Goal: Task Accomplishment & Management: Manage account settings

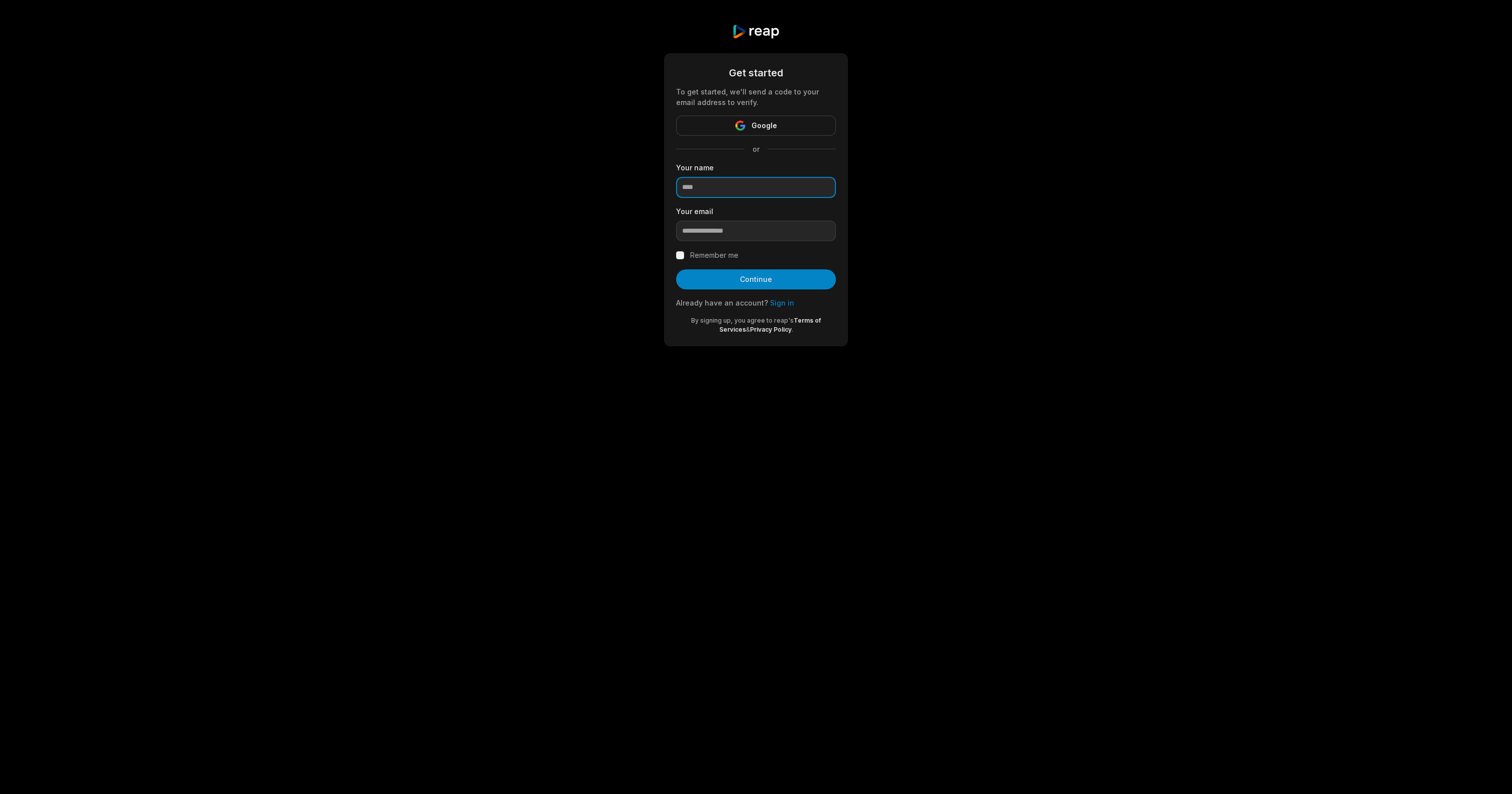
click at [773, 190] on input at bounding box center [756, 187] width 160 height 21
click at [1010, 199] on div "Get started To get started, we'll send a code to your email address to verify. …" at bounding box center [756, 185] width 1512 height 370
click at [711, 191] on input at bounding box center [756, 187] width 160 height 21
drag, startPoint x: 1000, startPoint y: 198, endPoint x: 1016, endPoint y: 186, distance: 20.0
click at [1000, 198] on div "Get started To get started, we'll send a code to your email address to verify. …" at bounding box center [756, 185] width 1512 height 370
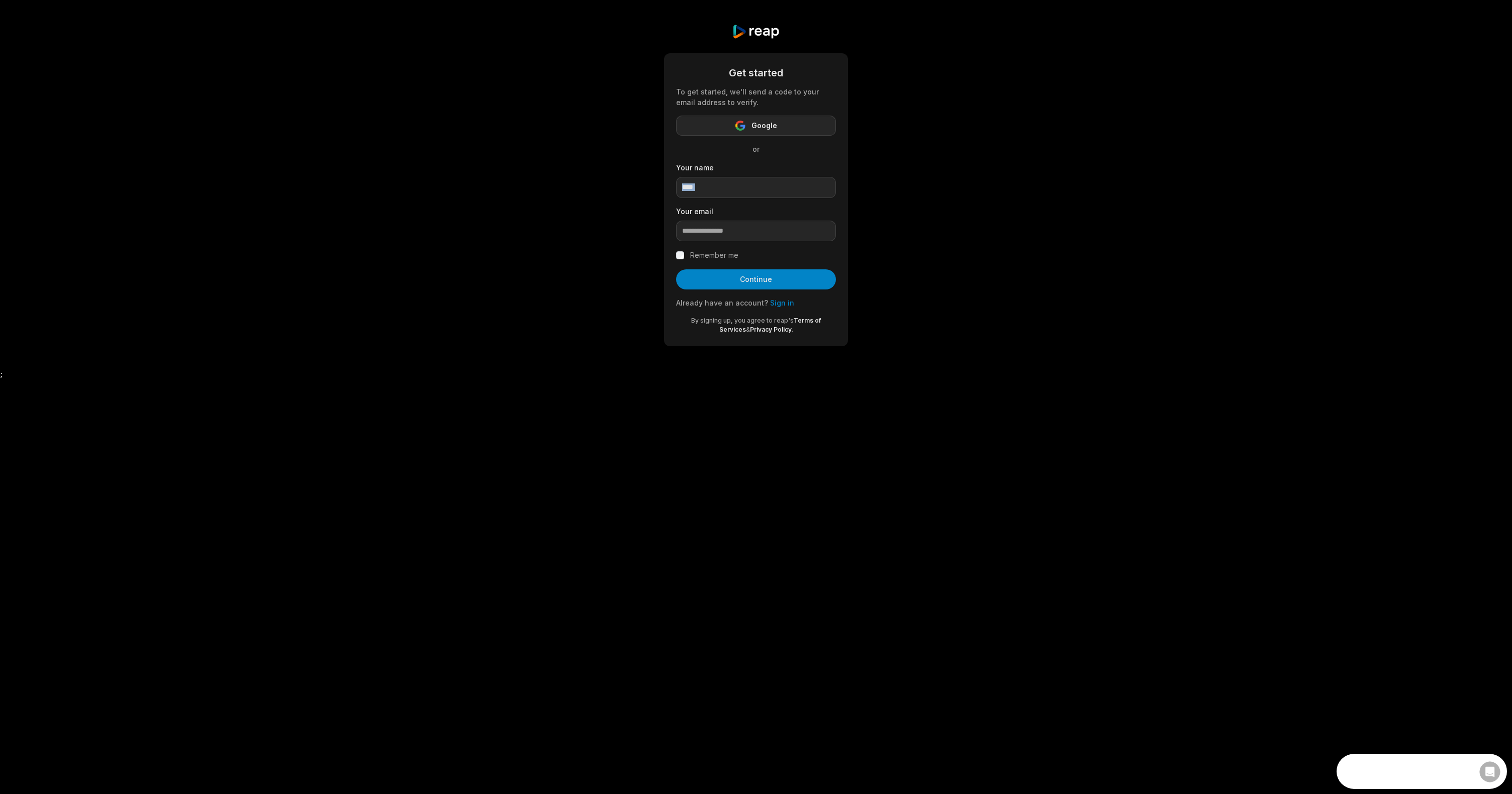
click at [778, 128] on button "Google" at bounding box center [756, 125] width 160 height 20
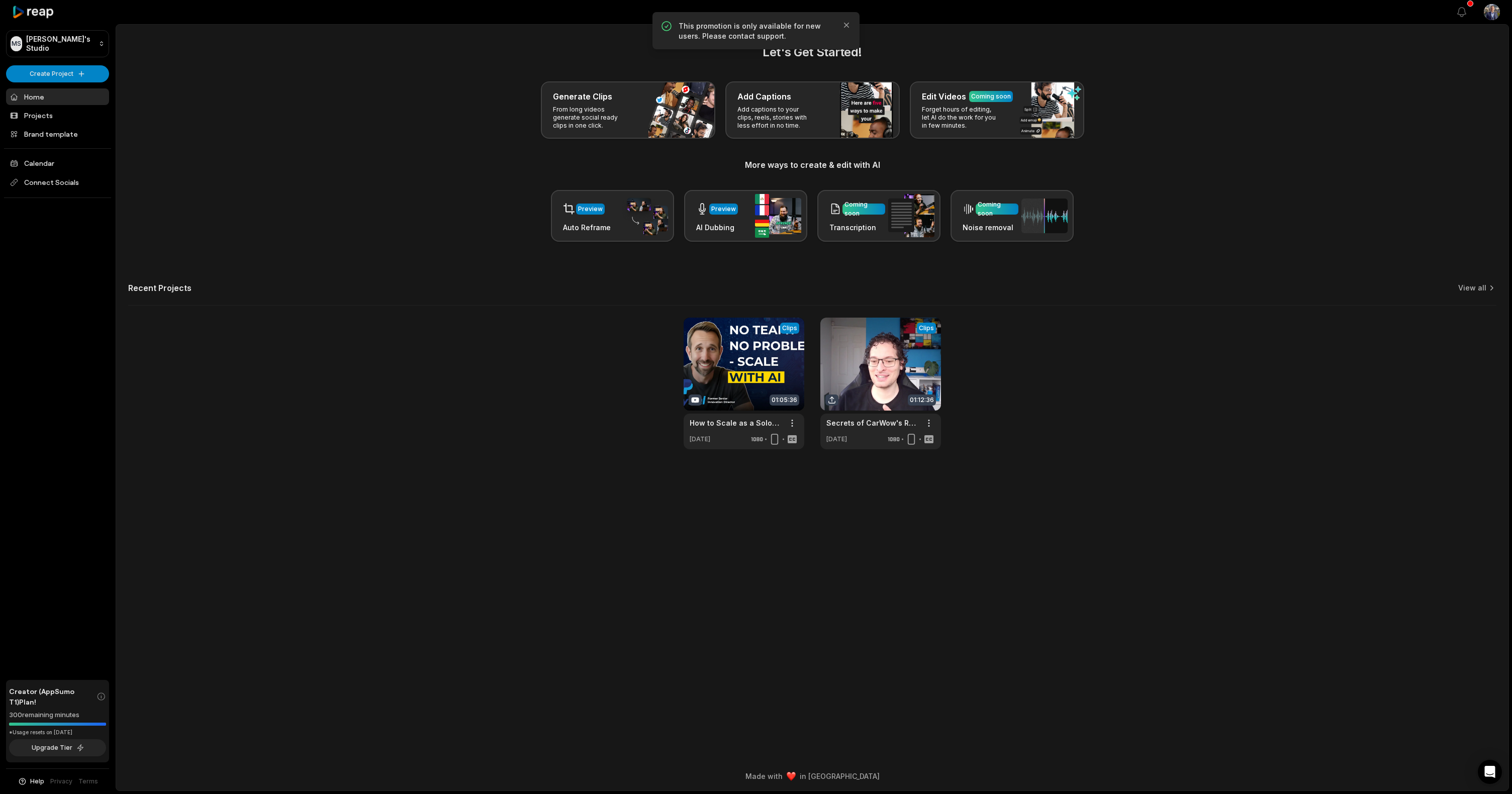
click at [383, 253] on div "Let's Get Started! Generate Clips From long videos generate social ready clips …" at bounding box center [812, 247] width 1393 height 406
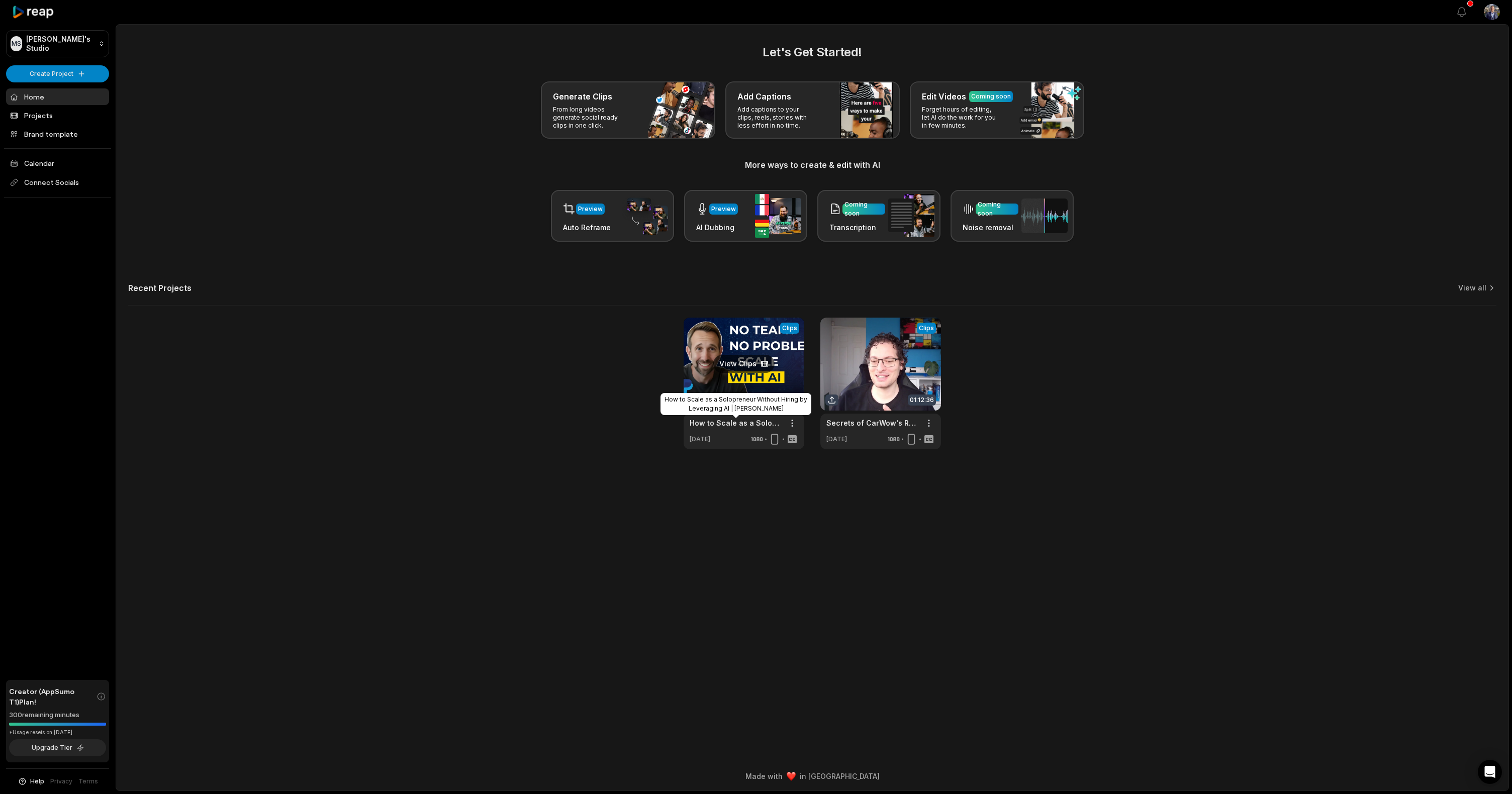
click at [720, 424] on link "How to Scale as a Solopreneur Without Hiring by Leveraging AI | [PERSON_NAME]" at bounding box center [736, 423] width 93 height 10
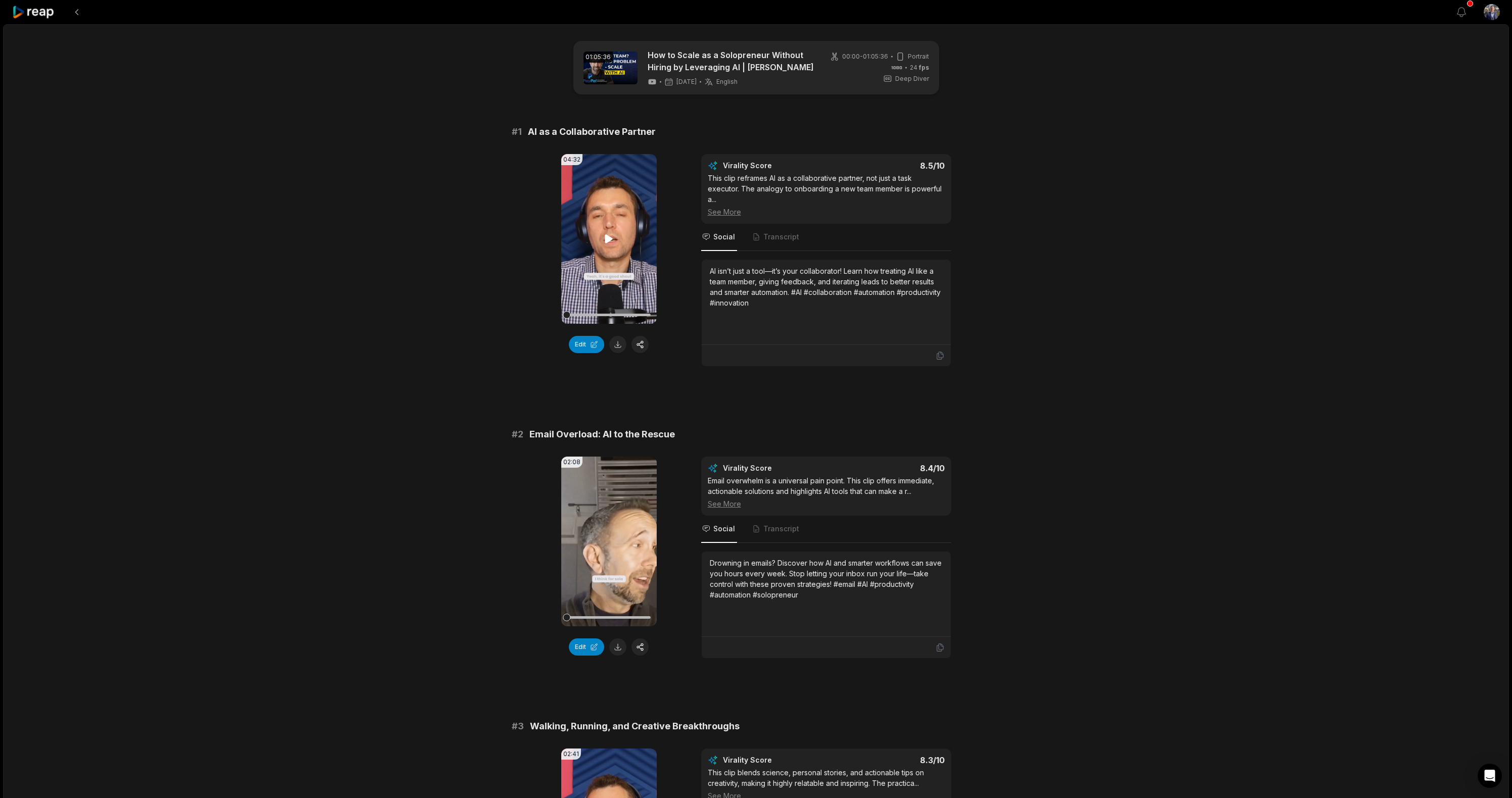
click at [607, 241] on icon at bounding box center [609, 238] width 8 height 9
click at [729, 212] on div "See More" at bounding box center [826, 211] width 237 height 10
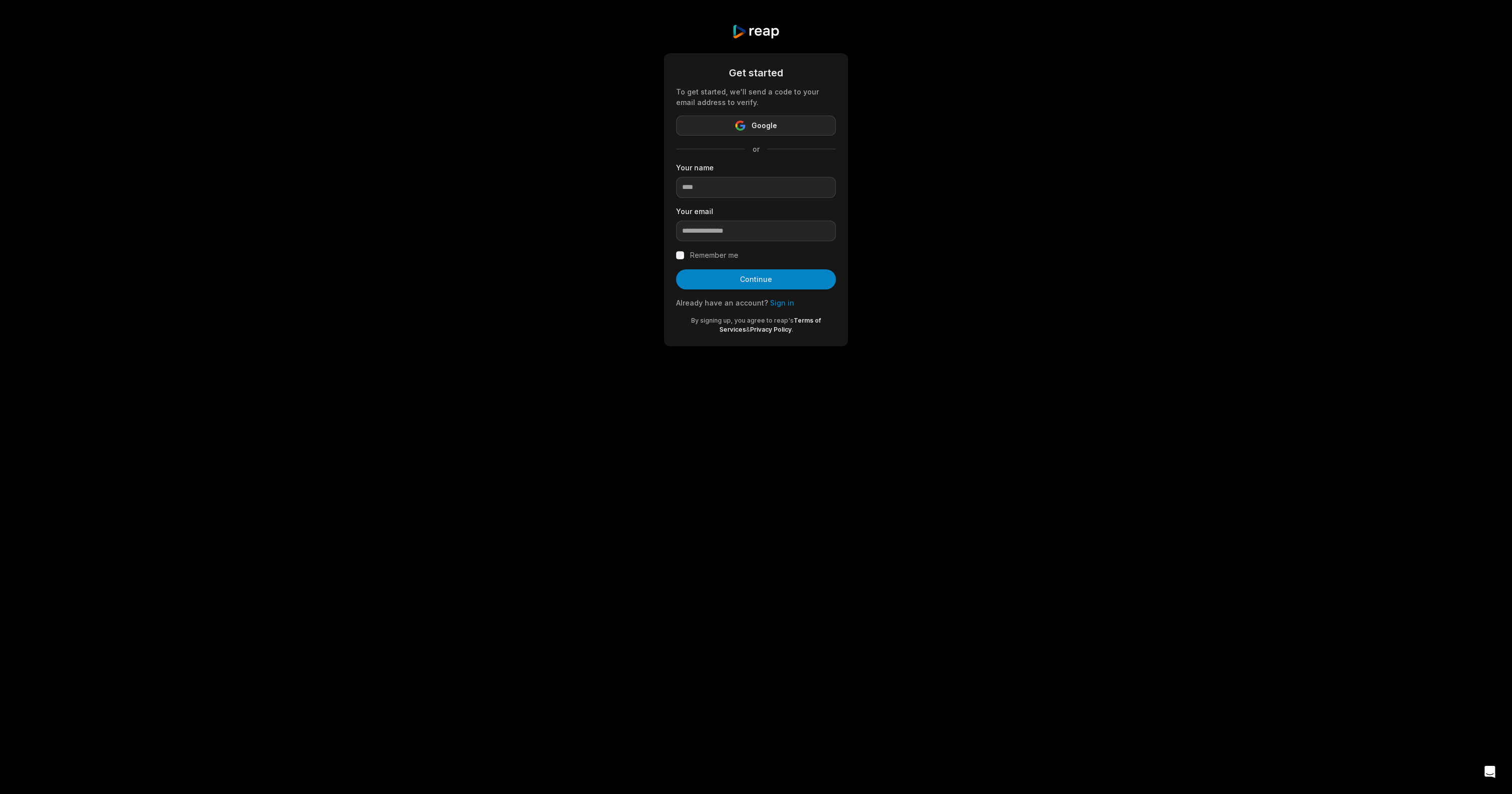
click at [801, 121] on button "Google" at bounding box center [756, 125] width 160 height 20
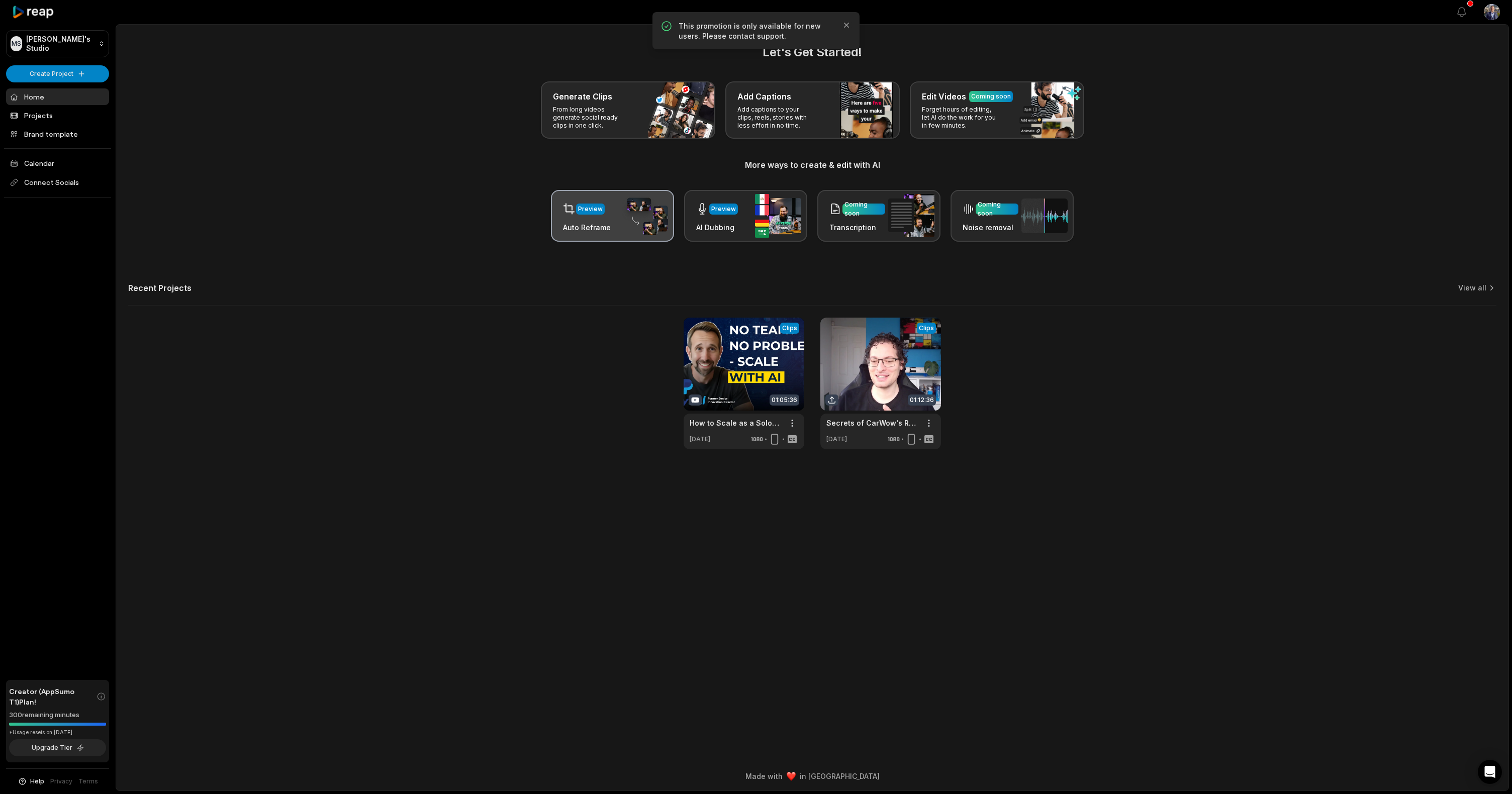
click at [643, 202] on img at bounding box center [645, 216] width 46 height 39
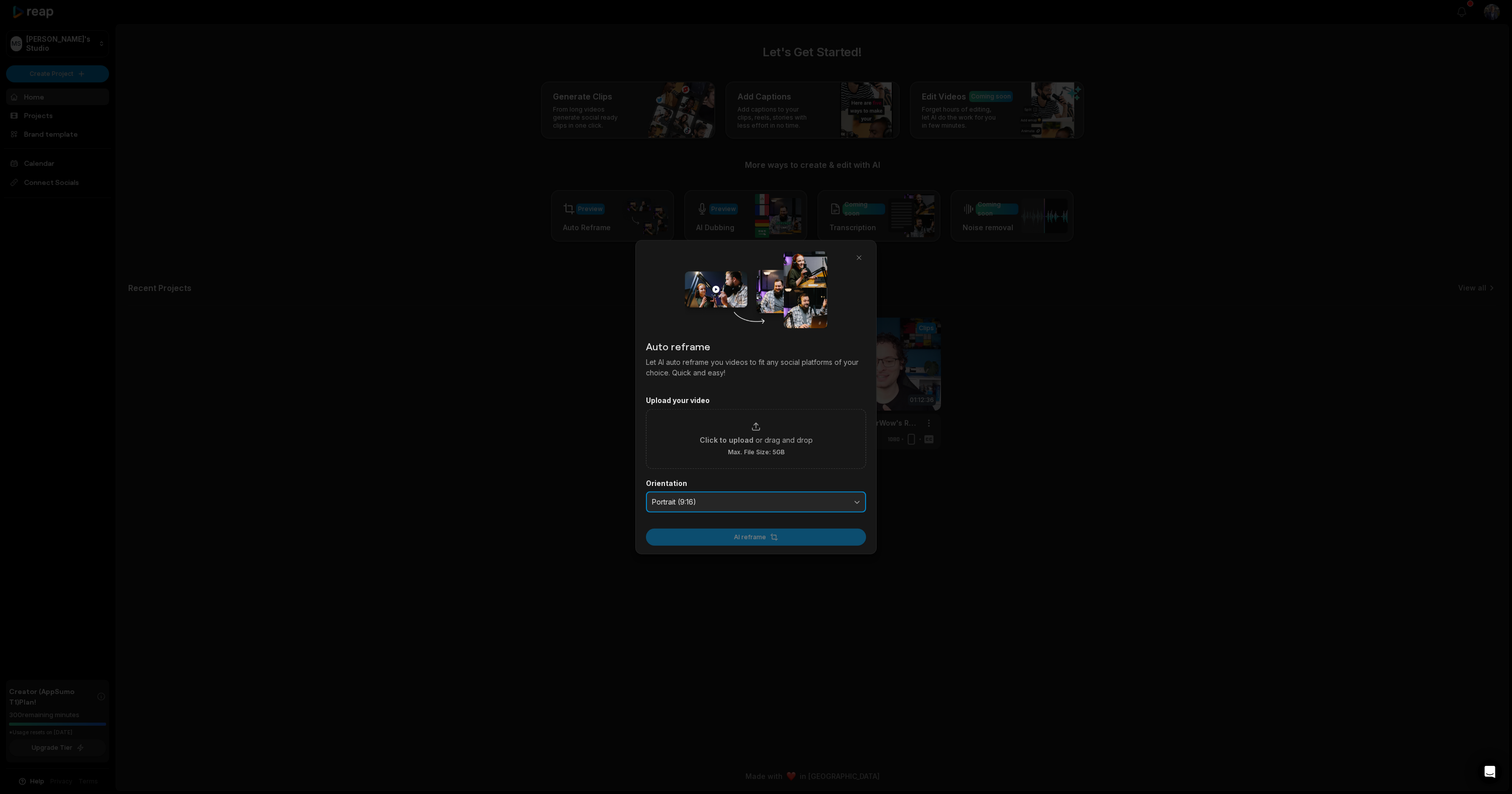
click at [774, 512] on button "Portrait (9:16)" at bounding box center [756, 502] width 221 height 21
click at [785, 504] on span "Portrait (9:16)" at bounding box center [749, 501] width 194 height 9
click at [779, 500] on span "Portrait (9:16)" at bounding box center [749, 501] width 194 height 9
click at [863, 263] on button "button" at bounding box center [859, 258] width 14 height 14
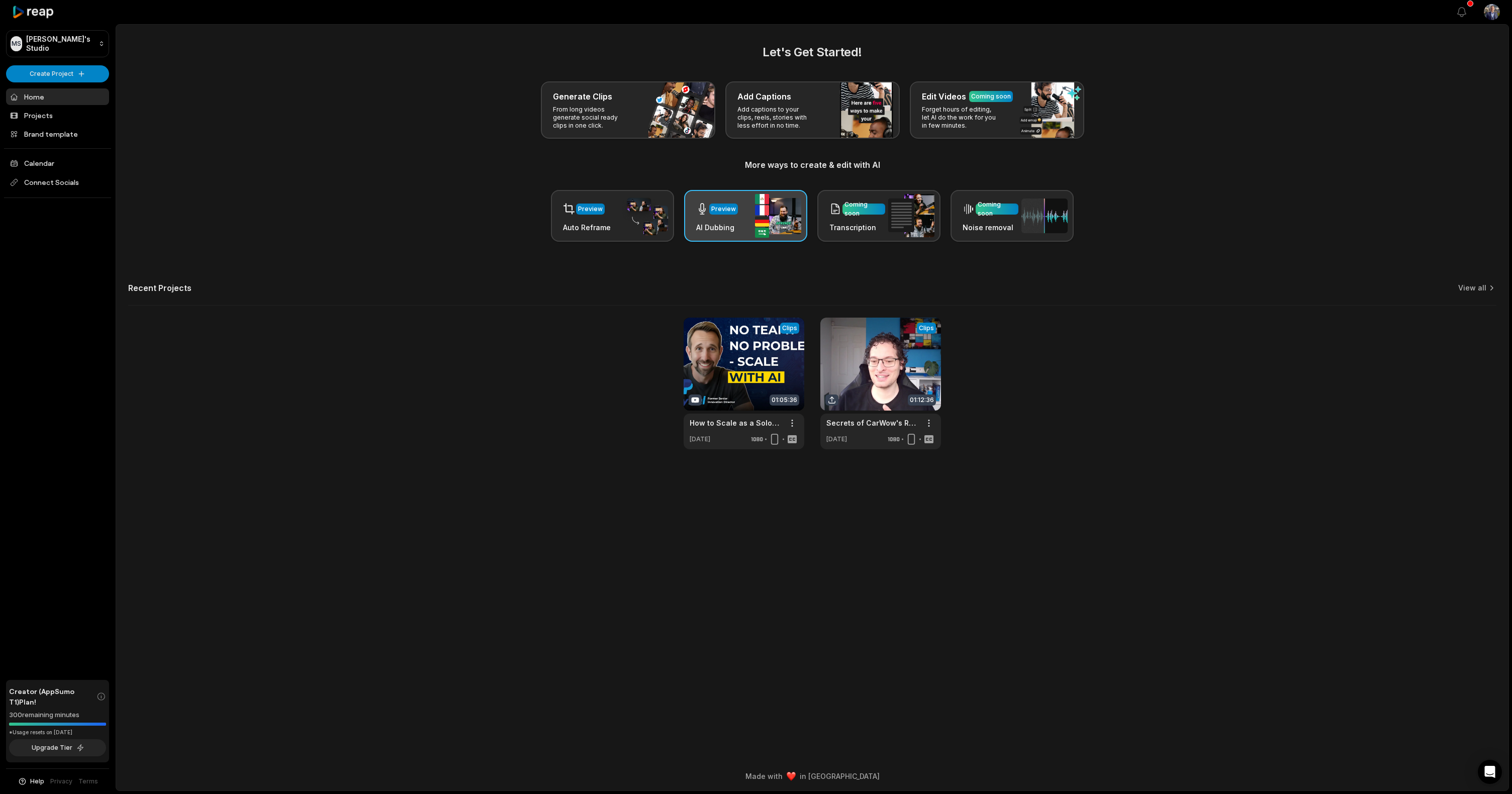
click at [739, 231] on div "Preview AI Dubbing" at bounding box center [746, 216] width 123 height 52
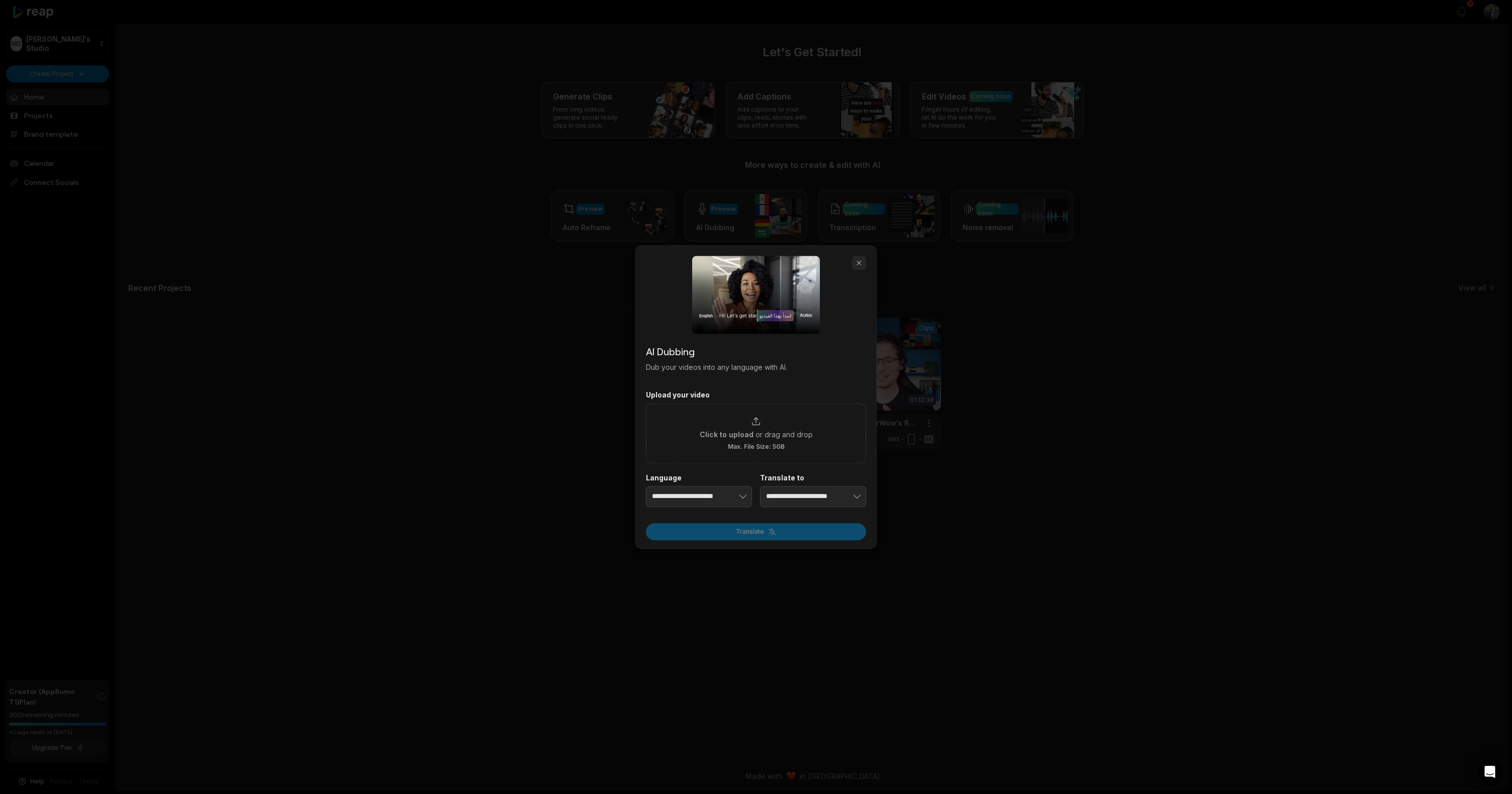
click at [860, 263] on button "button" at bounding box center [859, 263] width 14 height 14
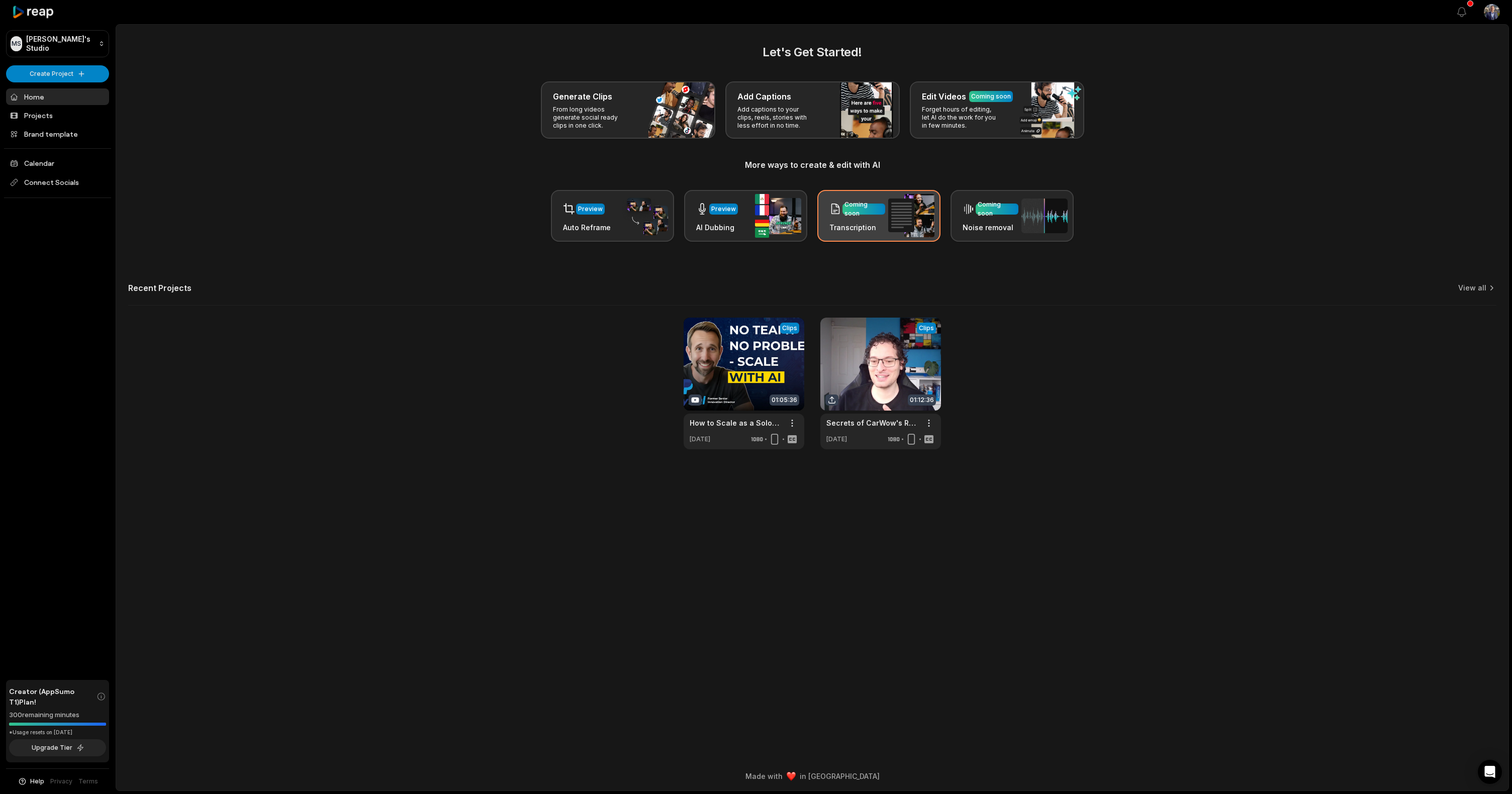
click at [873, 225] on h3 "Transcription" at bounding box center [858, 227] width 56 height 10
click at [965, 232] on h3 "Noise removal" at bounding box center [991, 227] width 56 height 10
drag, startPoint x: 1099, startPoint y: 274, endPoint x: 1076, endPoint y: 301, distance: 35.5
click at [1099, 274] on div "Let's Get Started! Generate Clips From long videos generate social ready clips …" at bounding box center [812, 247] width 1393 height 406
click at [1468, 286] on link "View all" at bounding box center [1472, 288] width 28 height 10
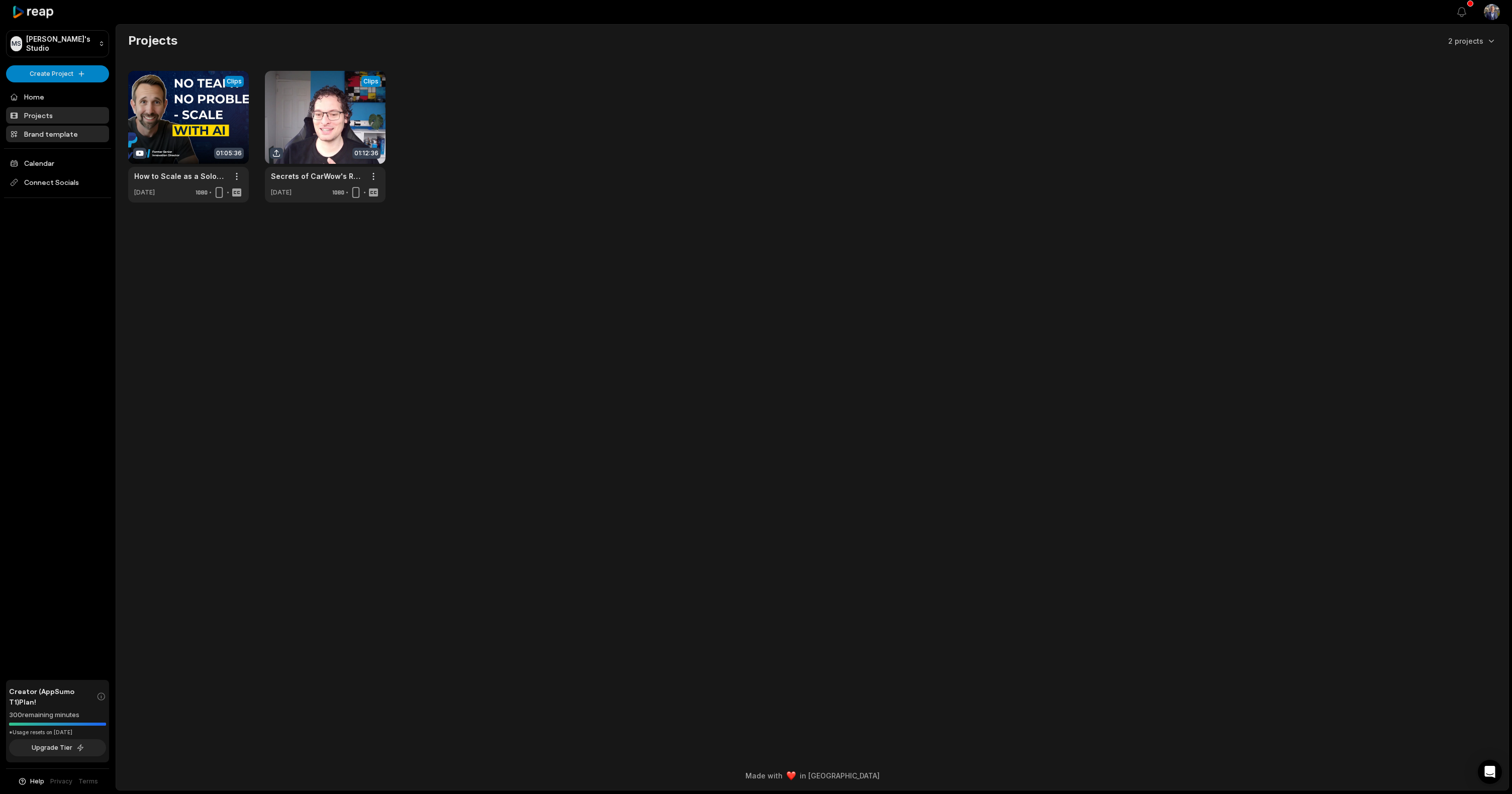
click at [54, 134] on link "Brand template" at bounding box center [58, 133] width 103 height 17
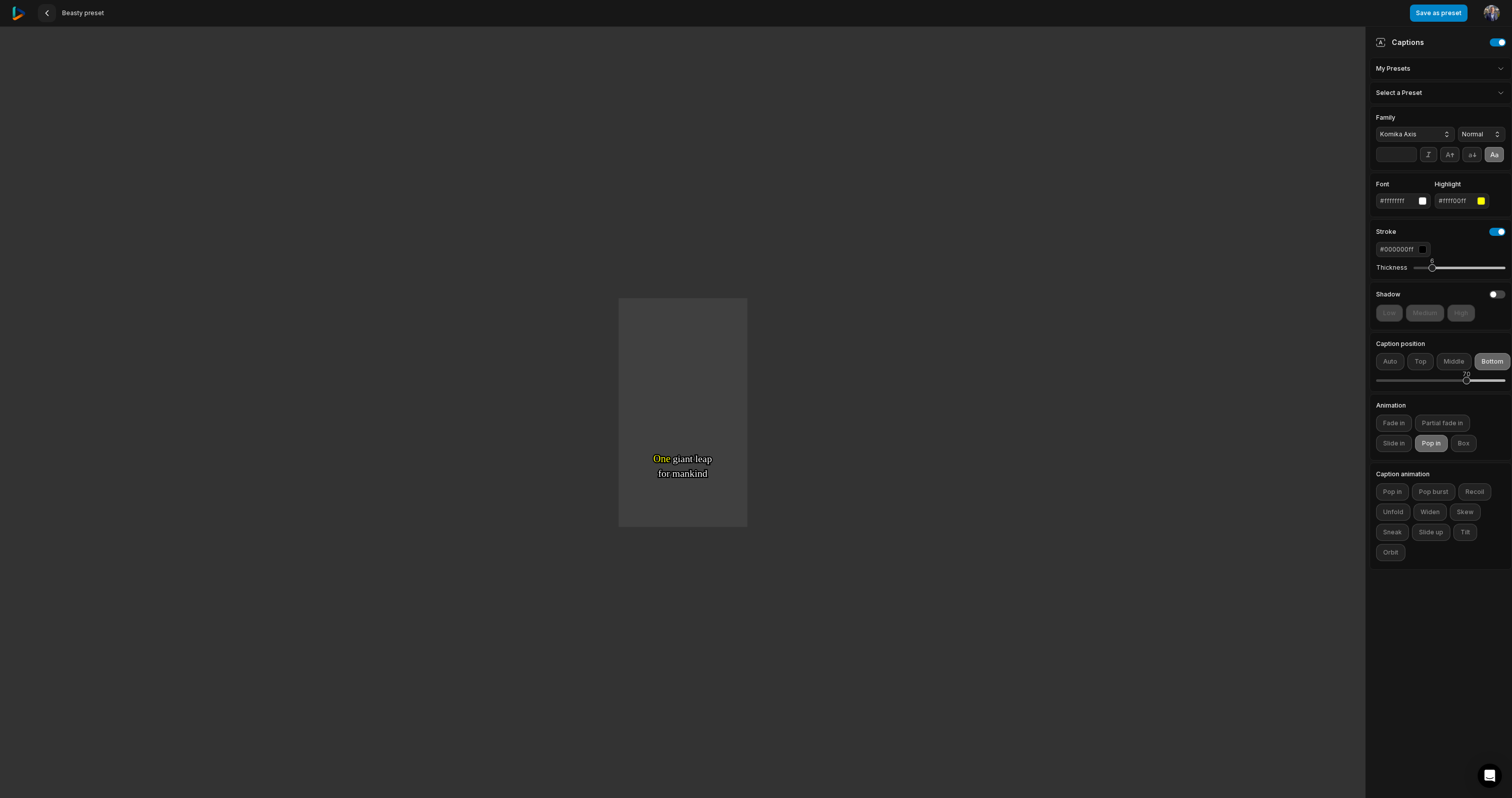
click at [48, 16] on icon at bounding box center [47, 13] width 8 height 8
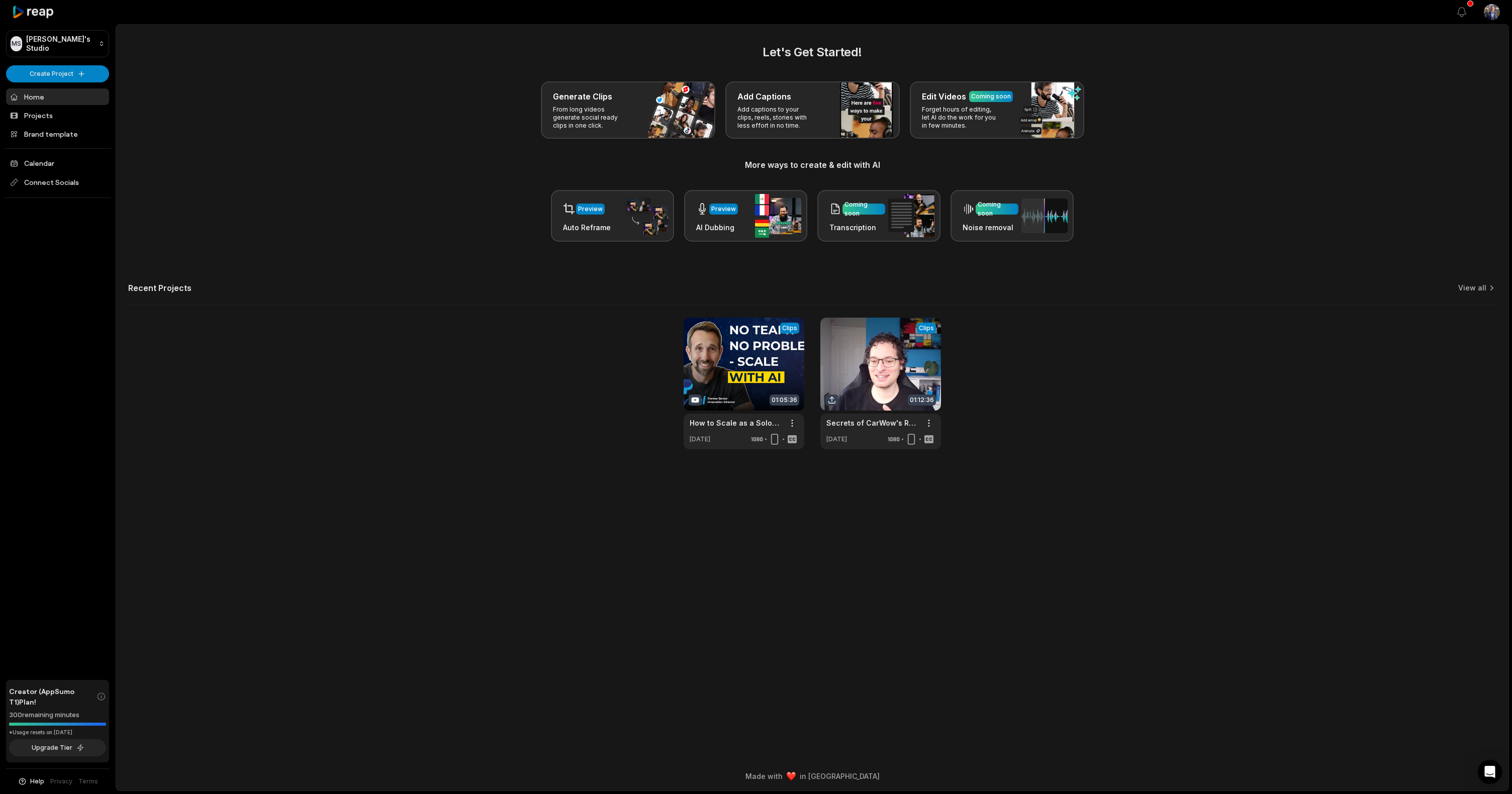
click at [330, 214] on div "Preview Auto Reframe Preview AI Dubbing Coming soon Transcription Coming soon N…" at bounding box center [812, 216] width 1368 height 52
click at [74, 160] on link "Calendar" at bounding box center [58, 163] width 103 height 17
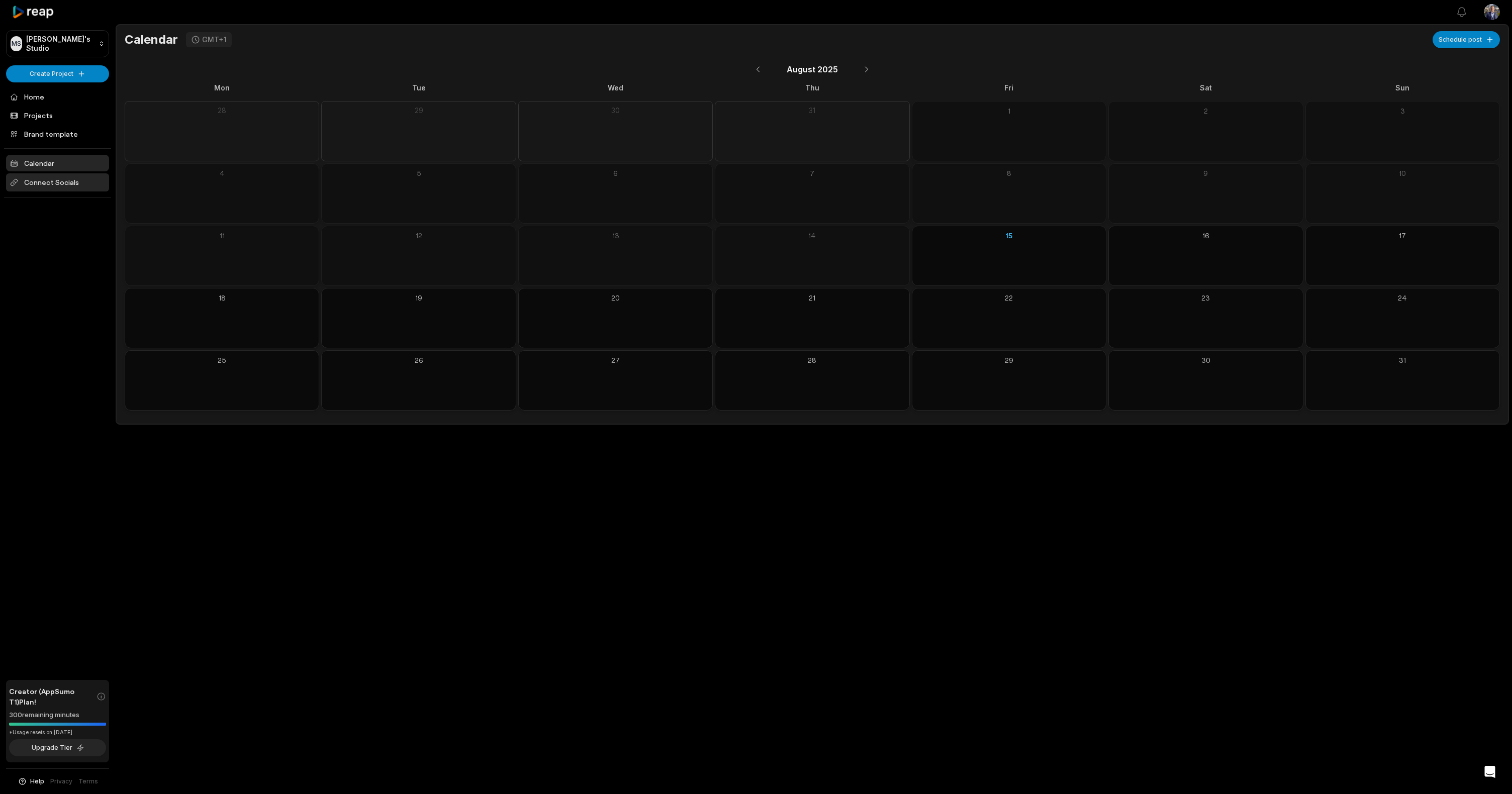
click at [71, 181] on span "Connect Socials" at bounding box center [58, 182] width 103 height 18
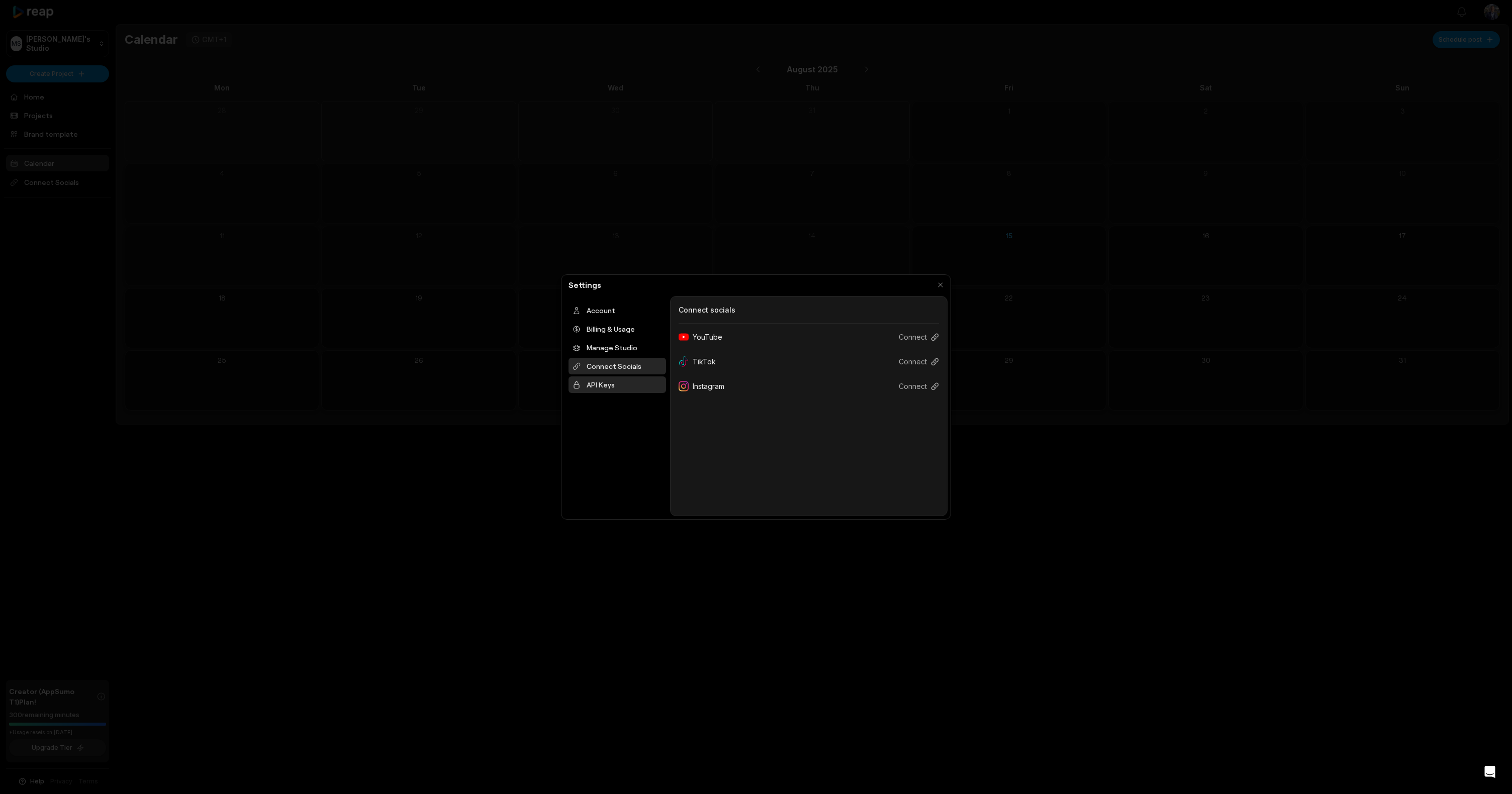
click at [636, 384] on div "API Keys" at bounding box center [617, 385] width 98 height 17
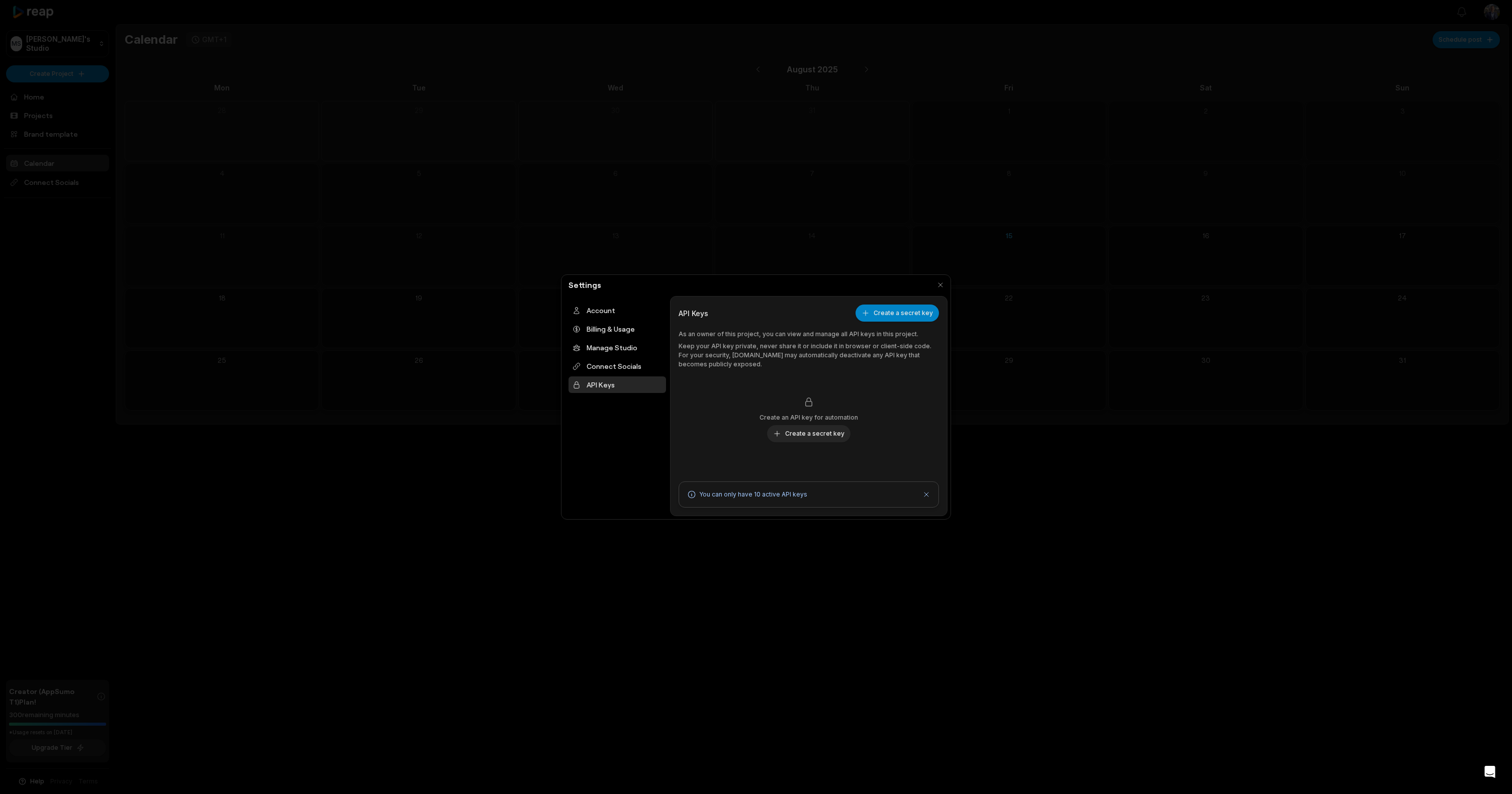
click at [930, 495] on icon at bounding box center [927, 495] width 8 height 8
click at [598, 366] on div "Connect Socials" at bounding box center [617, 366] width 98 height 17
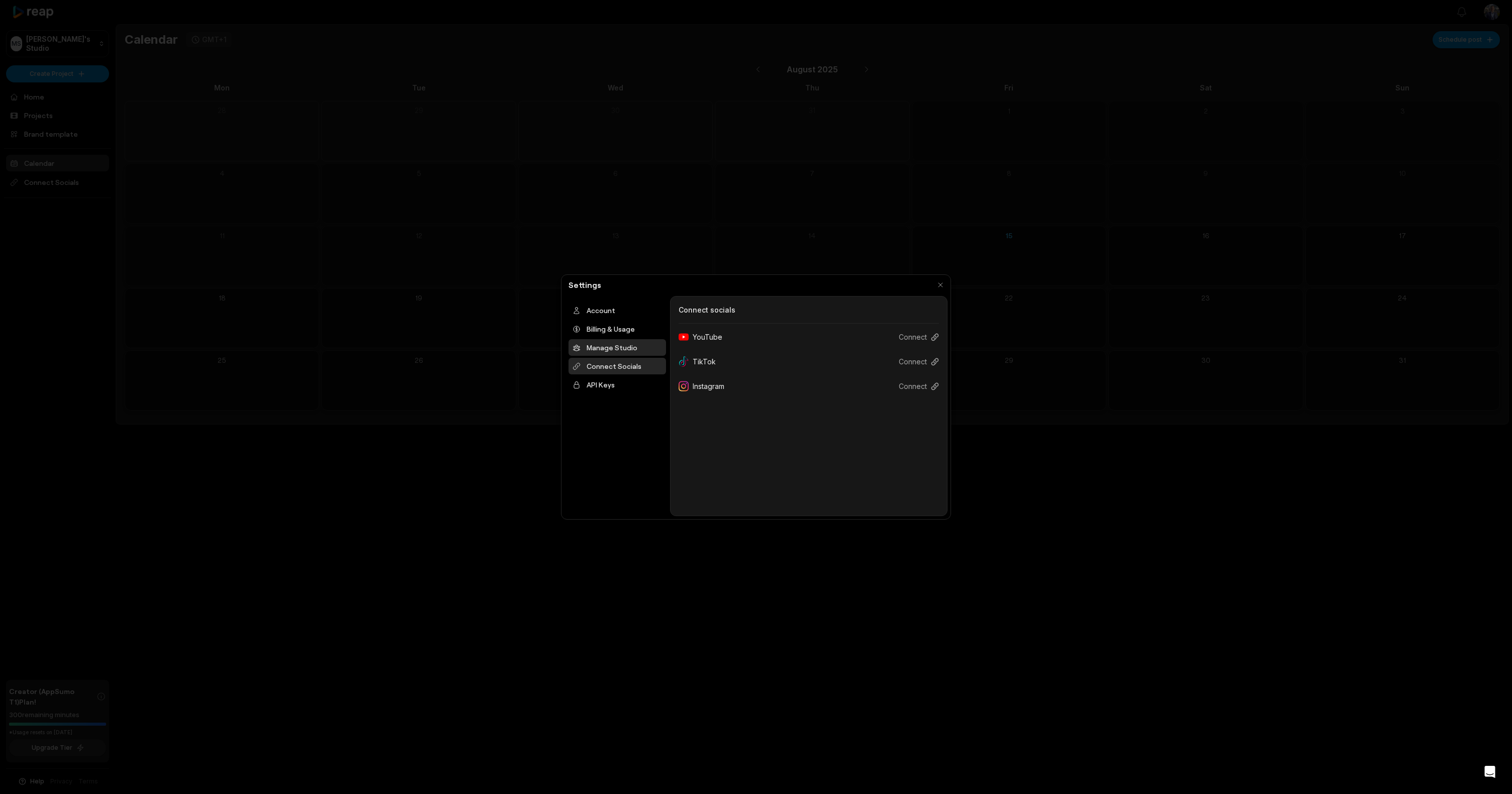
click at [610, 348] on div "Manage Studio" at bounding box center [617, 347] width 98 height 17
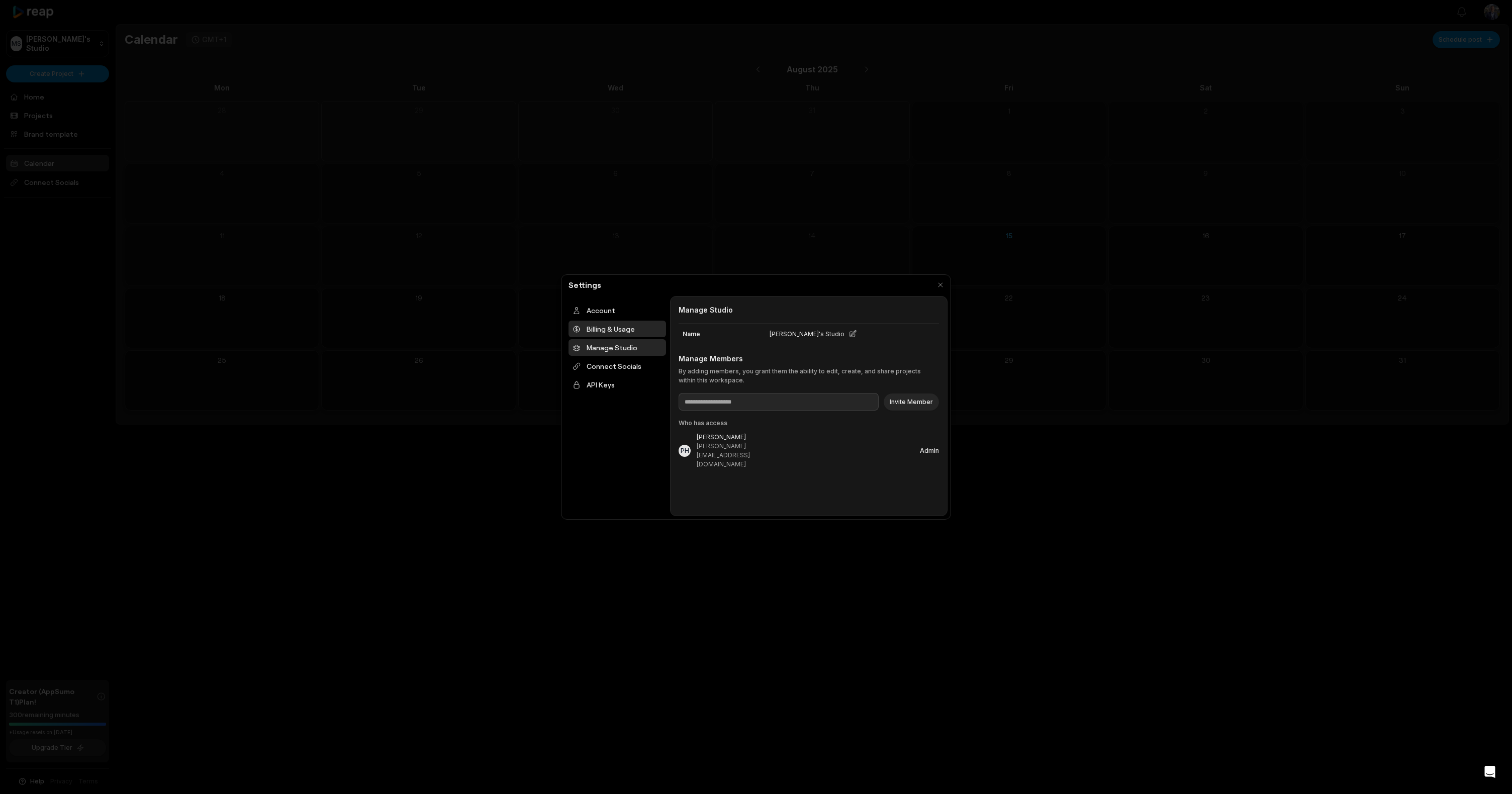
click at [608, 330] on div "Billing & Usage" at bounding box center [617, 328] width 98 height 17
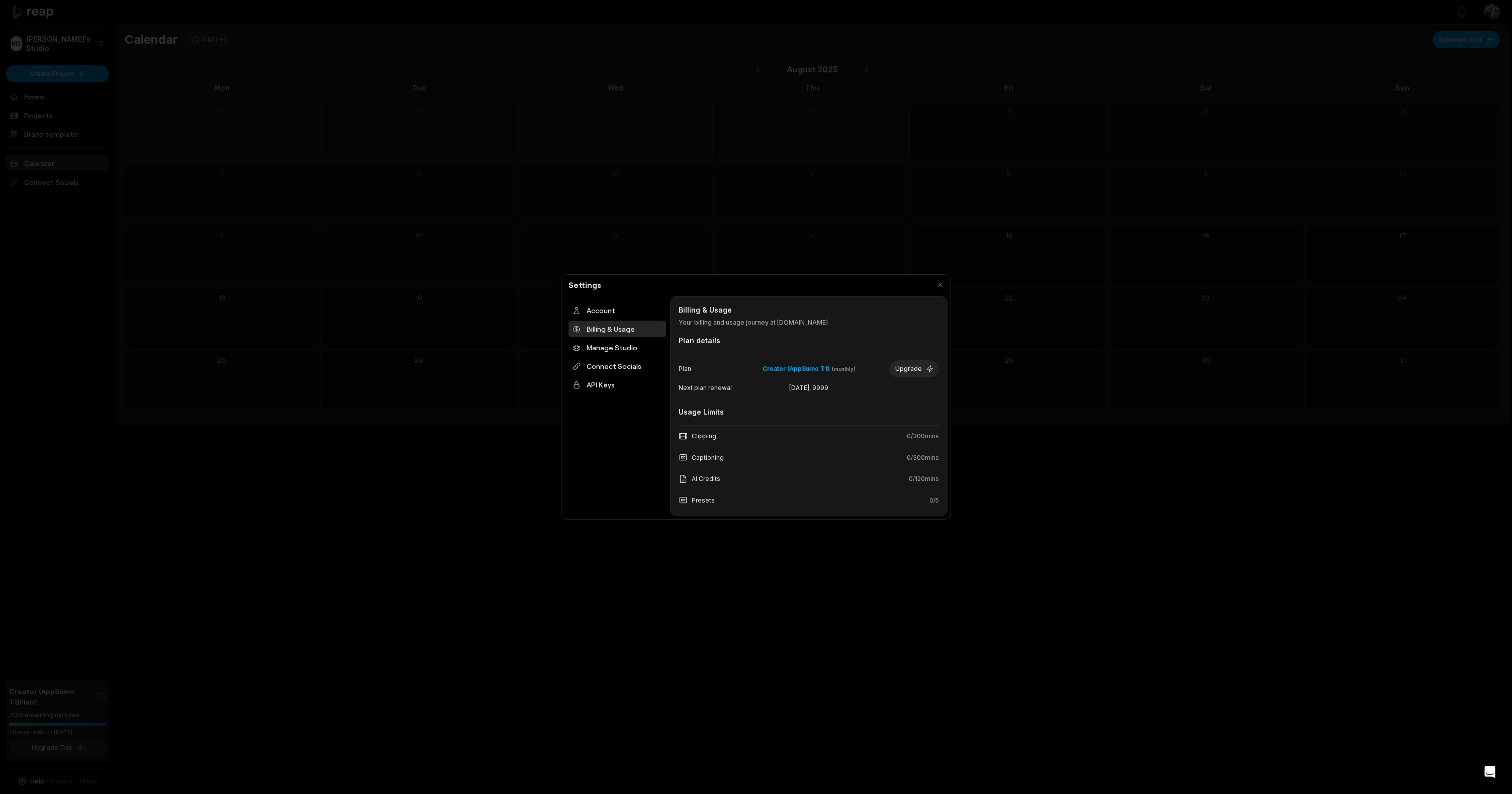
drag, startPoint x: 700, startPoint y: 388, endPoint x: 836, endPoint y: 389, distance: 136.0
click at [836, 389] on div "Next plan renewal January 1, 9999" at bounding box center [809, 388] width 260 height 15
click at [836, 389] on span "January 1, 9999" at bounding box center [809, 388] width 85 height 9
click at [904, 367] on button "Upgrade" at bounding box center [914, 369] width 50 height 17
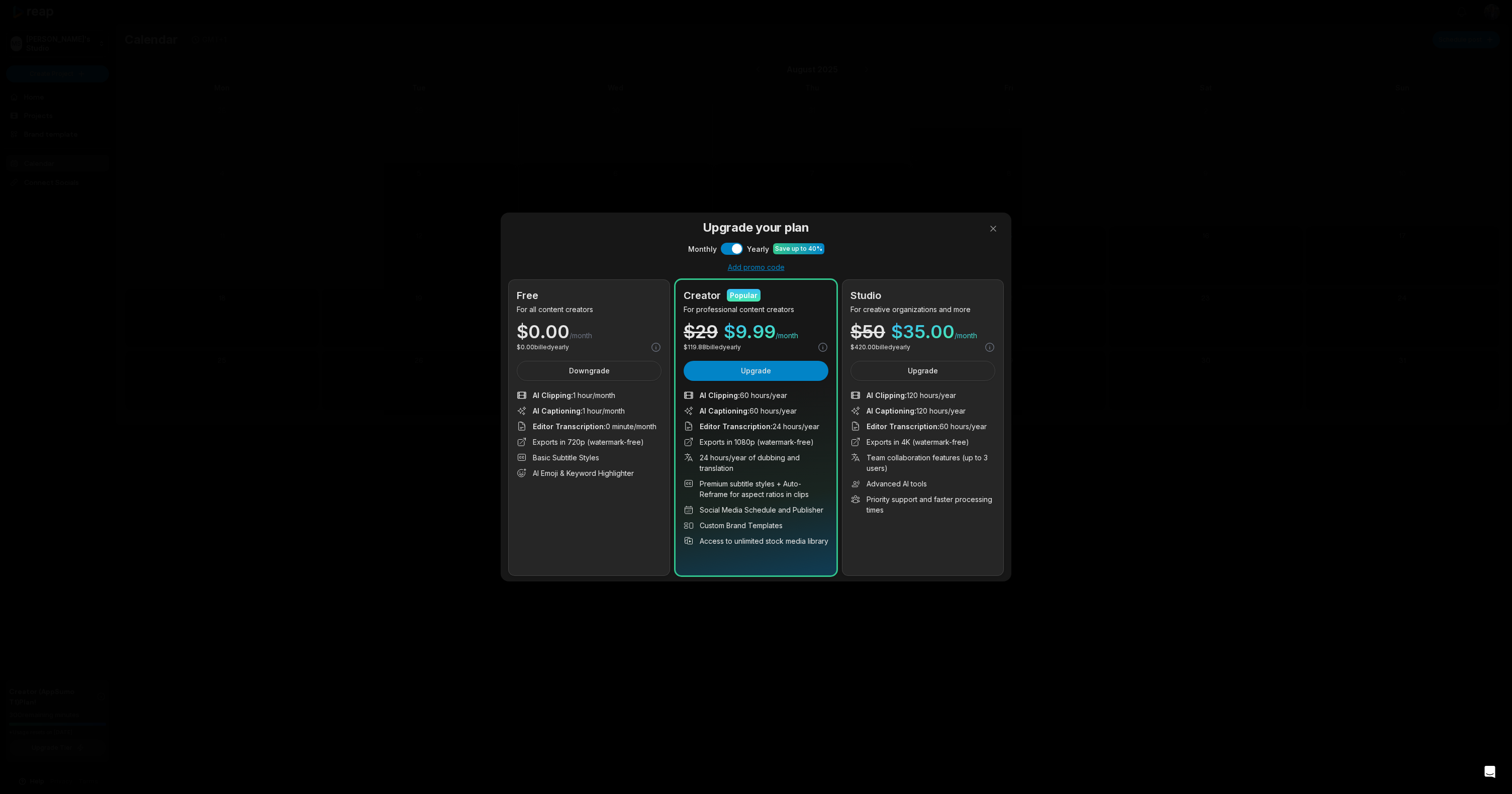
click at [996, 228] on div at bounding box center [756, 397] width 1512 height 794
click at [1000, 228] on button at bounding box center [993, 228] width 20 height 20
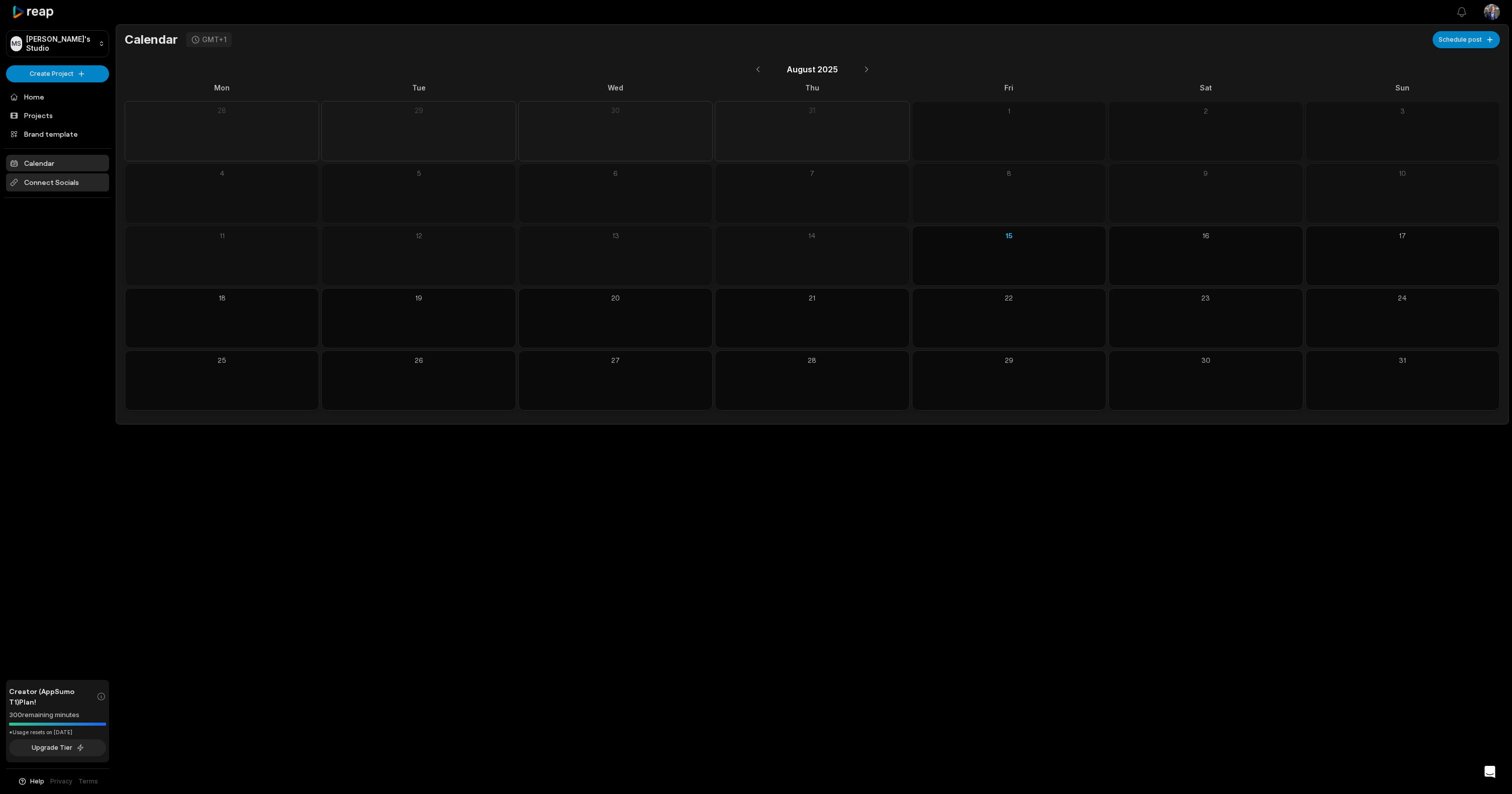
click at [59, 182] on span "Connect Socials" at bounding box center [58, 182] width 103 height 18
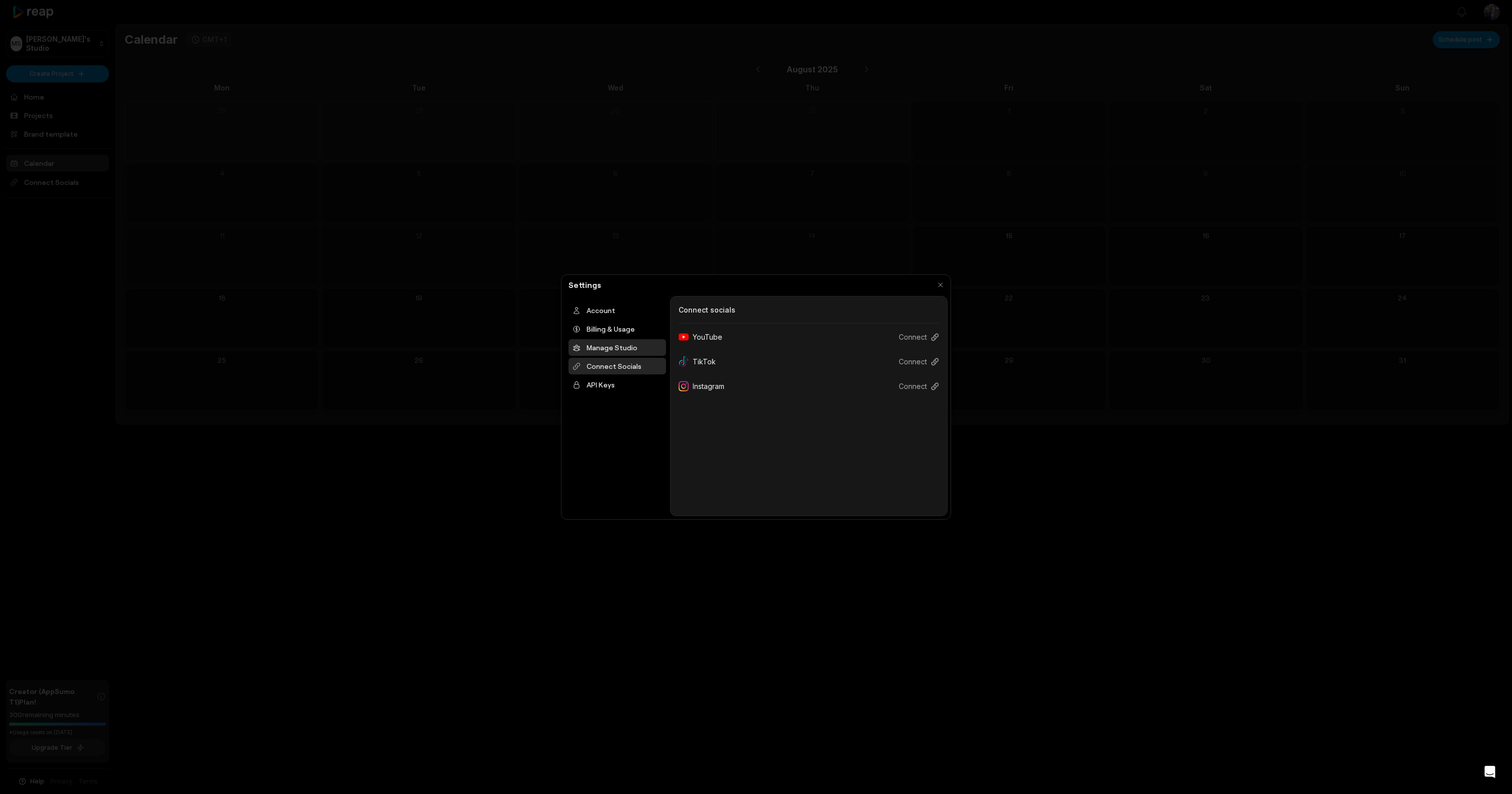
click at [631, 344] on div "Manage Studio" at bounding box center [617, 347] width 98 height 17
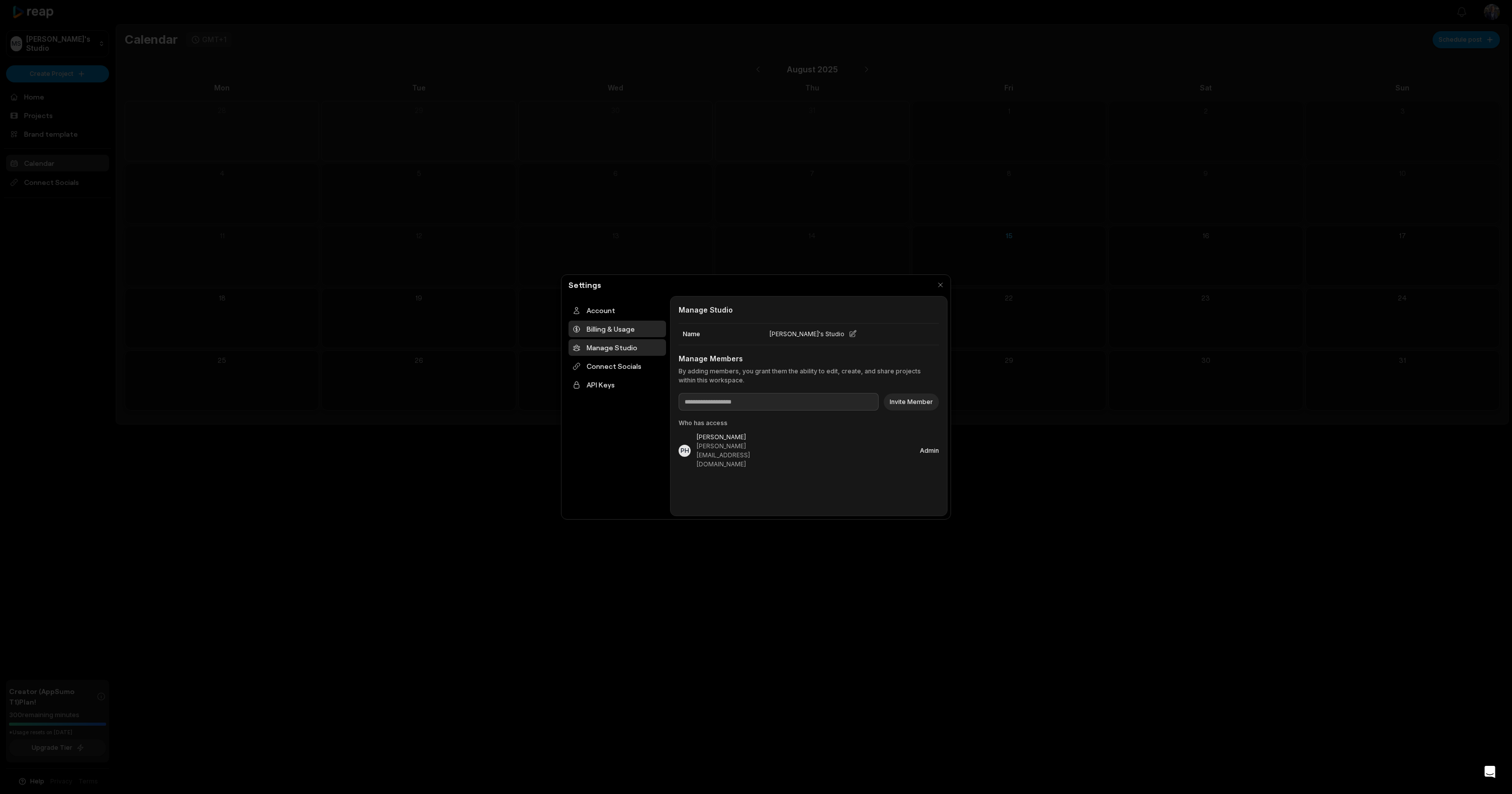
click at [634, 330] on div "Billing & Usage" at bounding box center [617, 328] width 98 height 17
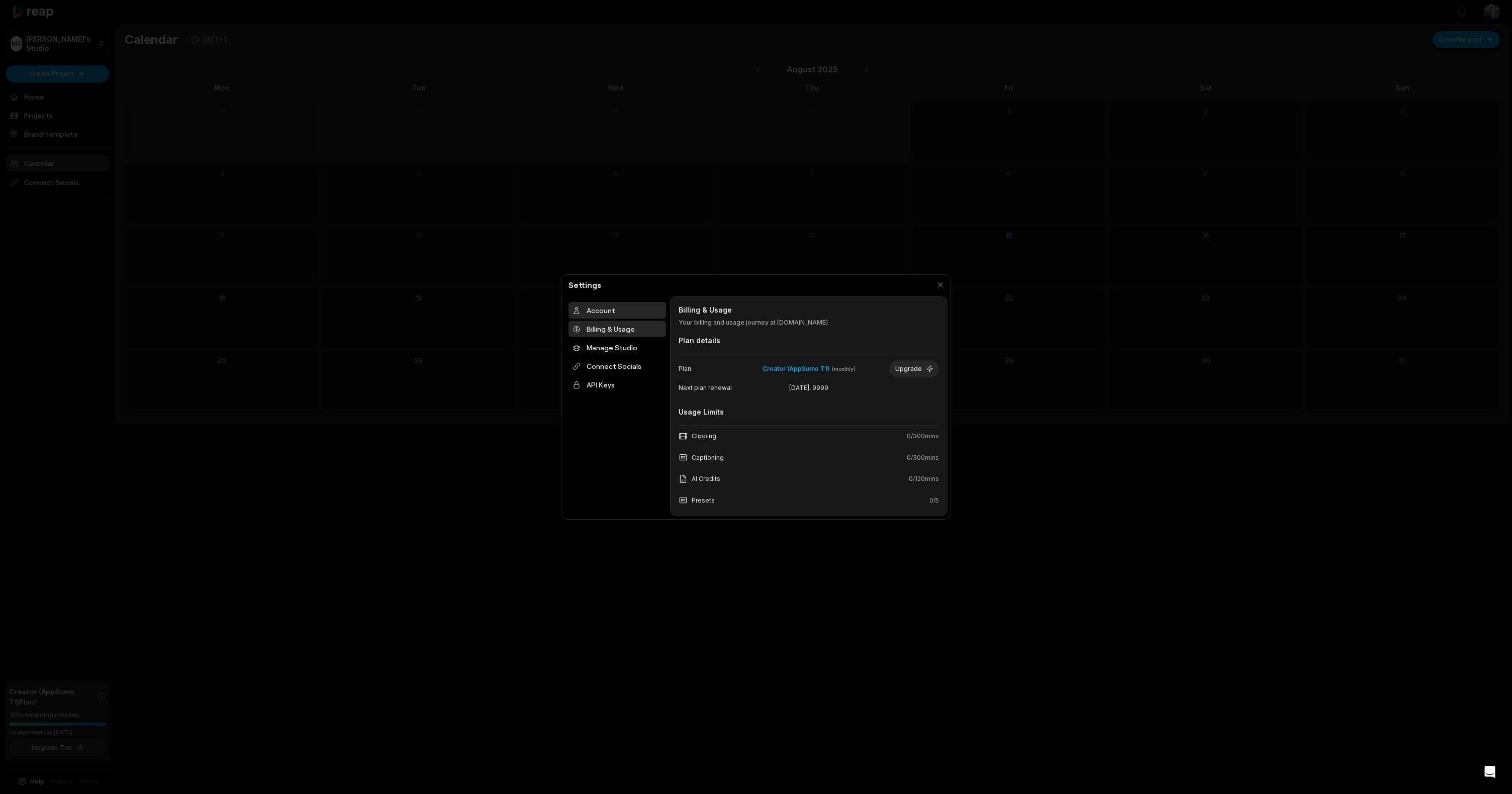
click at [619, 316] on div "Account" at bounding box center [617, 310] width 98 height 17
click at [637, 366] on div "Connect Socials" at bounding box center [617, 366] width 98 height 17
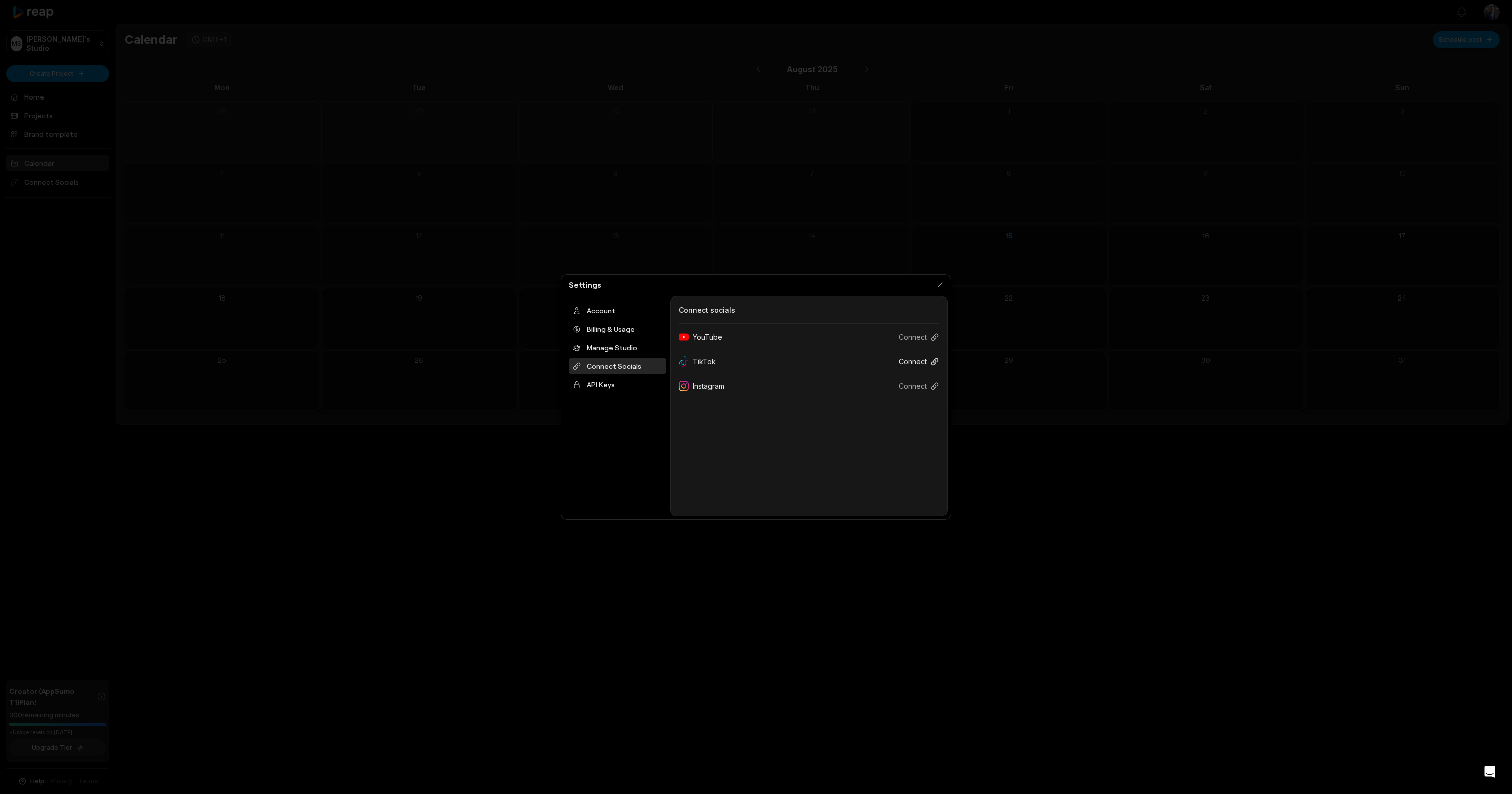
click at [915, 362] on button "Connect" at bounding box center [915, 361] width 48 height 18
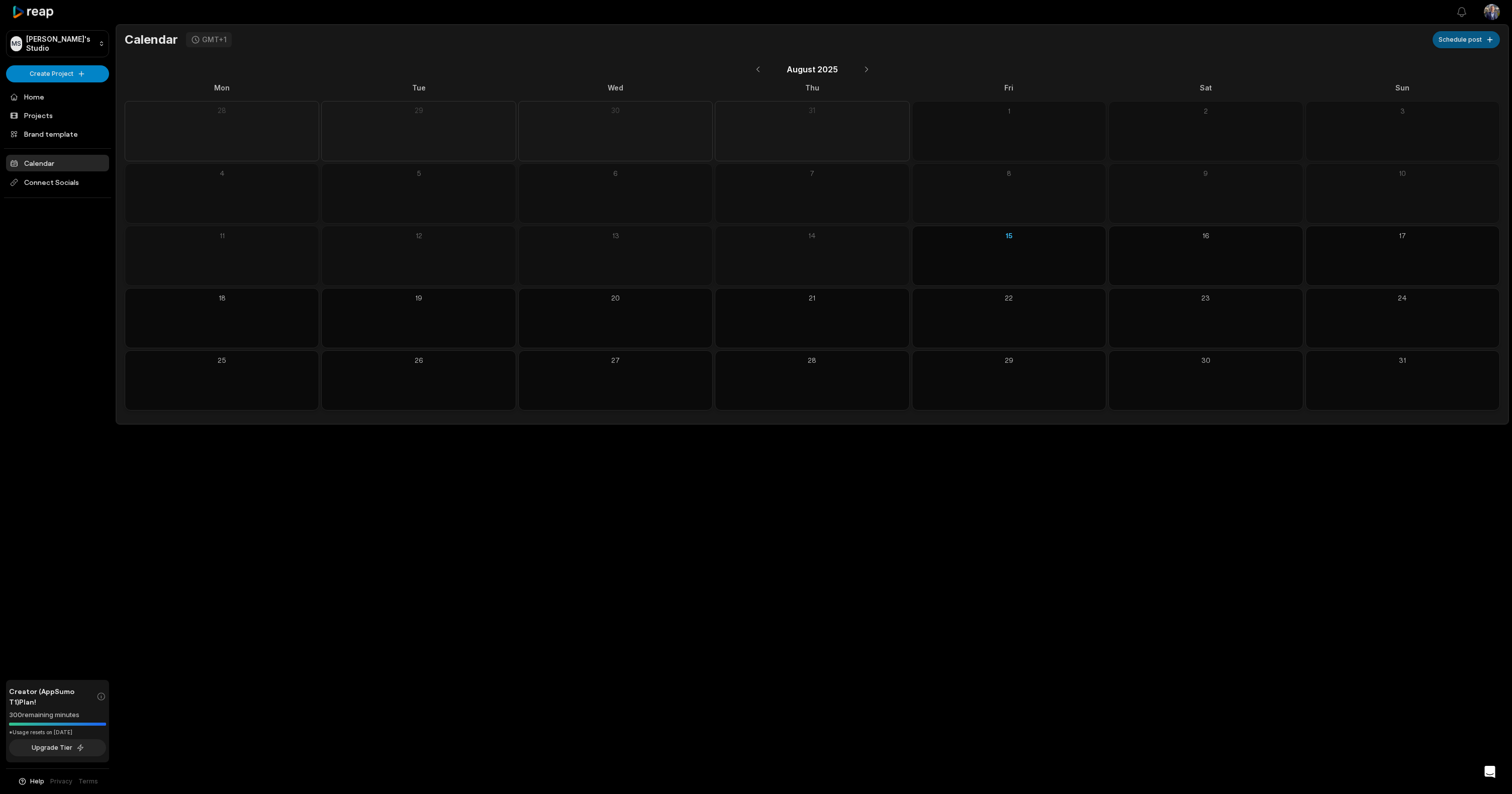
click at [1495, 40] on button "Schedule post" at bounding box center [1466, 40] width 67 height 17
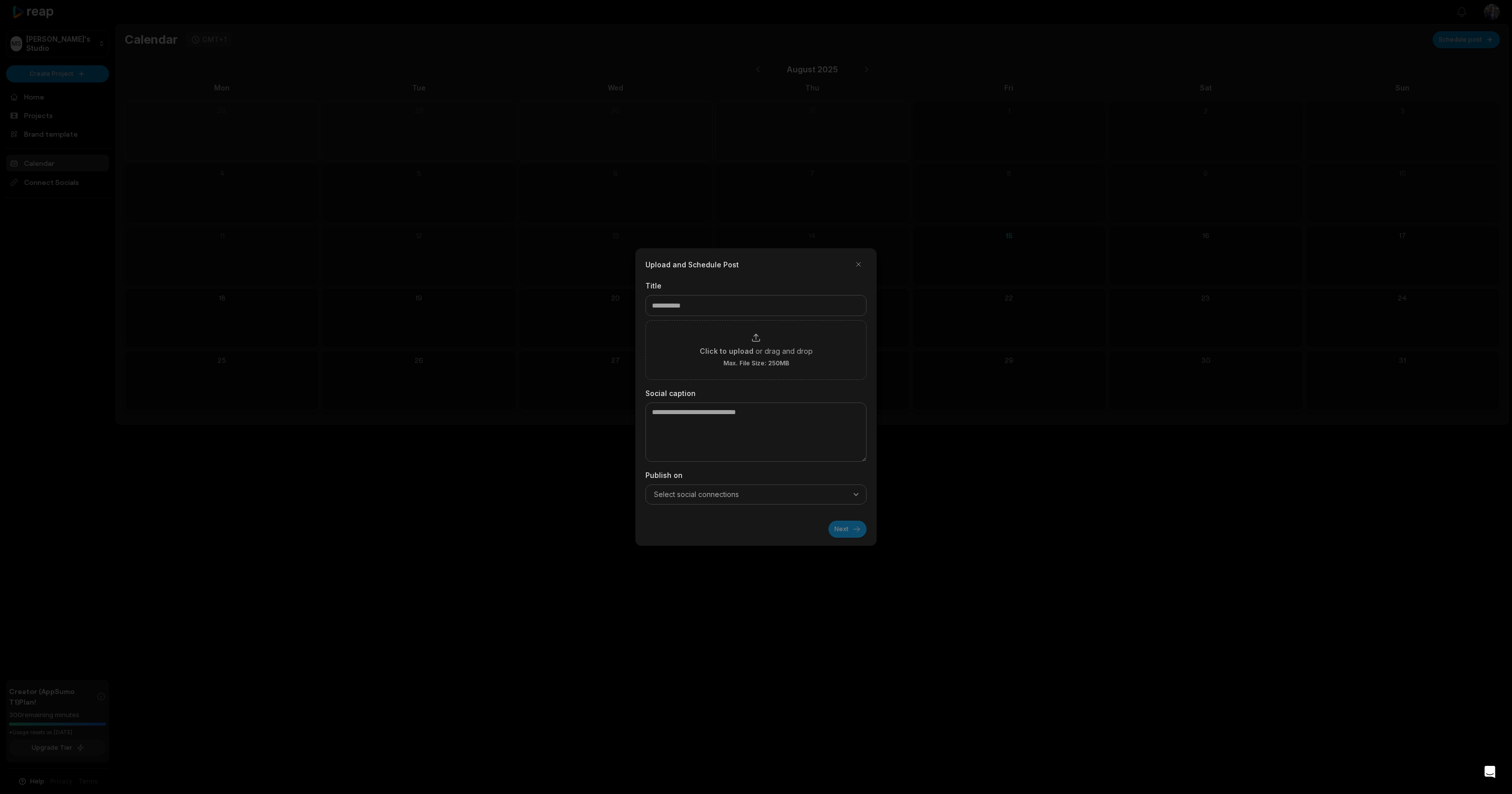
click at [721, 499] on span "Select social connections" at bounding box center [697, 494] width 85 height 10
click at [777, 521] on div "Next" at bounding box center [756, 525] width 221 height 25
drag, startPoint x: 858, startPoint y: 266, endPoint x: 612, endPoint y: 252, distance: 246.4
click at [858, 266] on button "button" at bounding box center [858, 264] width 16 height 16
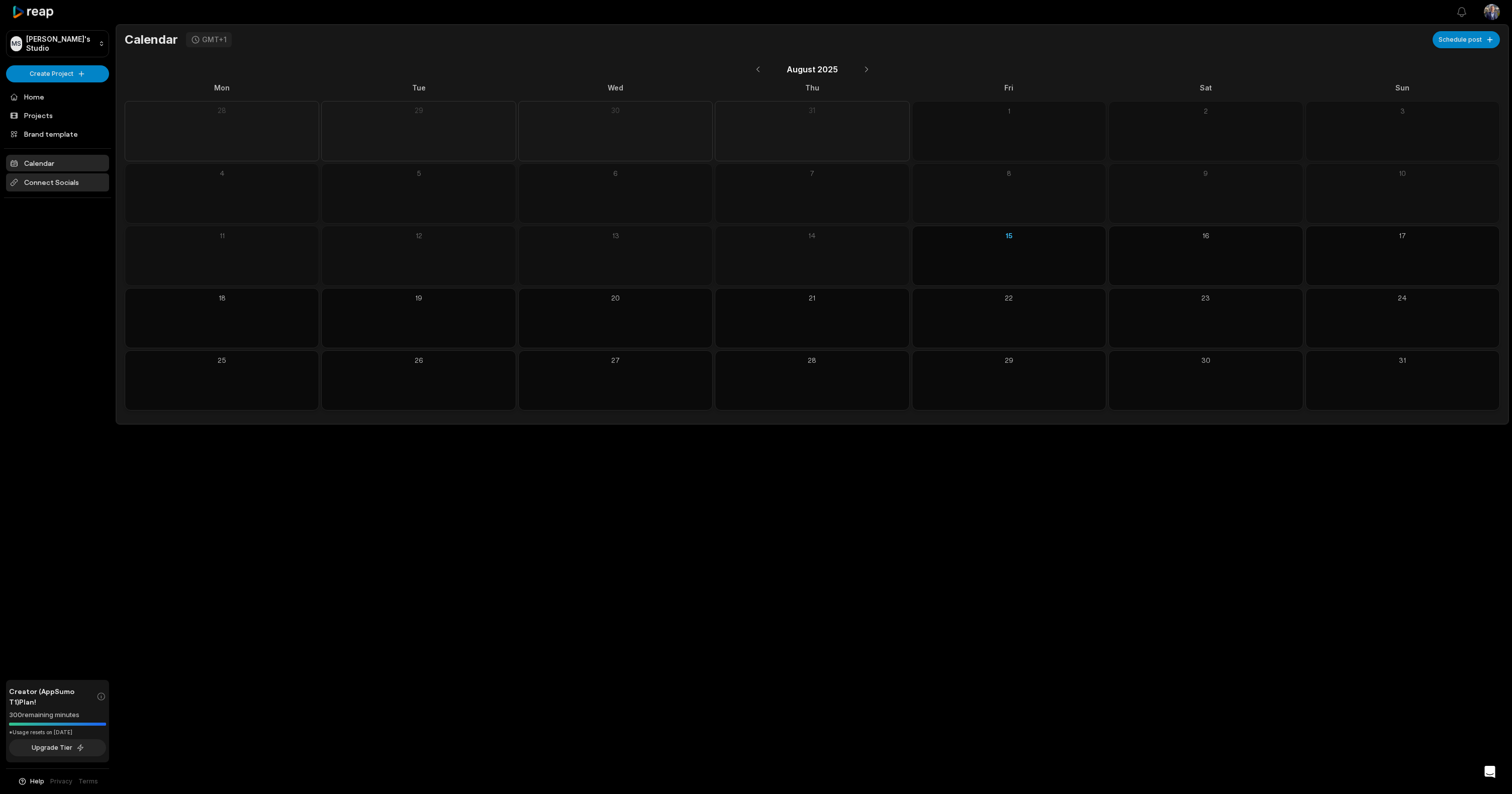
click at [67, 180] on span "Connect Socials" at bounding box center [58, 182] width 103 height 18
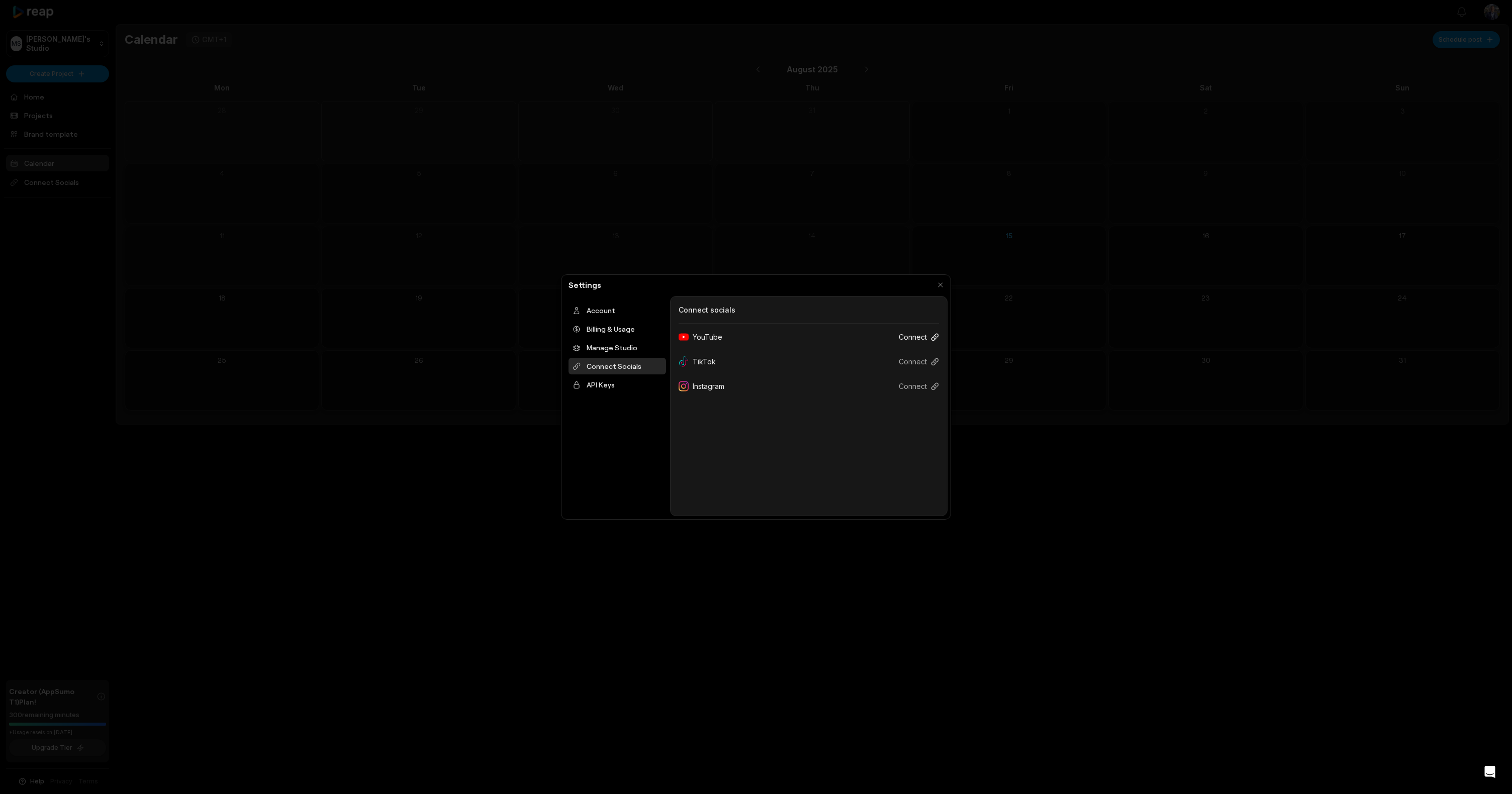
click at [919, 339] on button "Connect" at bounding box center [915, 336] width 48 height 18
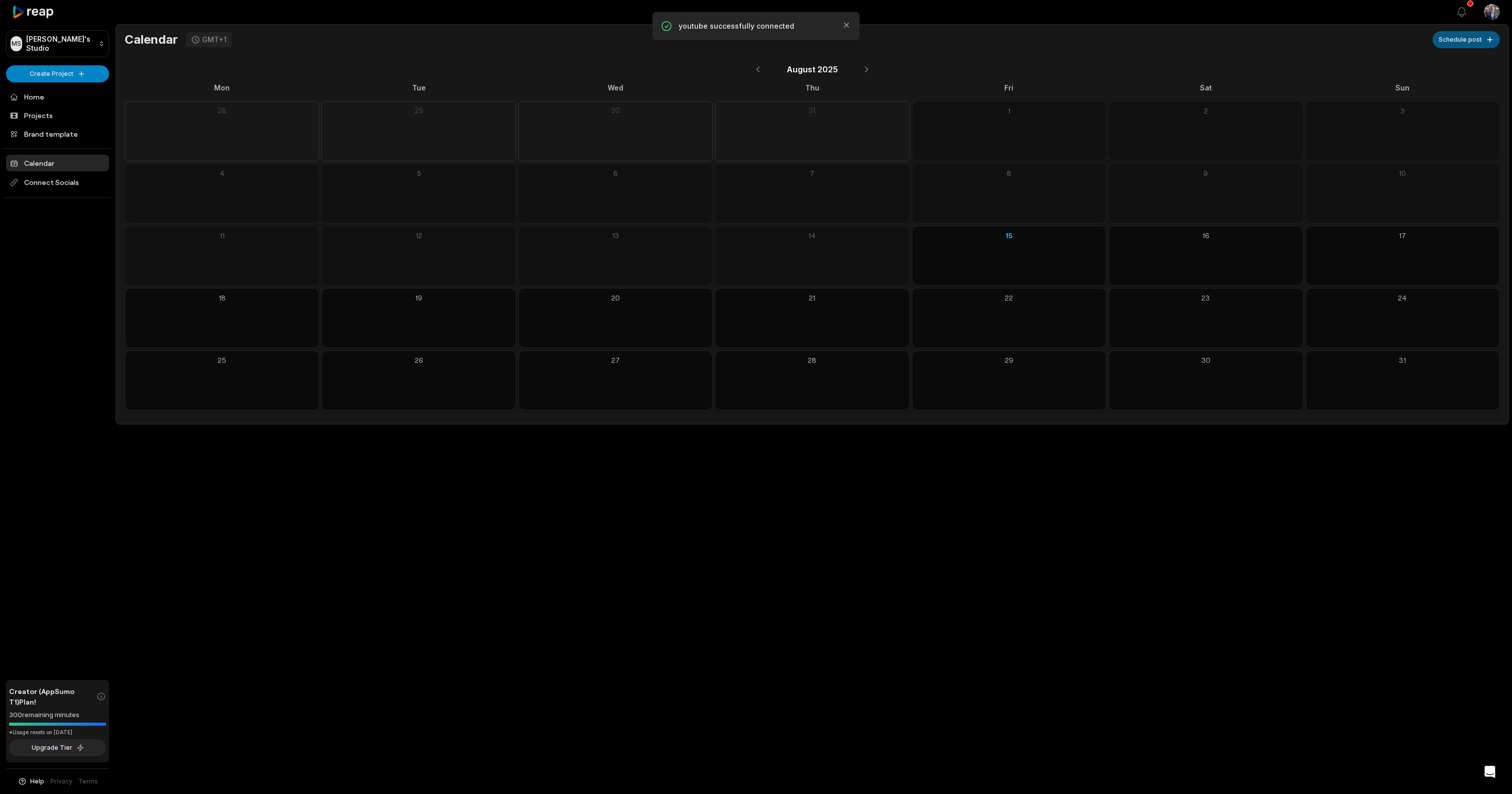
click at [1485, 43] on button "Schedule post" at bounding box center [1466, 40] width 67 height 17
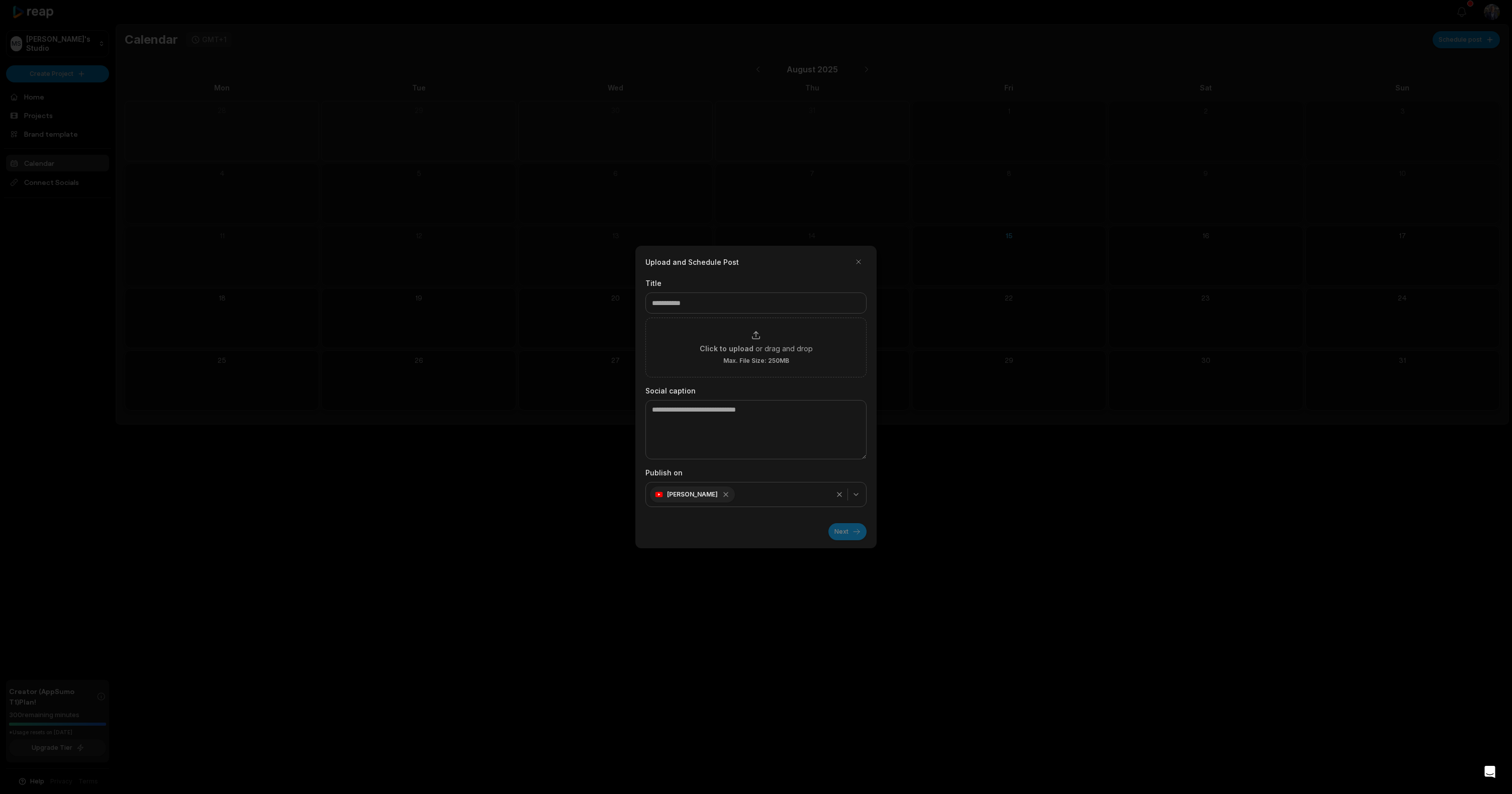
click at [854, 499] on div "button" at bounding box center [847, 494] width 33 height 12
click at [858, 265] on button "button" at bounding box center [858, 262] width 16 height 16
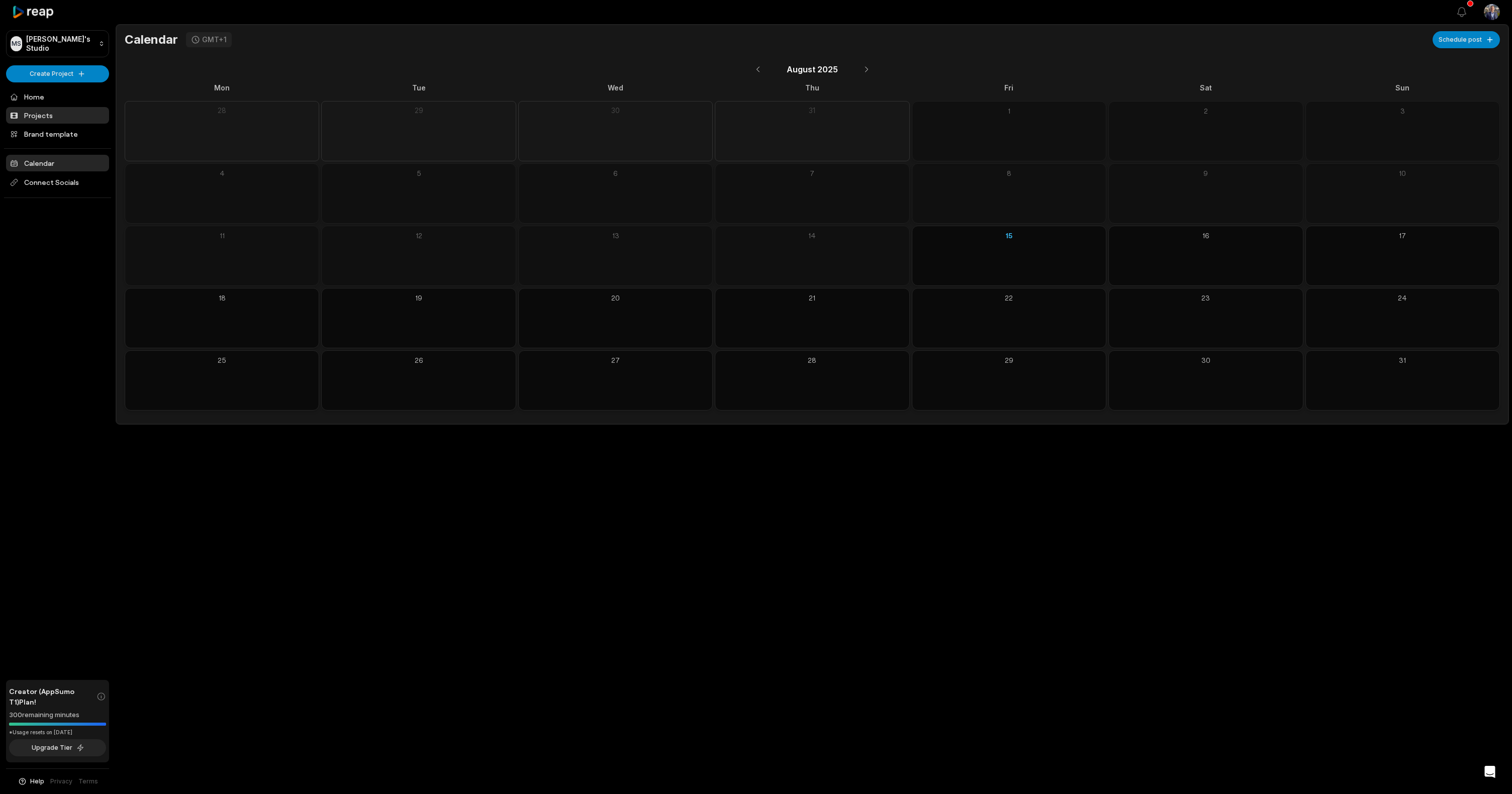
click at [71, 114] on link "Projects" at bounding box center [58, 115] width 103 height 17
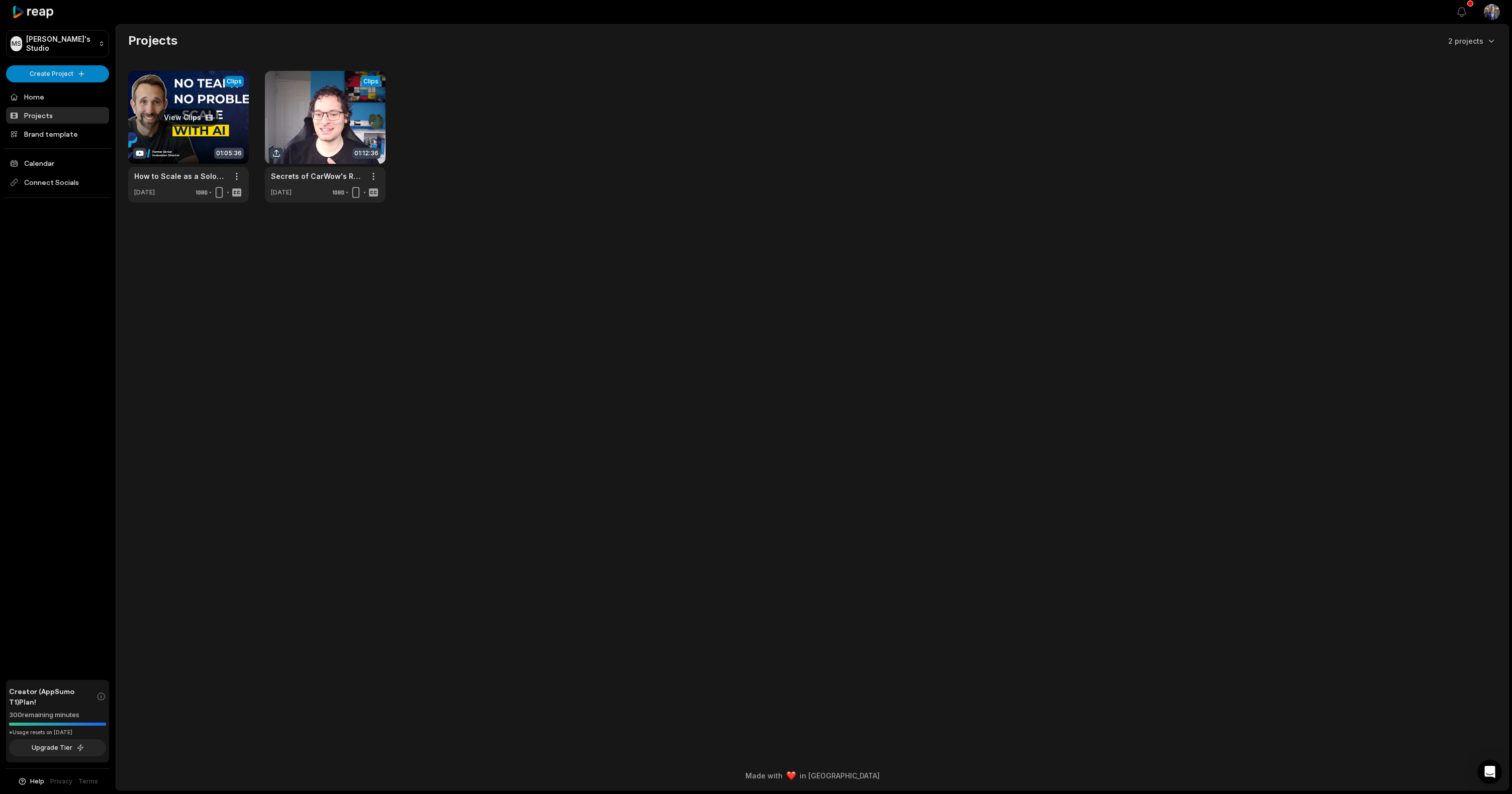
click at [194, 92] on link at bounding box center [189, 136] width 121 height 132
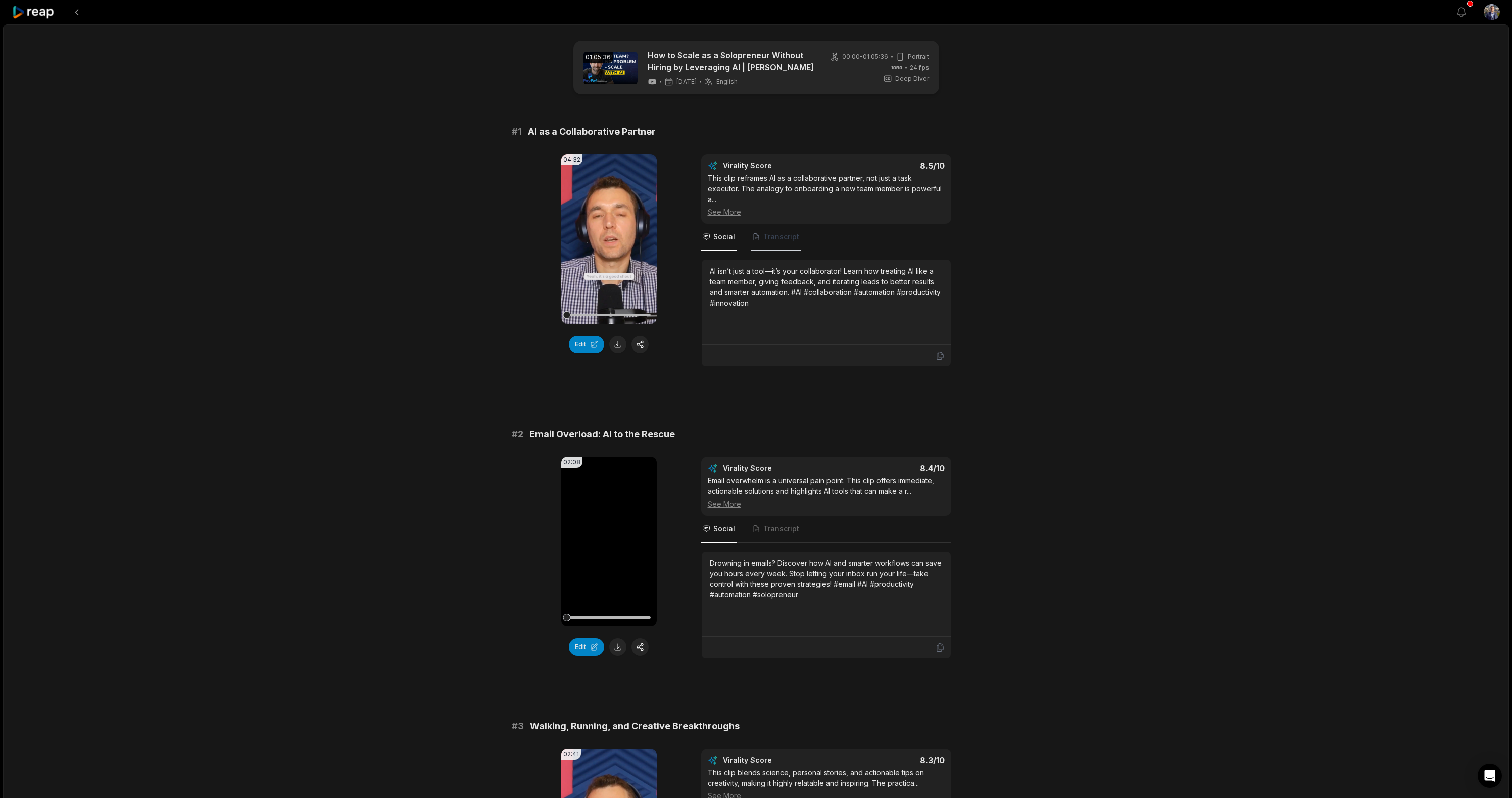
click at [772, 241] on span "Transcript" at bounding box center [781, 237] width 36 height 10
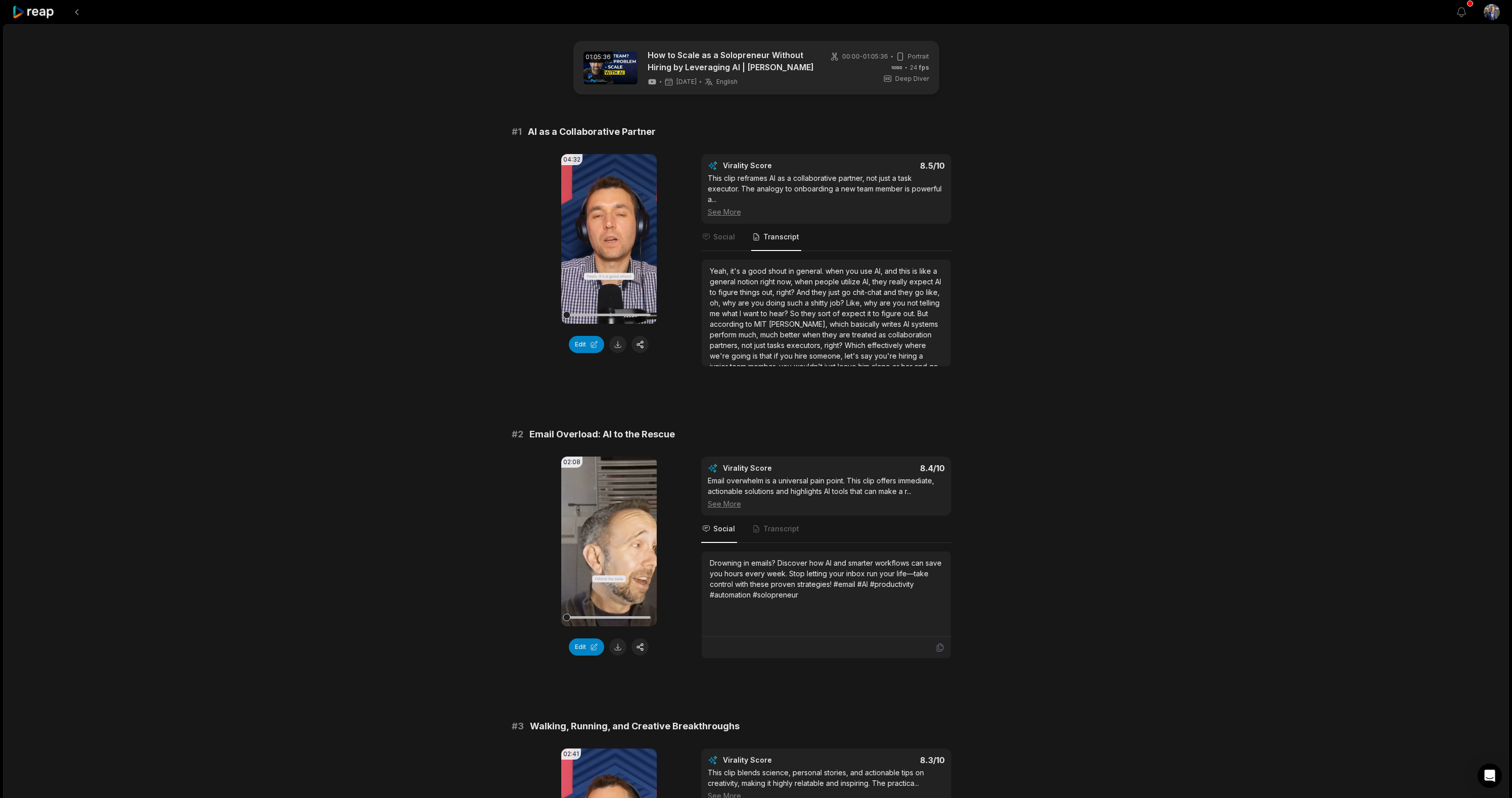
click at [779, 235] on span "Transcript" at bounding box center [781, 237] width 36 height 10
click at [734, 214] on div "See More" at bounding box center [826, 211] width 237 height 10
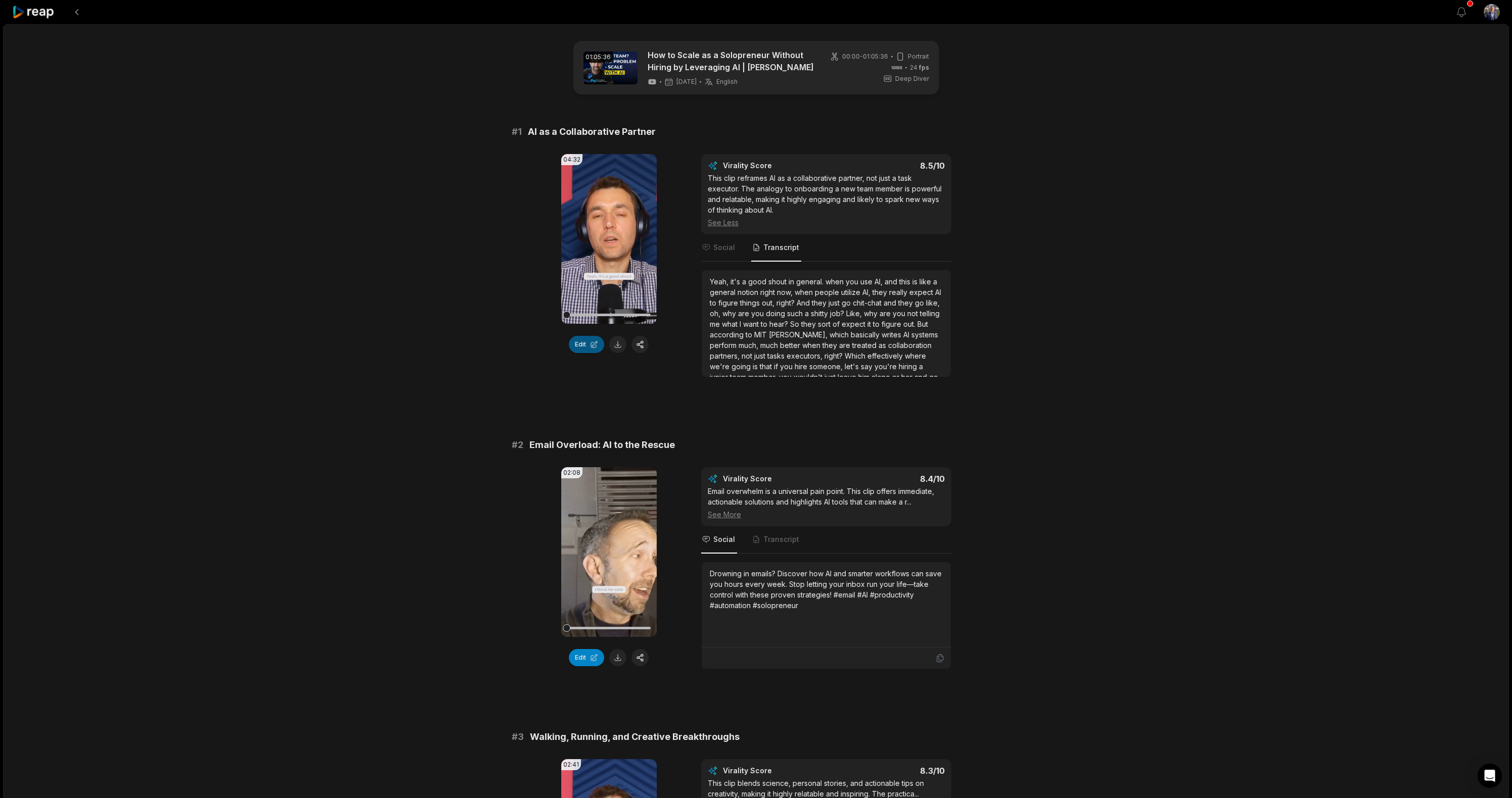
click at [595, 348] on button "Edit" at bounding box center [587, 344] width 35 height 18
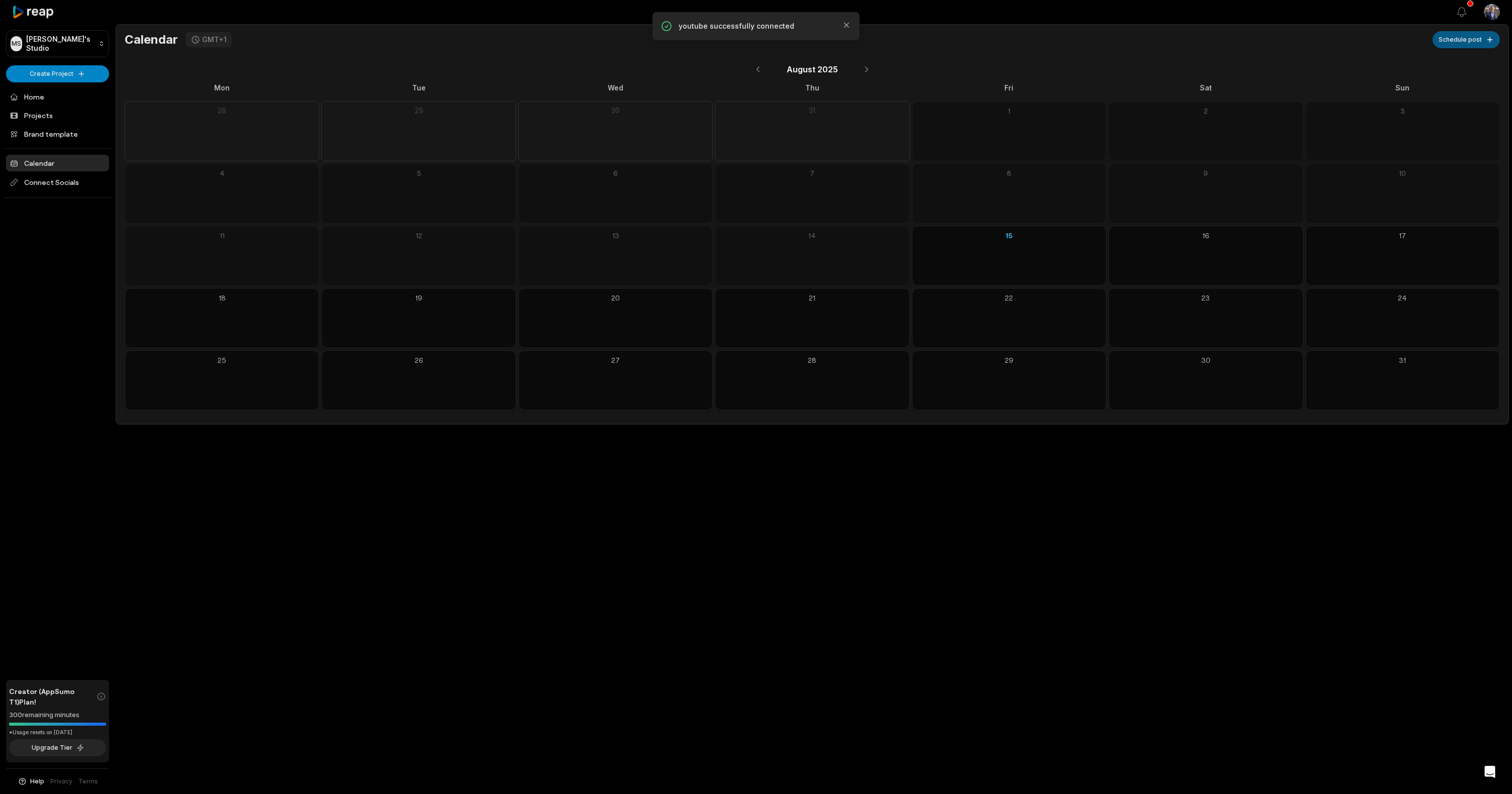
click at [1489, 41] on button "Schedule post" at bounding box center [1466, 40] width 67 height 17
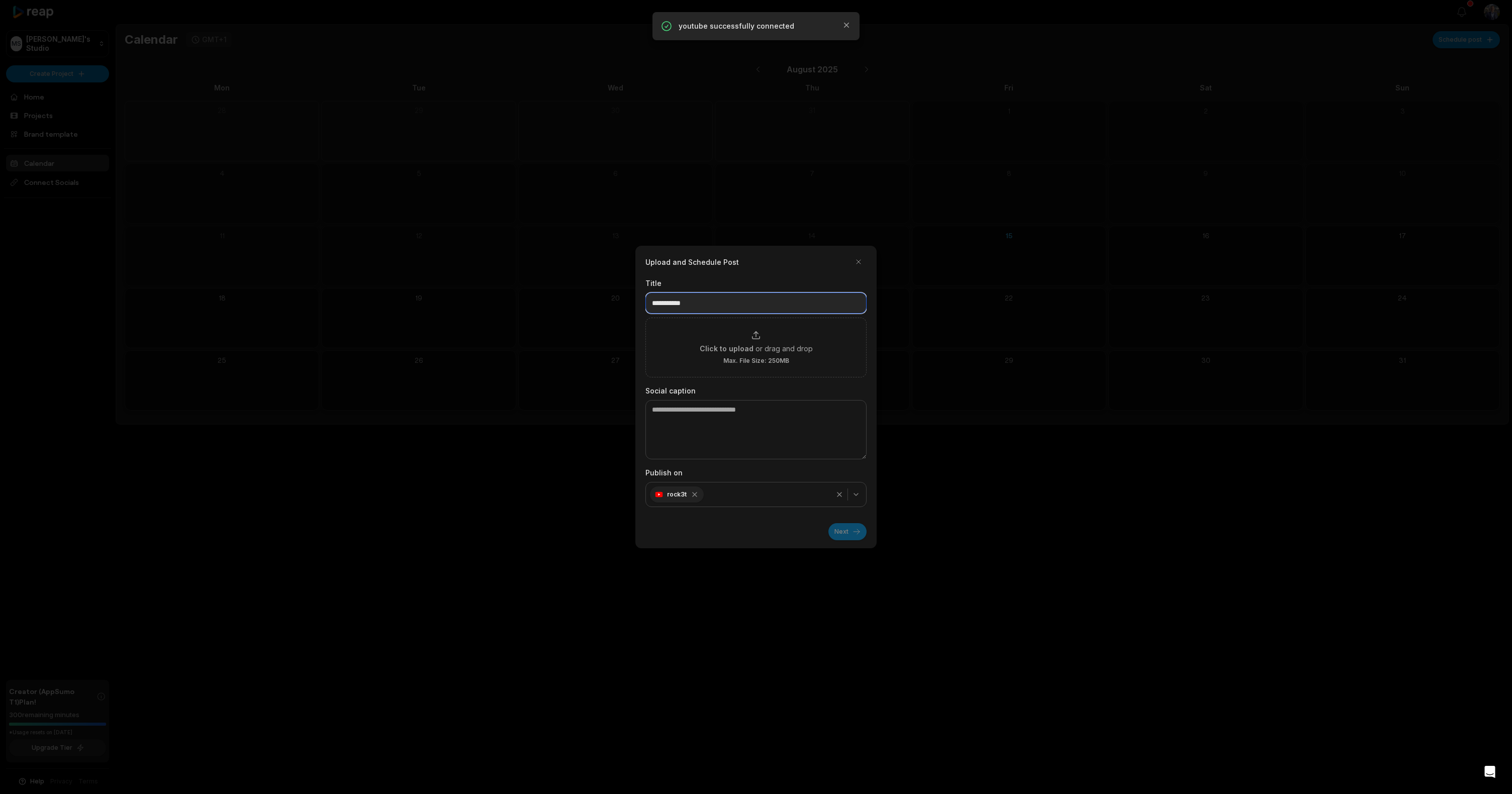
click at [753, 301] on input at bounding box center [756, 303] width 221 height 21
drag, startPoint x: 749, startPoint y: 432, endPoint x: 777, endPoint y: 386, distance: 53.9
click at [749, 432] on textarea at bounding box center [756, 429] width 221 height 59
click at [864, 269] on button "button" at bounding box center [858, 262] width 16 height 16
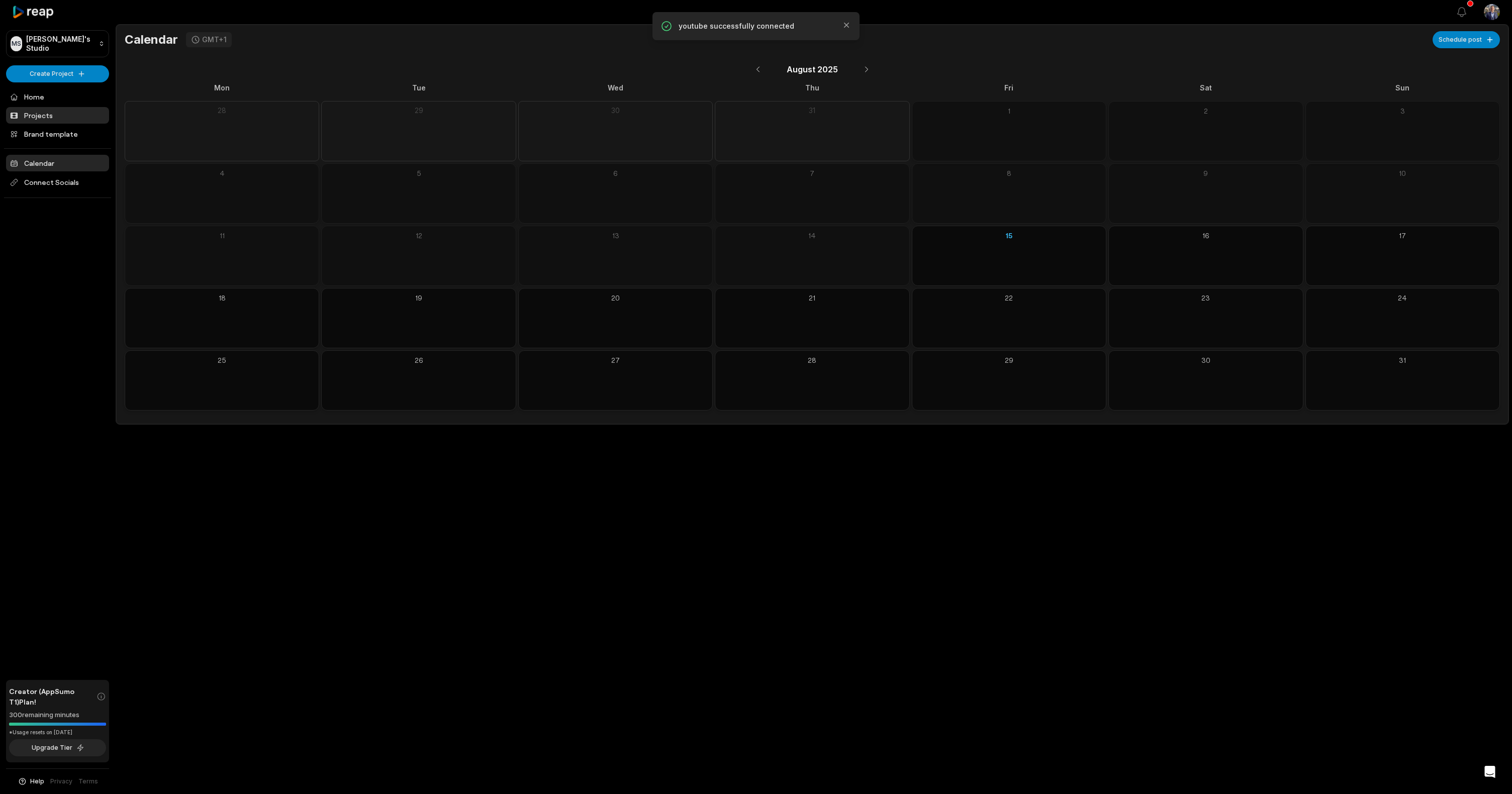
click at [50, 114] on link "Projects" at bounding box center [58, 115] width 103 height 17
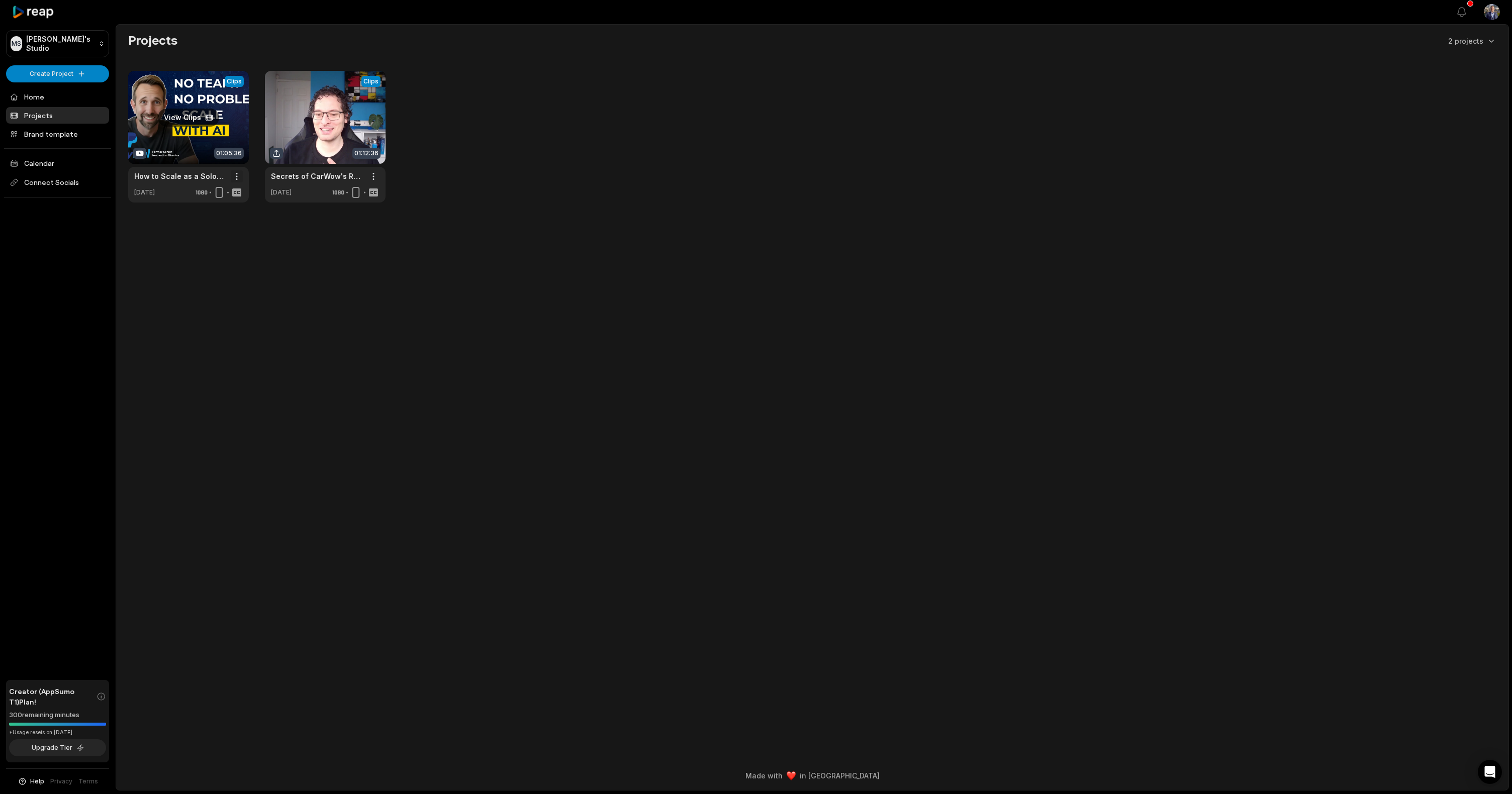
click at [240, 178] on html "MS [PERSON_NAME]'s Studio Create Project Home Projects Brand template Calendar …" at bounding box center [756, 397] width 1512 height 794
click at [294, 298] on html "MS [PERSON_NAME]'s Studio Create Project Home Projects Brand template Calendar …" at bounding box center [756, 397] width 1512 height 794
click at [182, 126] on link at bounding box center [189, 136] width 121 height 132
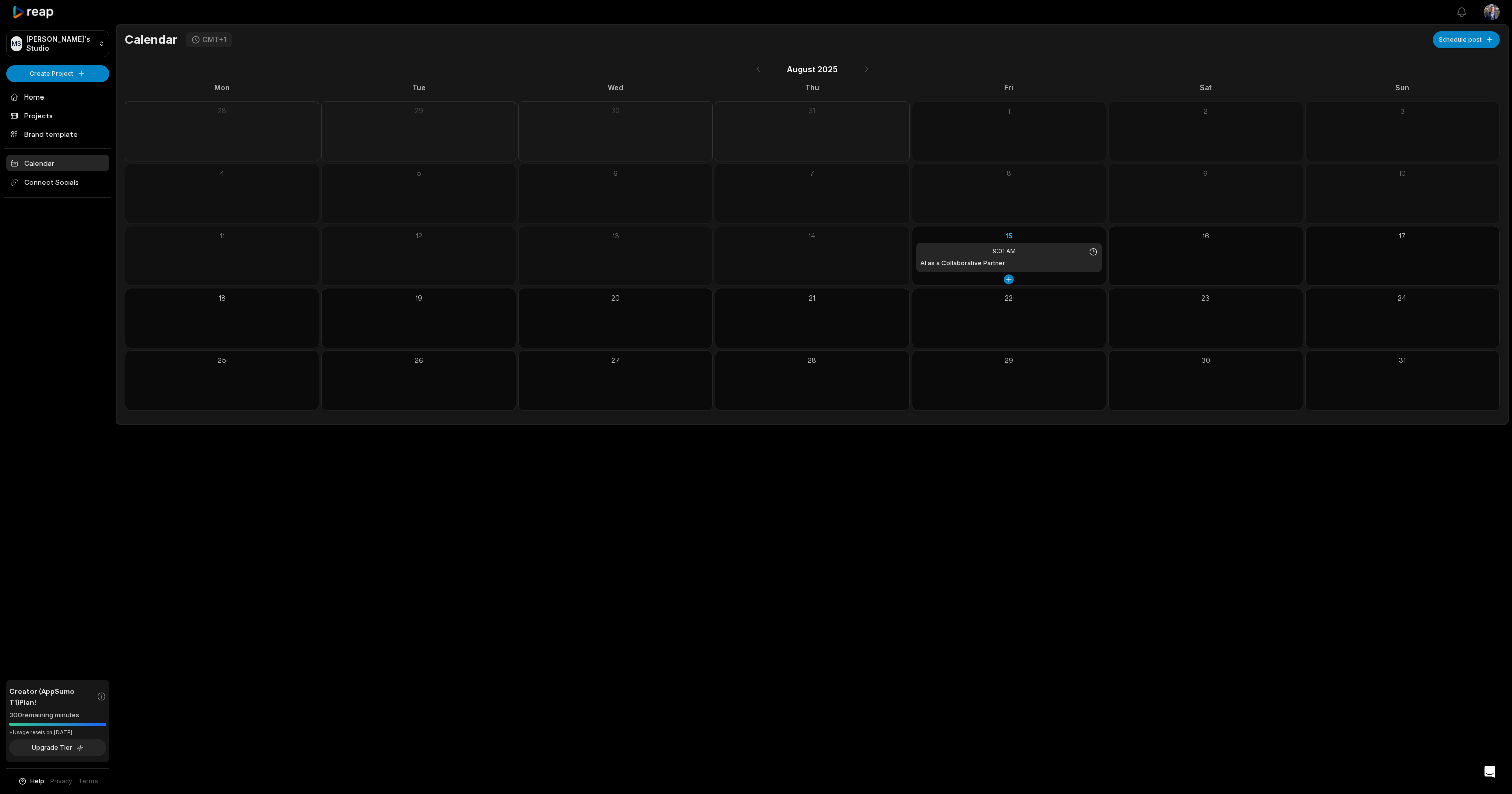
click at [965, 257] on div "9:01 AM AI as a Collaborative Partner" at bounding box center [1009, 257] width 186 height 29
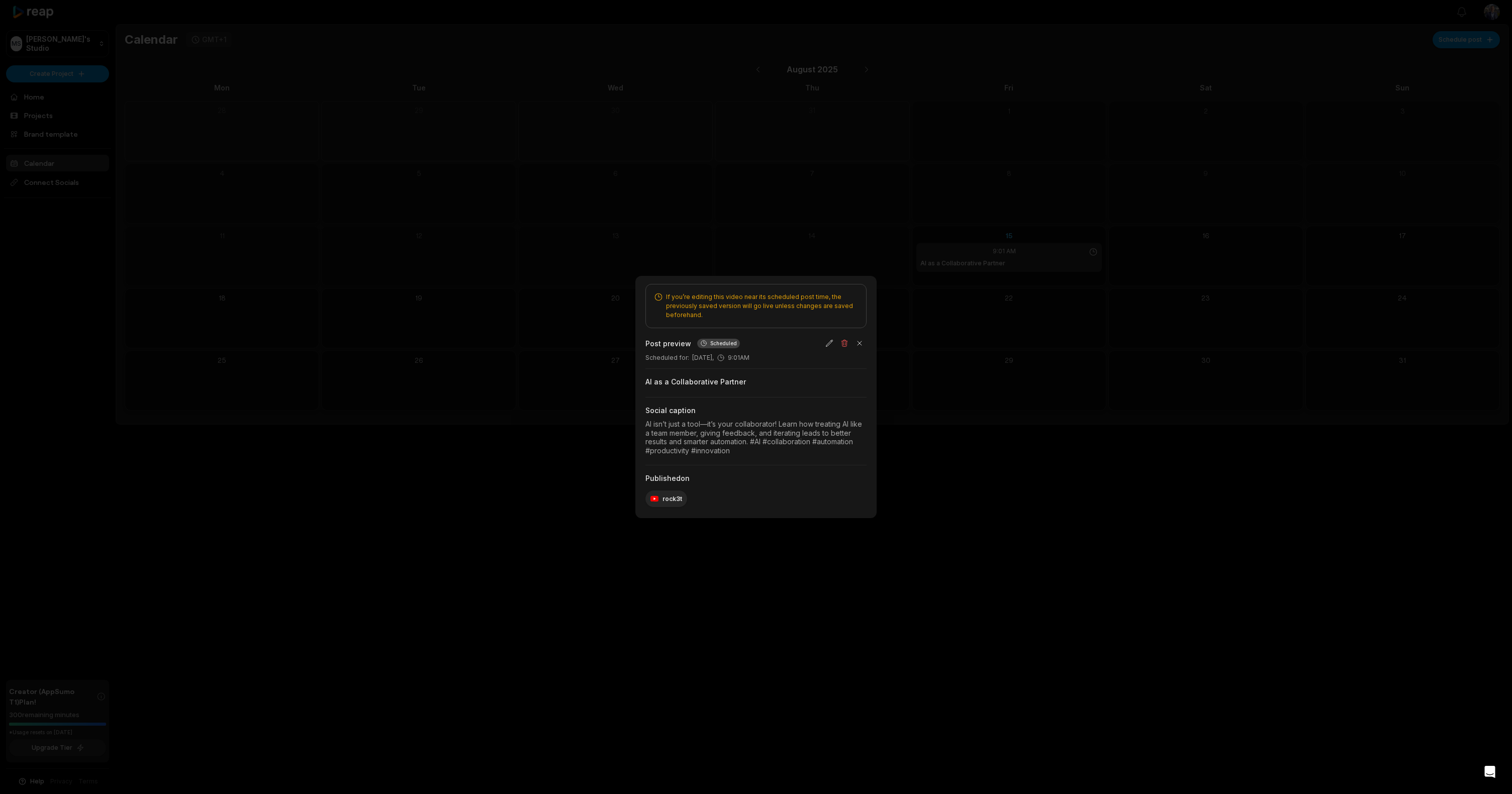
click at [935, 450] on div at bounding box center [756, 397] width 1512 height 794
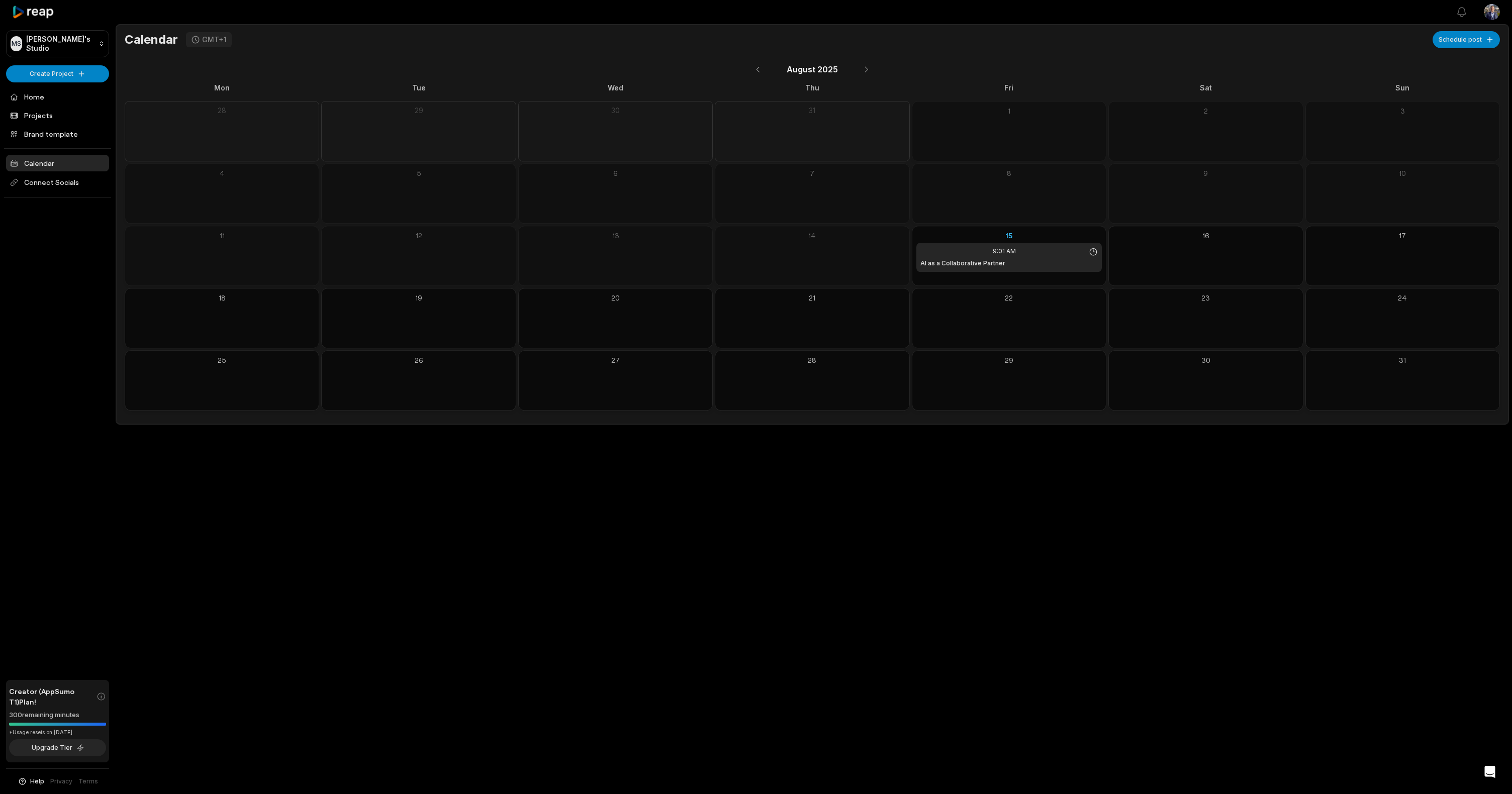
click at [493, 584] on div "Open sidebar View notifications Open user menu Calendar GMT+1 Schedule post Aug…" at bounding box center [756, 397] width 1512 height 794
click at [1465, 10] on icon "button" at bounding box center [1461, 12] width 12 height 12
click at [1493, 10] on html "MS Mike's Studio Create Project Home Projects Brand template Calendar Connect S…" at bounding box center [756, 397] width 1512 height 794
click at [1478, 64] on div "Settings" at bounding box center [1456, 62] width 104 height 17
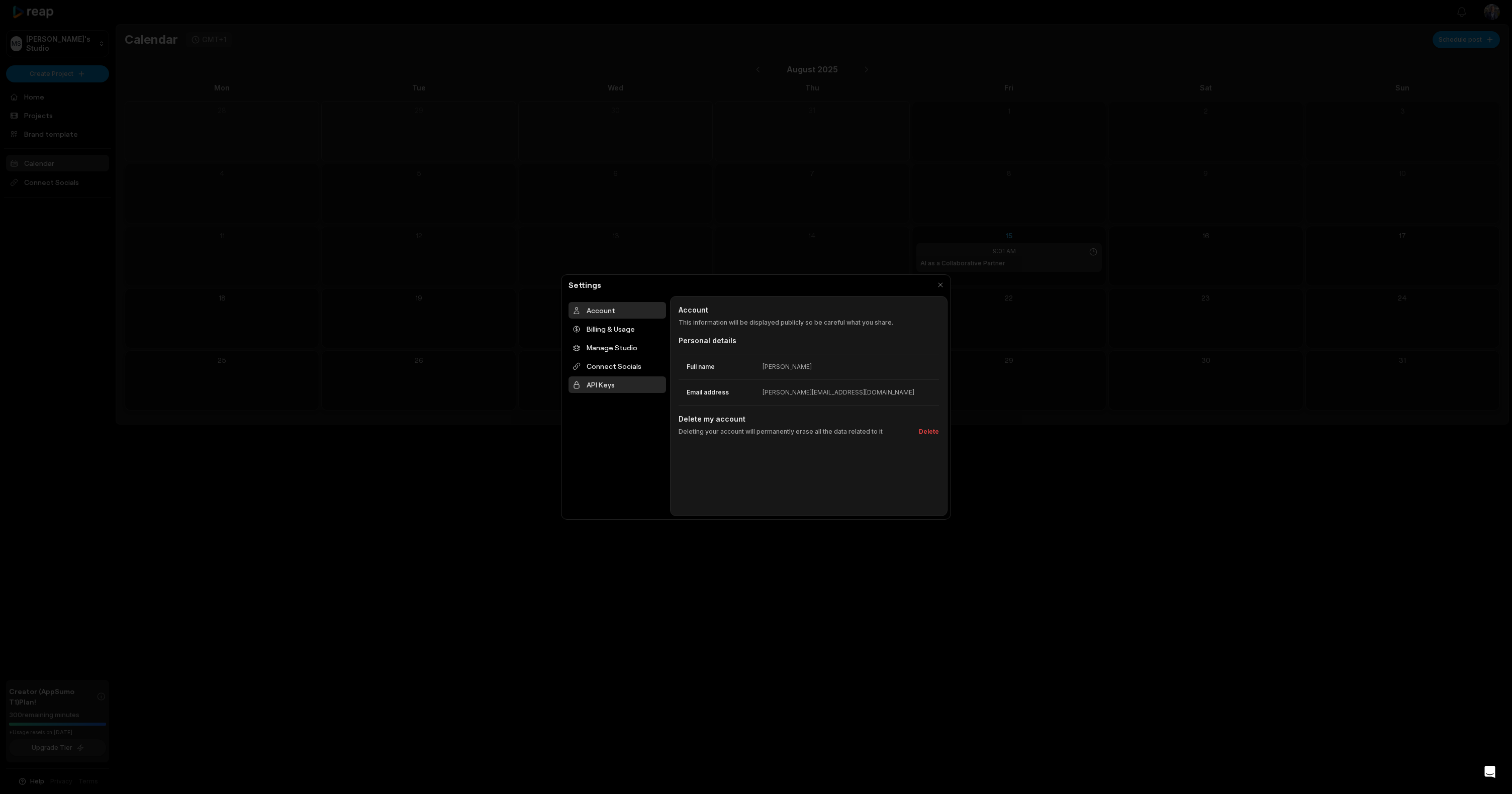
click at [608, 389] on div "API Keys" at bounding box center [617, 385] width 98 height 17
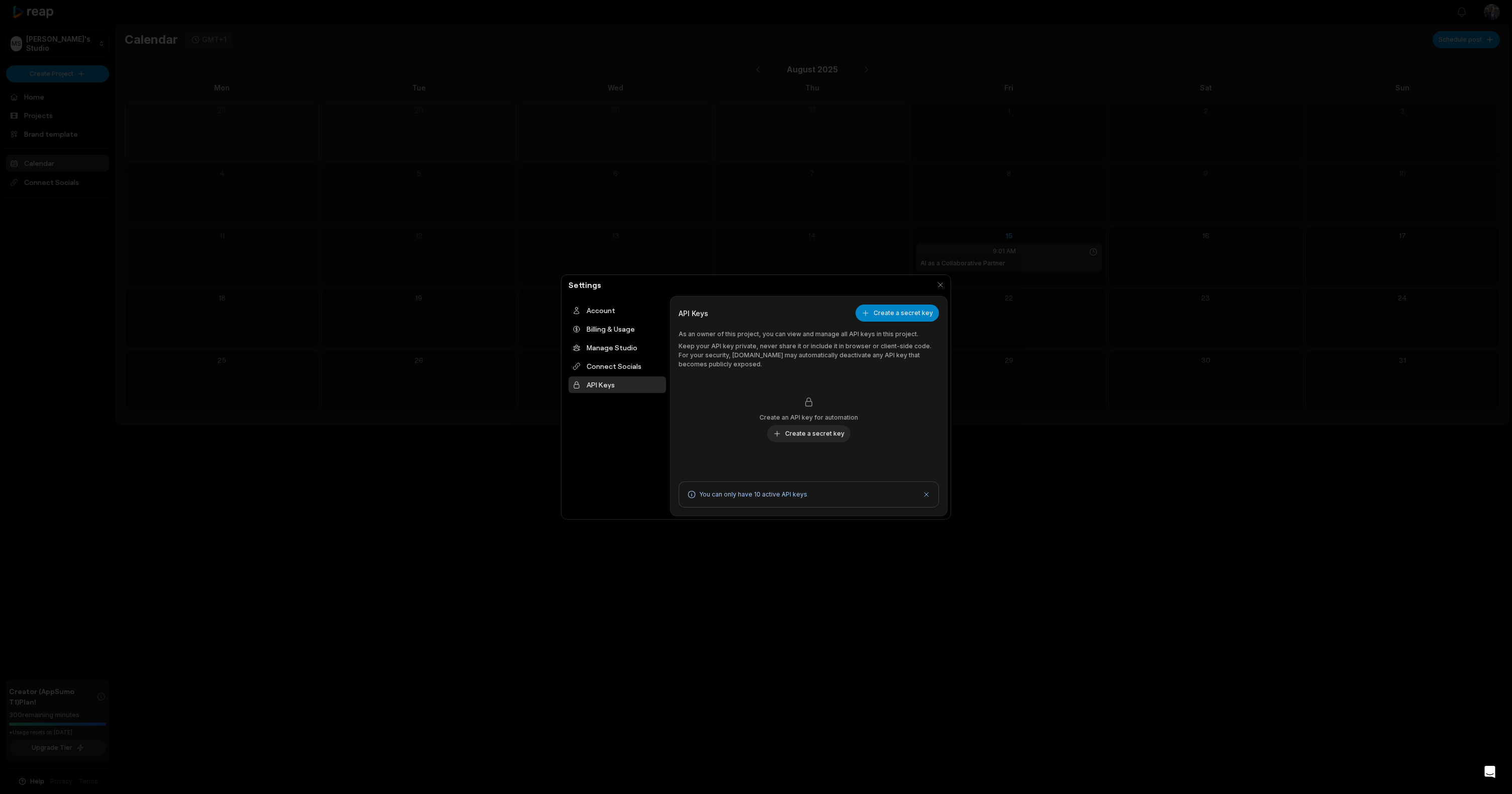
click at [881, 326] on div "API Keys Create a secret key As an owner of this project, you can view and mana…" at bounding box center [809, 406] width 260 height 203
click at [884, 311] on button "Create a secret key" at bounding box center [897, 313] width 83 height 17
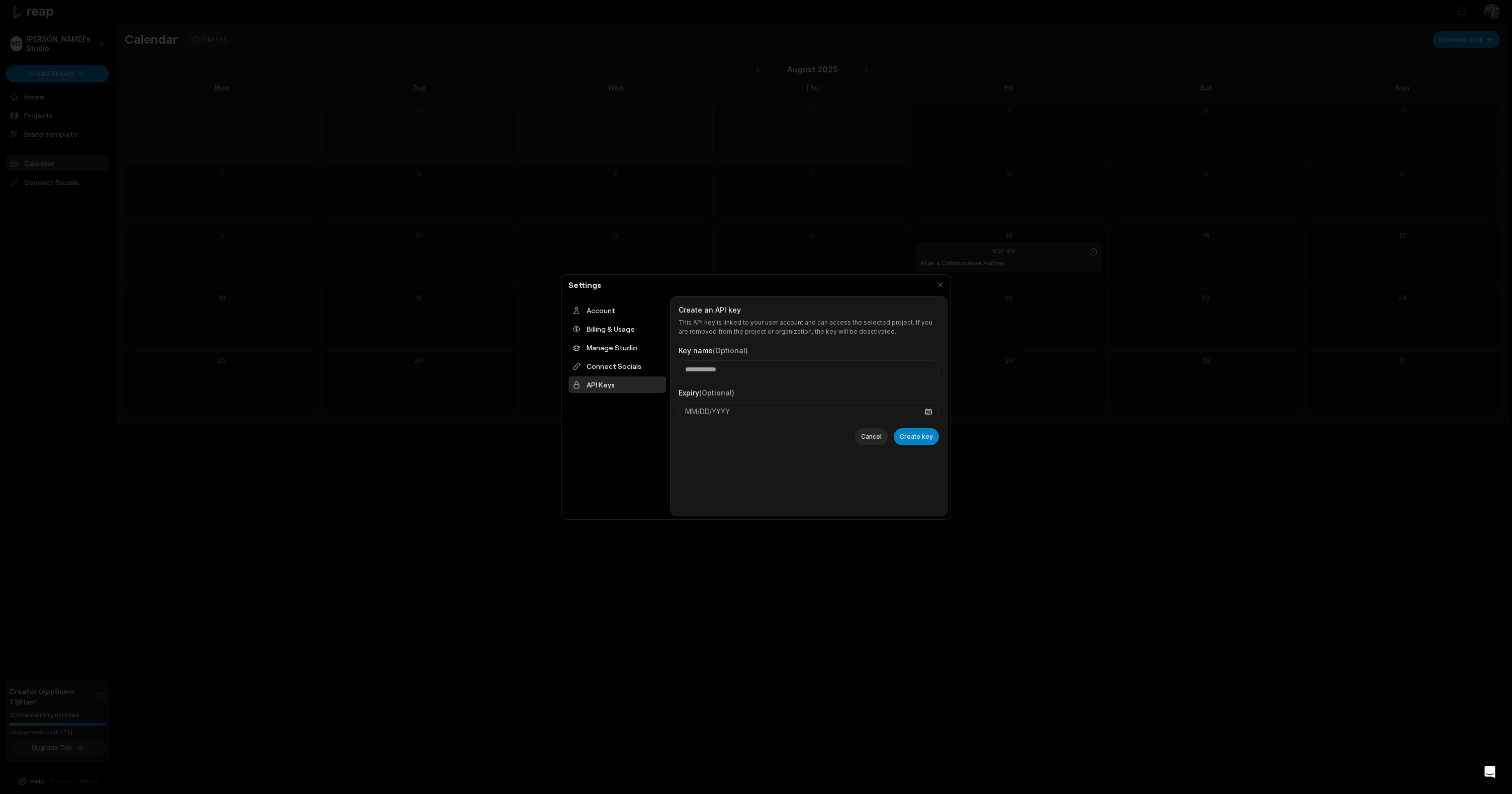
click at [865, 333] on p "This API key is linked to your user account and can access the selected project…" at bounding box center [809, 327] width 260 height 18
click at [877, 435] on button "Cancel" at bounding box center [871, 437] width 33 height 17
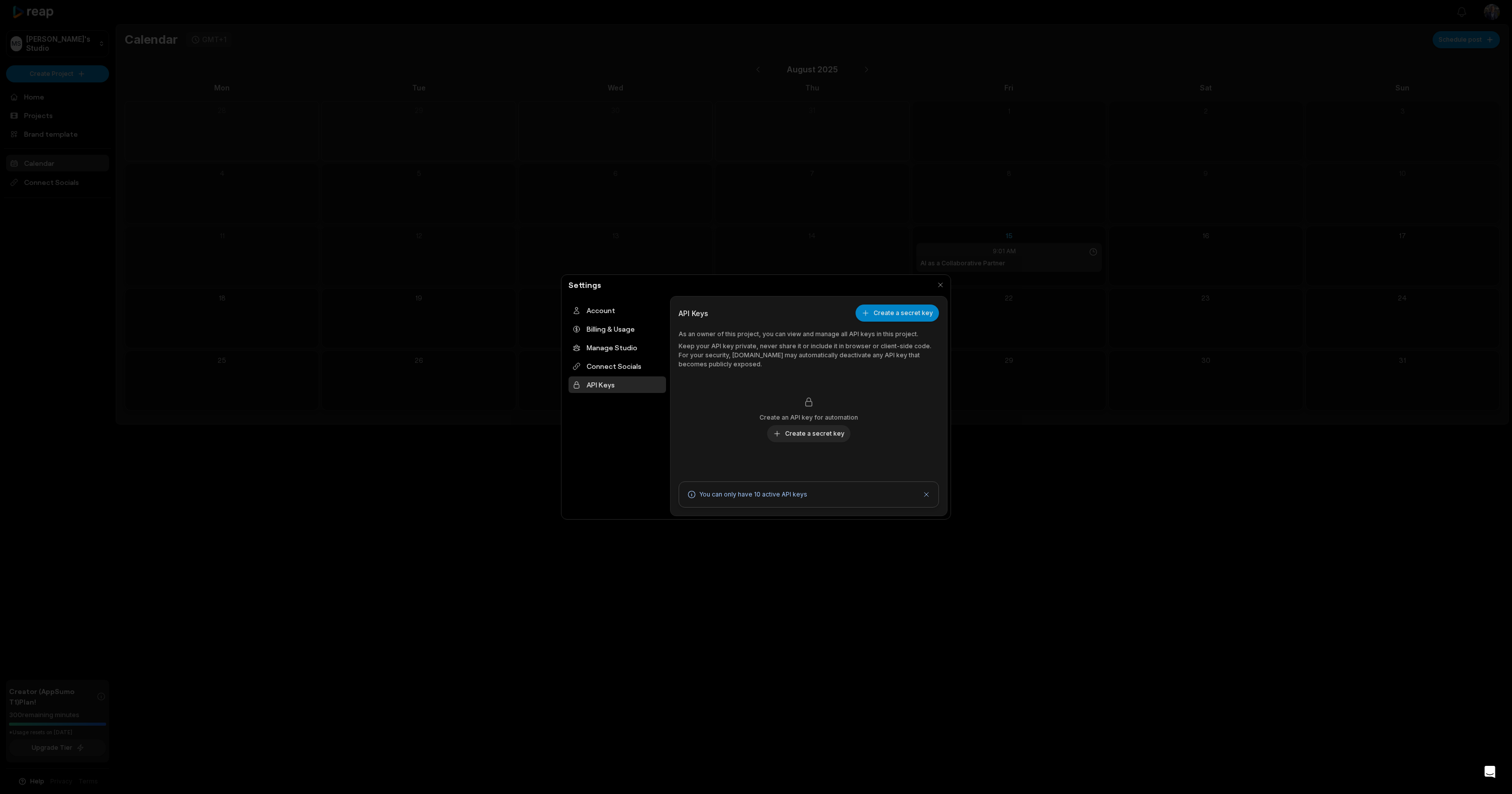
click at [812, 416] on span "Create an API key for automation" at bounding box center [809, 417] width 98 height 9
drag, startPoint x: 940, startPoint y: 286, endPoint x: 1109, endPoint y: 501, distance: 273.5
click at [940, 286] on button "button" at bounding box center [941, 285] width 14 height 14
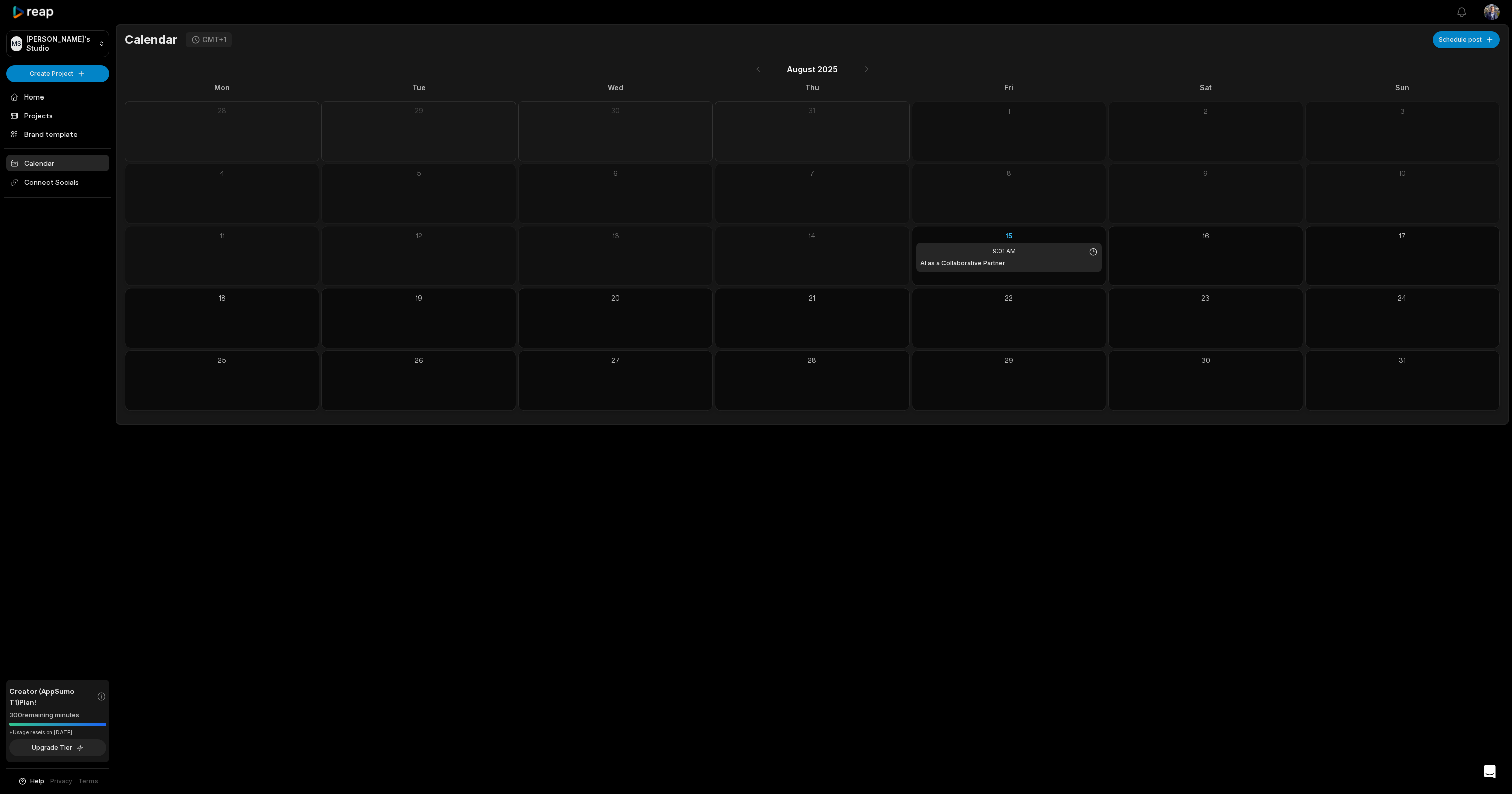
click at [1491, 774] on icon "Open Intercom Messenger" at bounding box center [1490, 772] width 13 height 13
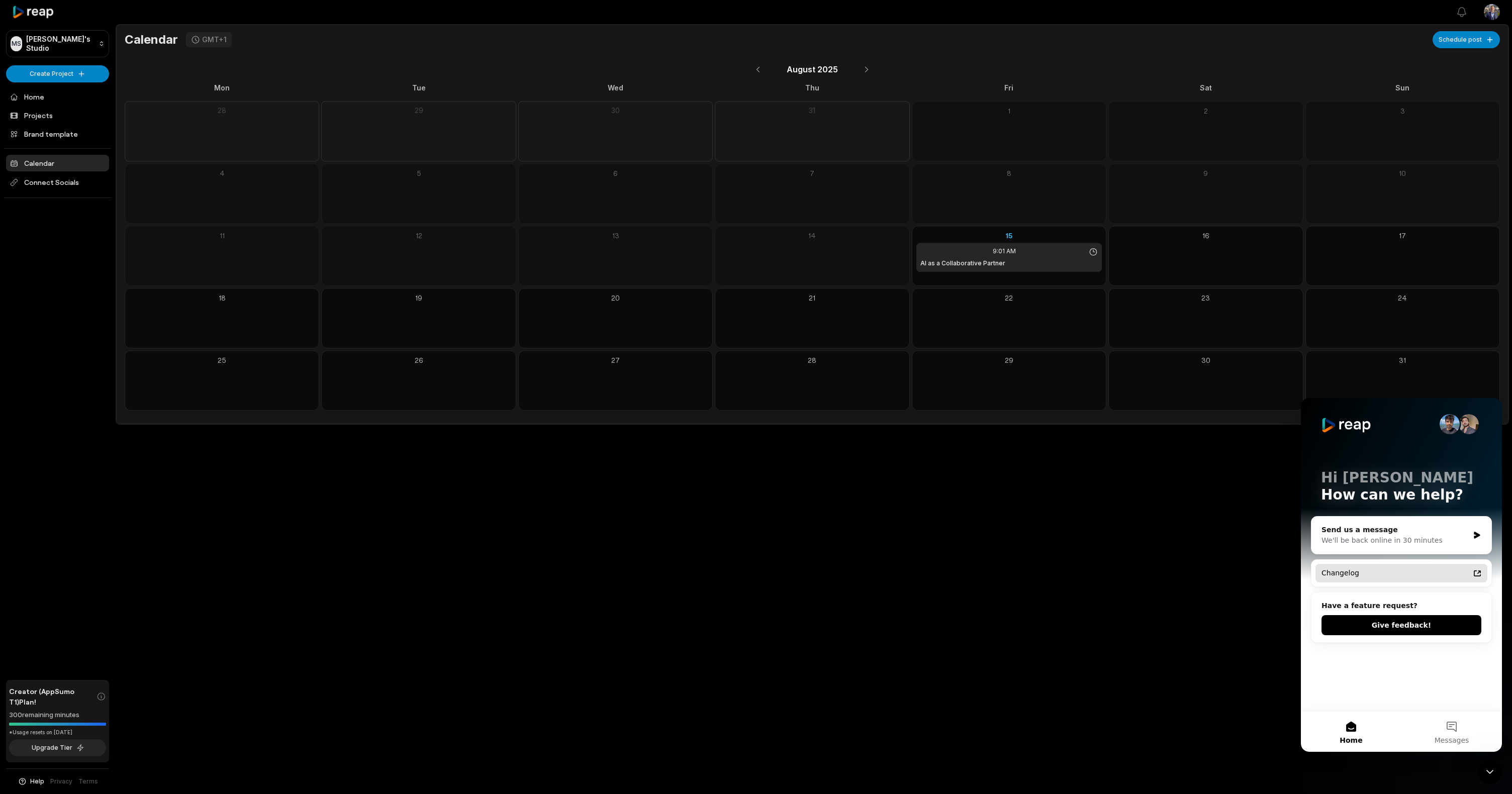
click at [1346, 577] on div "Changelog" at bounding box center [1395, 573] width 148 height 10
drag, startPoint x: 1396, startPoint y: 685, endPoint x: 1403, endPoint y: 692, distance: 9.9
click at [1397, 685] on div "Hi Mike 👋 How can we help? Send us a message We'll be back online in 30 minutes…" at bounding box center [1402, 554] width 201 height 313
click at [1450, 733] on button "Messages" at bounding box center [1452, 731] width 101 height 40
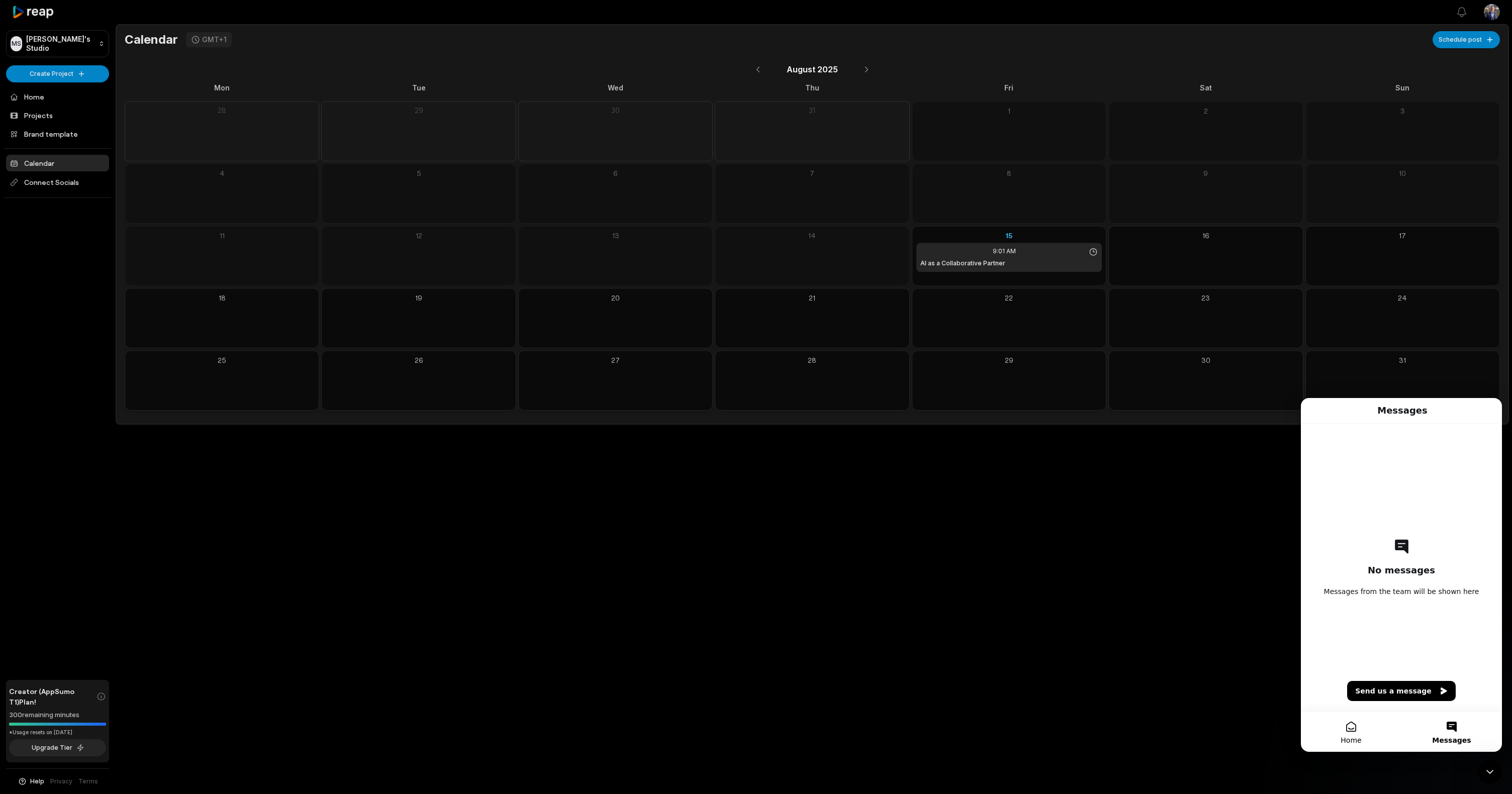
click at [1355, 732] on button "Home" at bounding box center [1351, 731] width 101 height 40
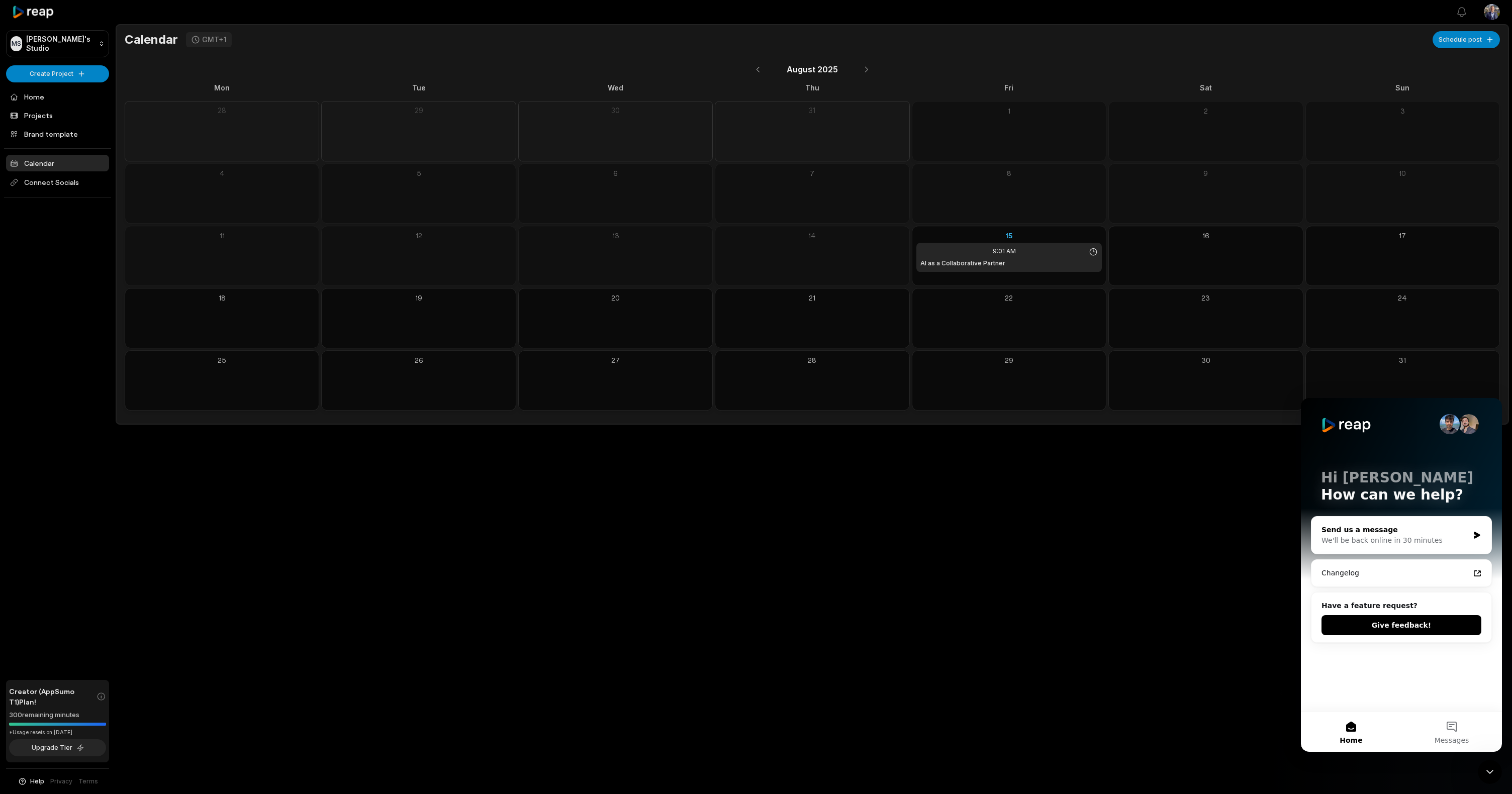
click at [1433, 533] on div "Send us a message" at bounding box center [1395, 530] width 148 height 10
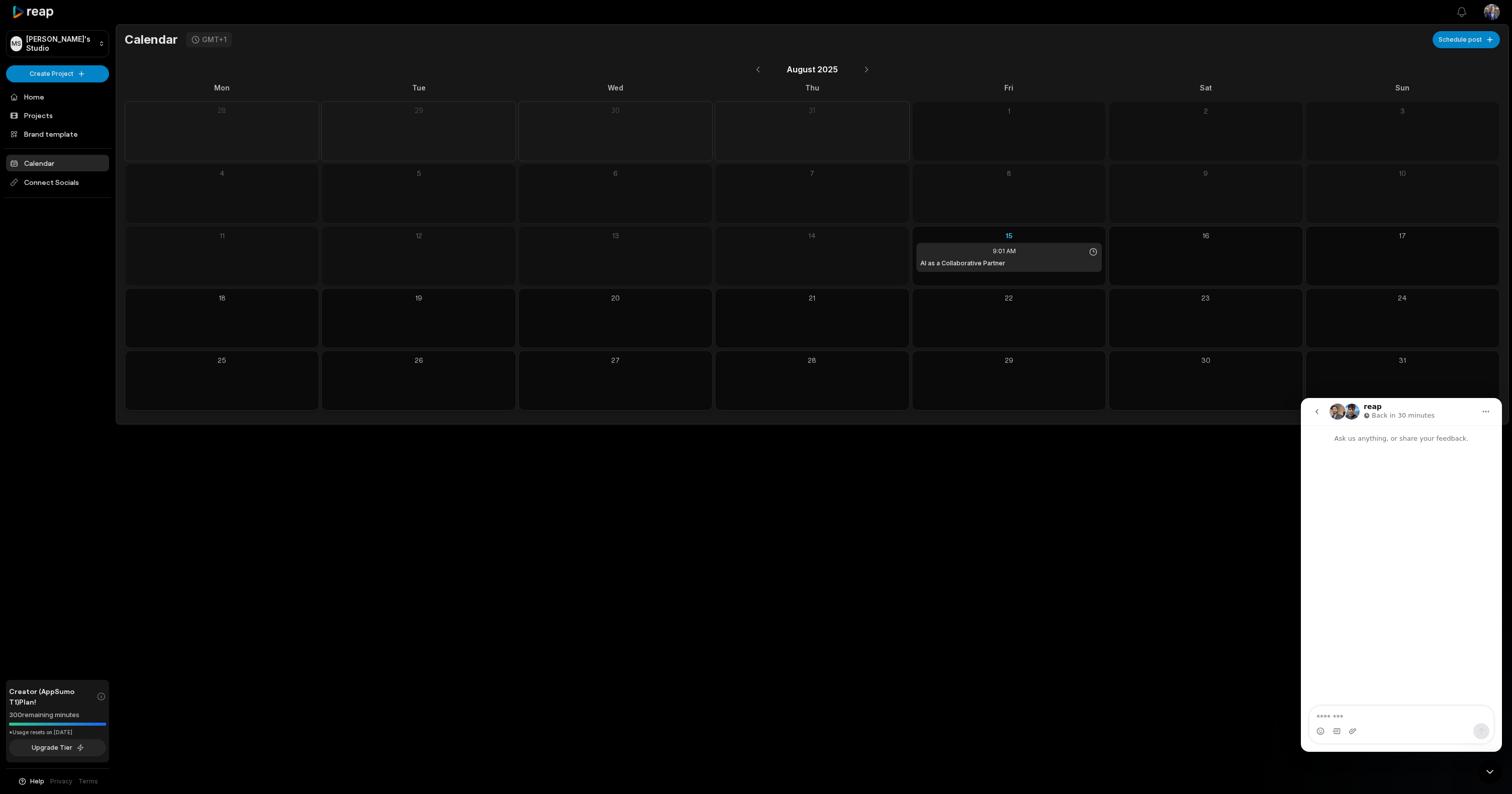
click at [1326, 407] on button "go back" at bounding box center [1317, 412] width 19 height 19
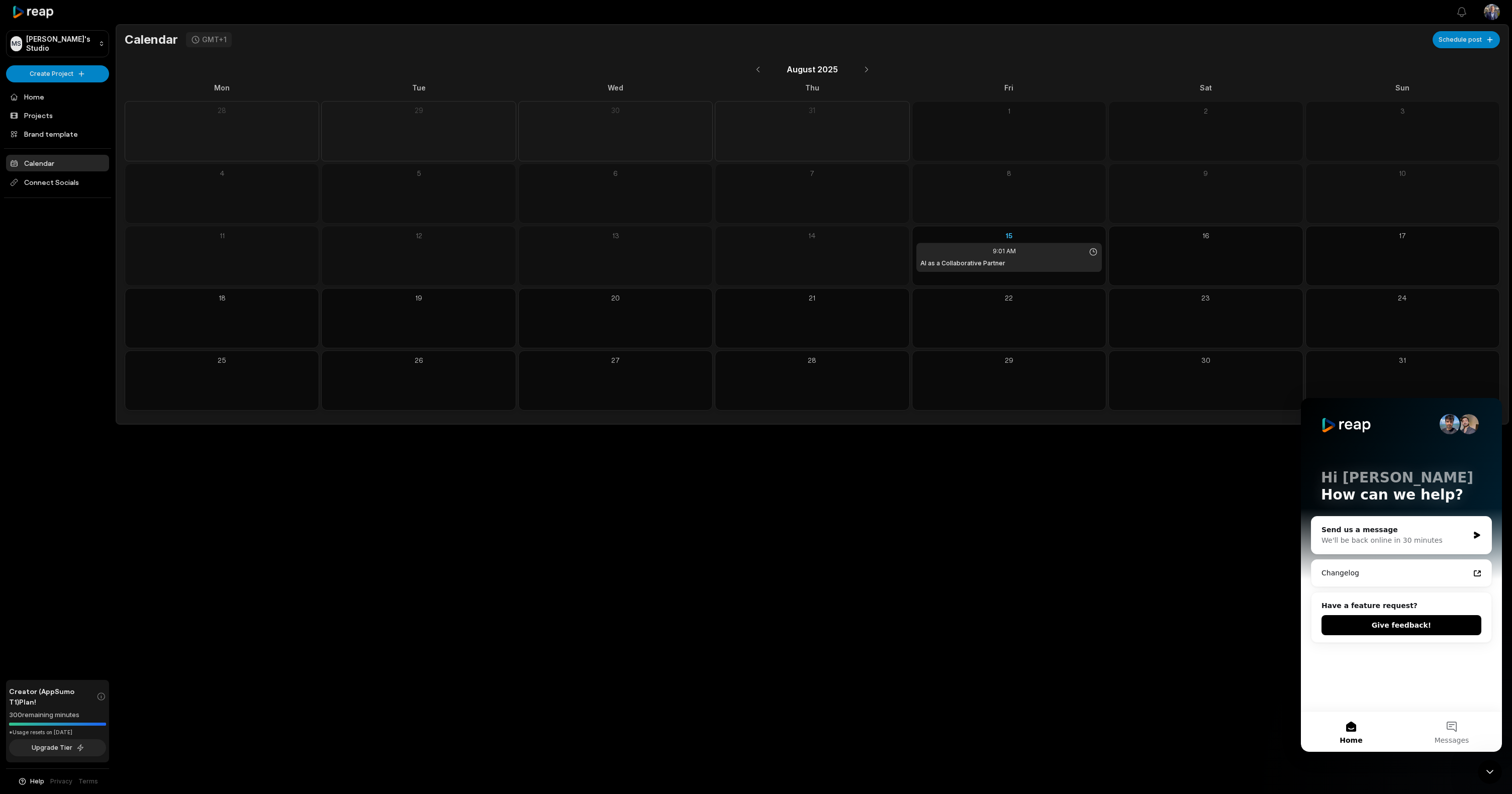
click at [1459, 427] on img "Intercom messenger" at bounding box center [1449, 424] width 20 height 20
click at [1162, 682] on div "Open sidebar View notifications Open user menu Calendar GMT+1 Schedule post Aug…" at bounding box center [756, 397] width 1512 height 794
click at [1482, 768] on div "Close Intercom Messenger" at bounding box center [1490, 772] width 24 height 24
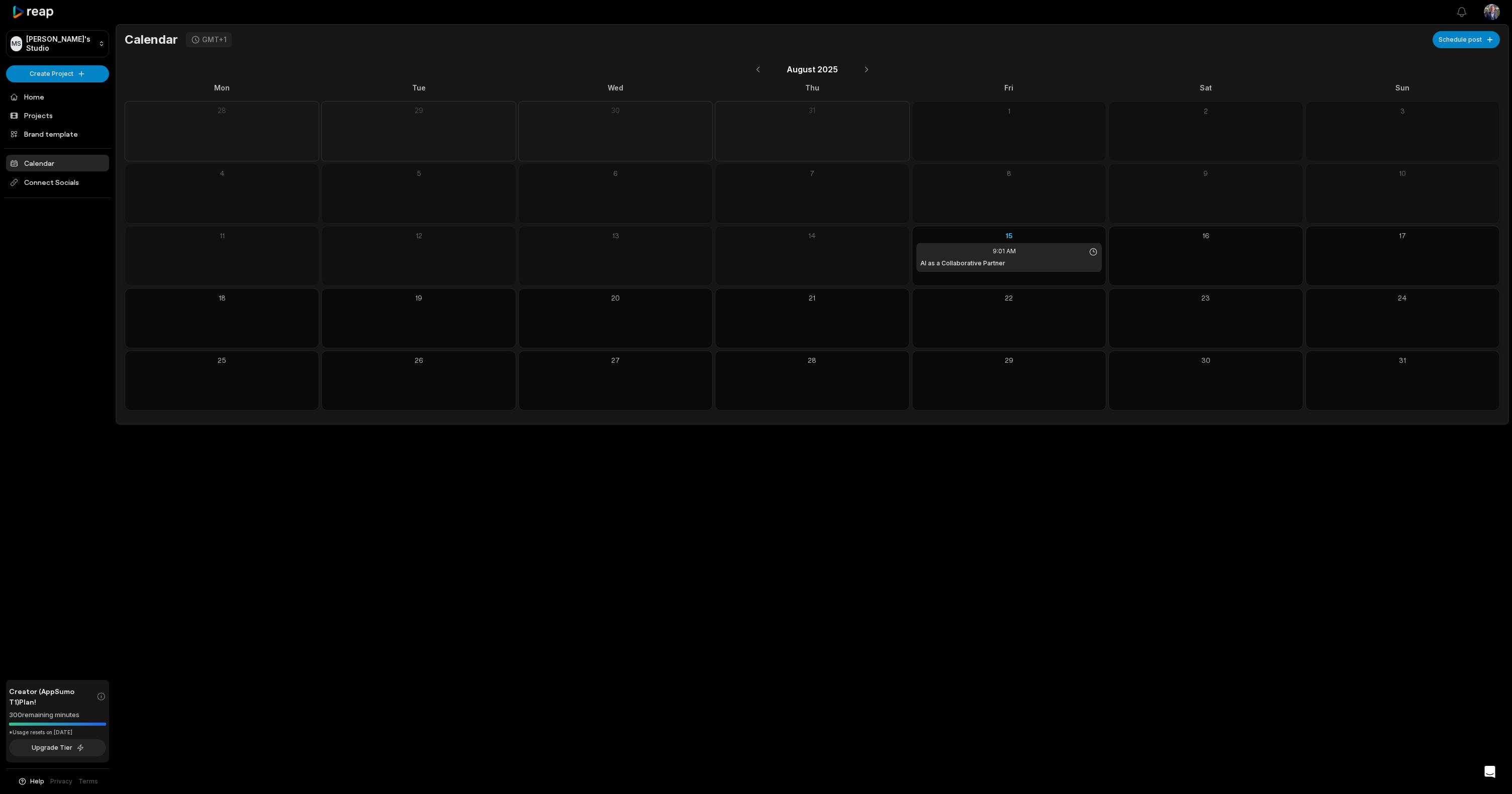
click at [1126, 542] on div "Open sidebar View notifications Open user menu Calendar GMT+1 Schedule post Aug…" at bounding box center [756, 397] width 1512 height 794
click at [63, 783] on link "Privacy" at bounding box center [61, 781] width 22 height 9
click at [40, 783] on span "Help" at bounding box center [37, 781] width 14 height 9
click at [94, 785] on div "Help Help center What’s new? Add feature Contact us Status reap v.0.8.3-beta Up…" at bounding box center [58, 781] width 103 height 25
click at [39, 782] on span "Help" at bounding box center [37, 781] width 14 height 9
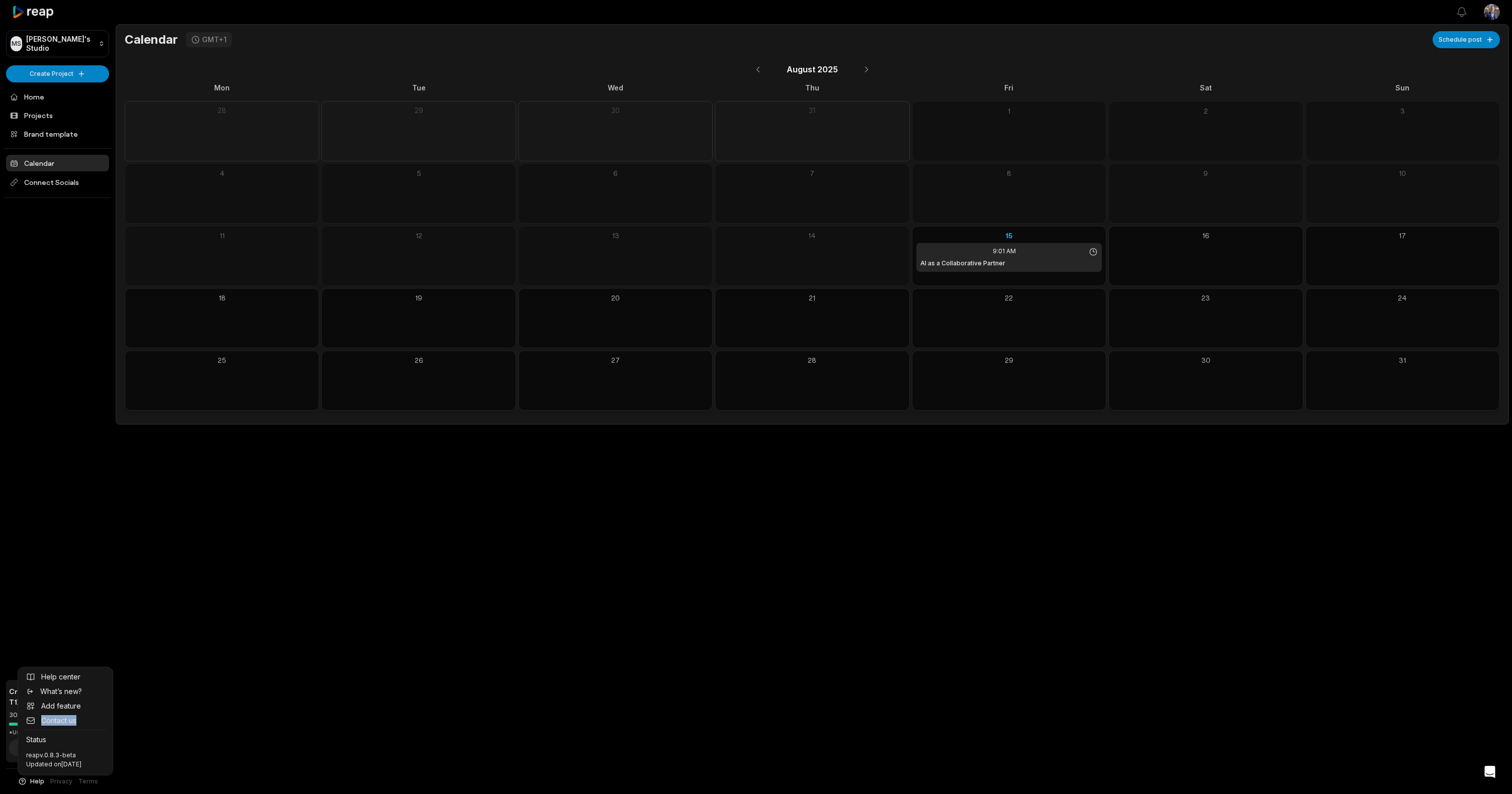
click at [418, 689] on div "MS Mike's Studio Create Project Home Projects Brand template Calendar Connect S…" at bounding box center [756, 397] width 1512 height 794
click at [25, 783] on icon "button" at bounding box center [22, 781] width 10 height 9
click at [68, 719] on span "Contact us" at bounding box center [59, 720] width 35 height 10
click at [36, 783] on span "Help" at bounding box center [37, 781] width 14 height 9
drag, startPoint x: 479, startPoint y: 586, endPoint x: 448, endPoint y: 564, distance: 38.0
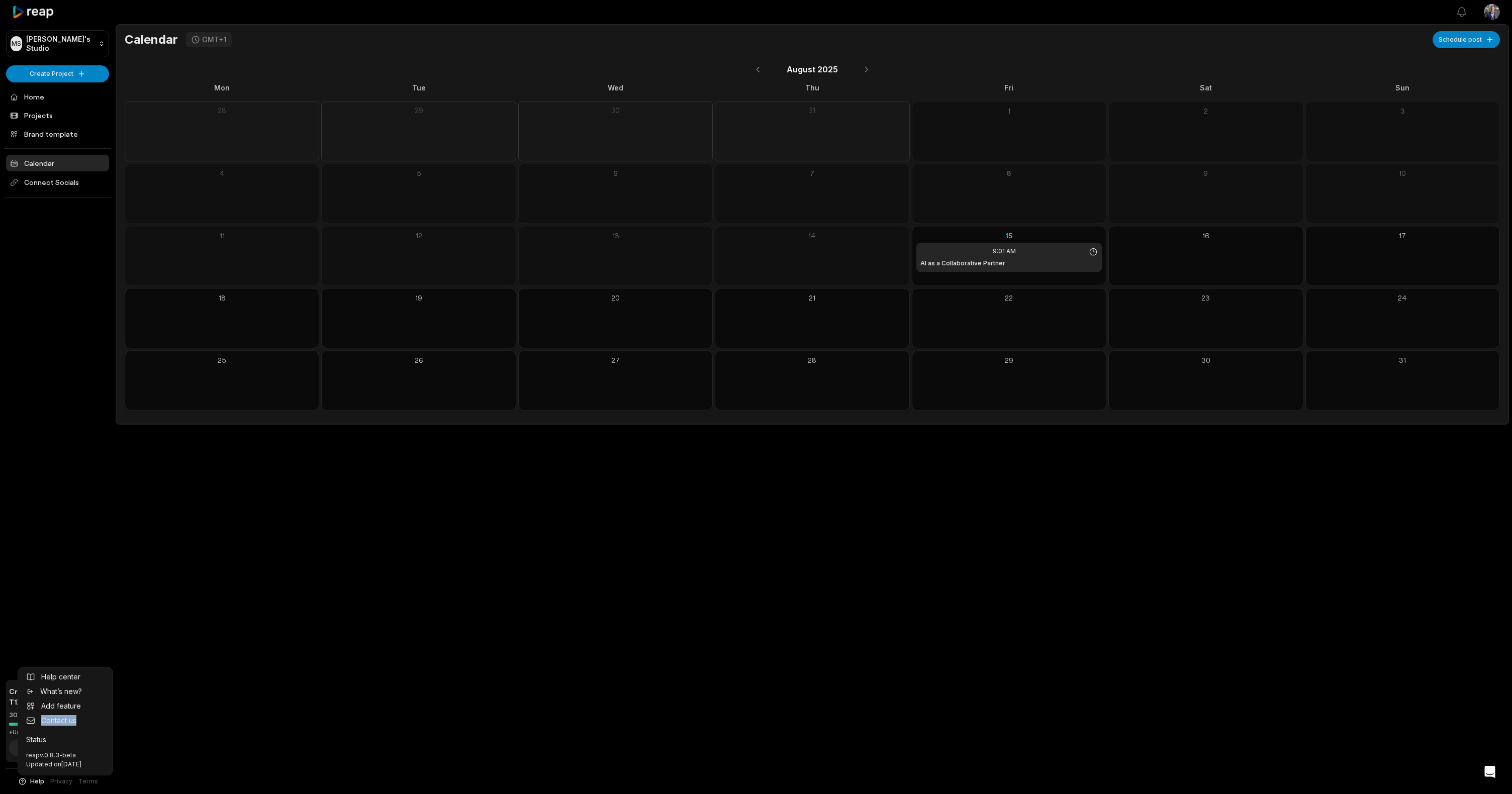
click at [480, 587] on div "MS Mike's Studio Create Project Home Projects Brand template Calendar Connect S…" at bounding box center [756, 397] width 1512 height 794
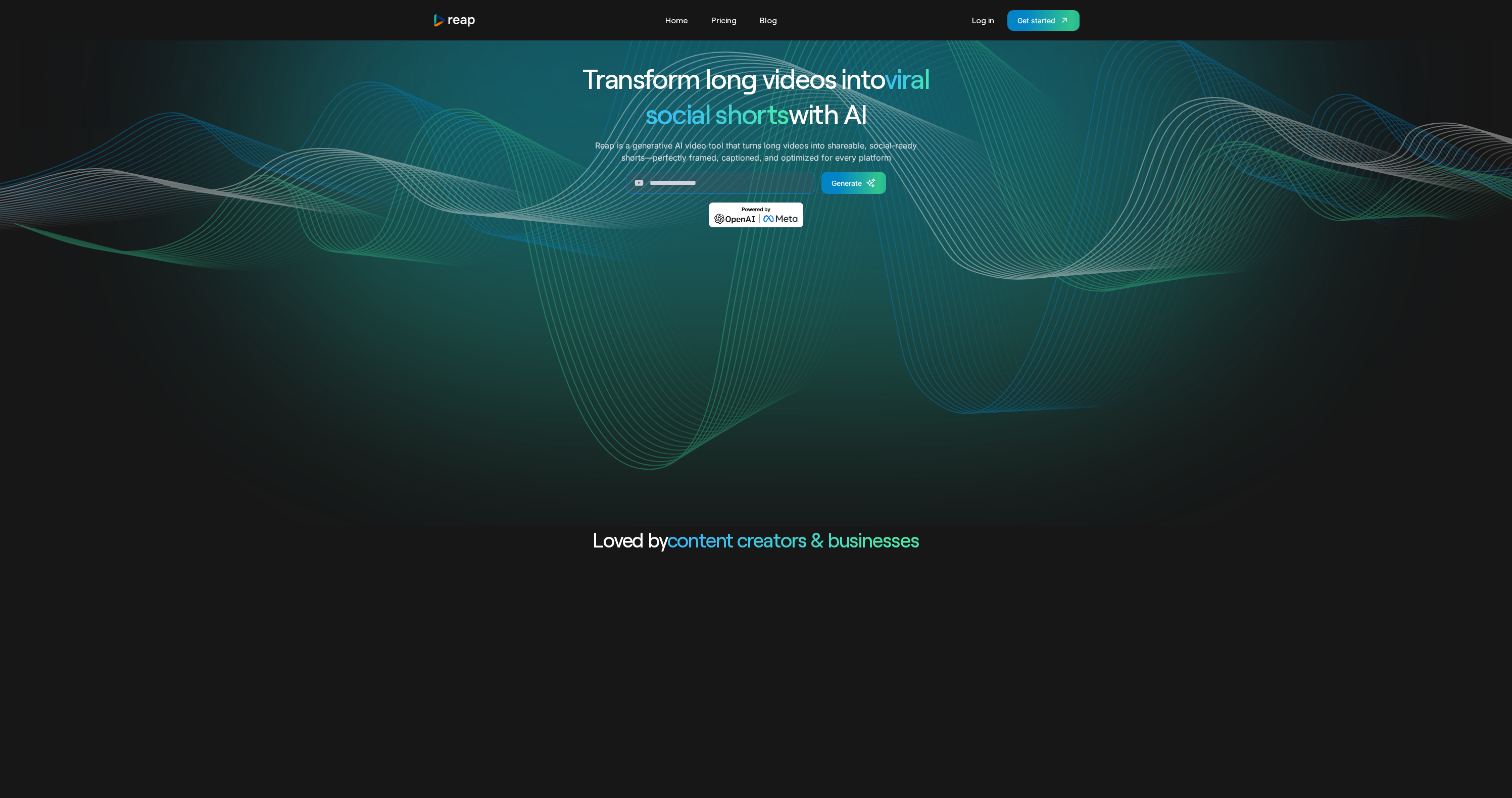
drag, startPoint x: 651, startPoint y: 107, endPoint x: 988, endPoint y: 119, distance: 337.2
click at [974, 119] on div "Transform long videos into viral social shorts with AI Reap is a generative AI …" at bounding box center [756, 151] width 646 height 182
click at [988, 119] on div "Transform long videos into viral social shorts with AI Reap is a generative AI …" at bounding box center [756, 151] width 646 height 182
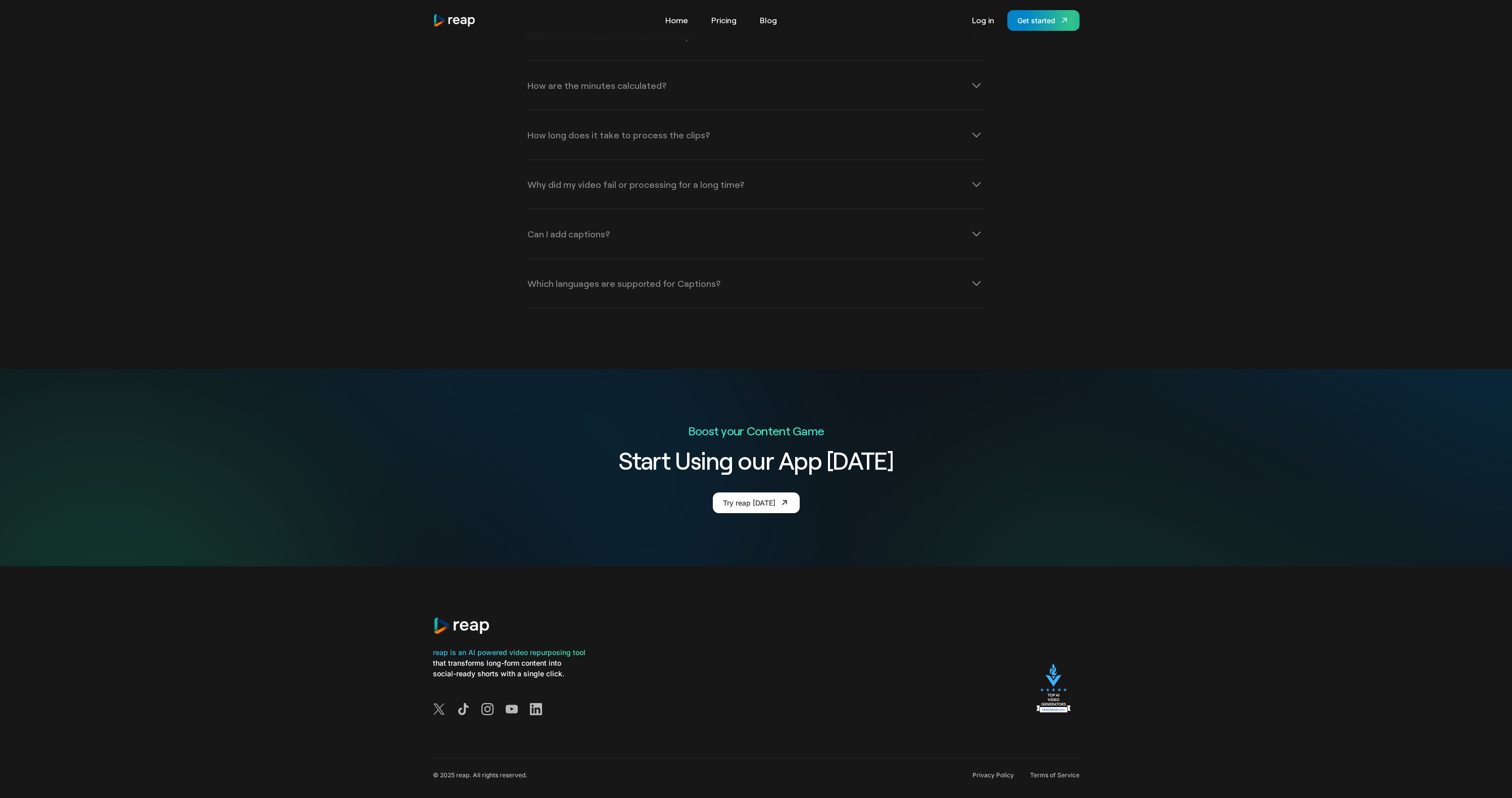
scroll to position [3529, 0]
click at [1058, 680] on img at bounding box center [1054, 689] width 51 height 54
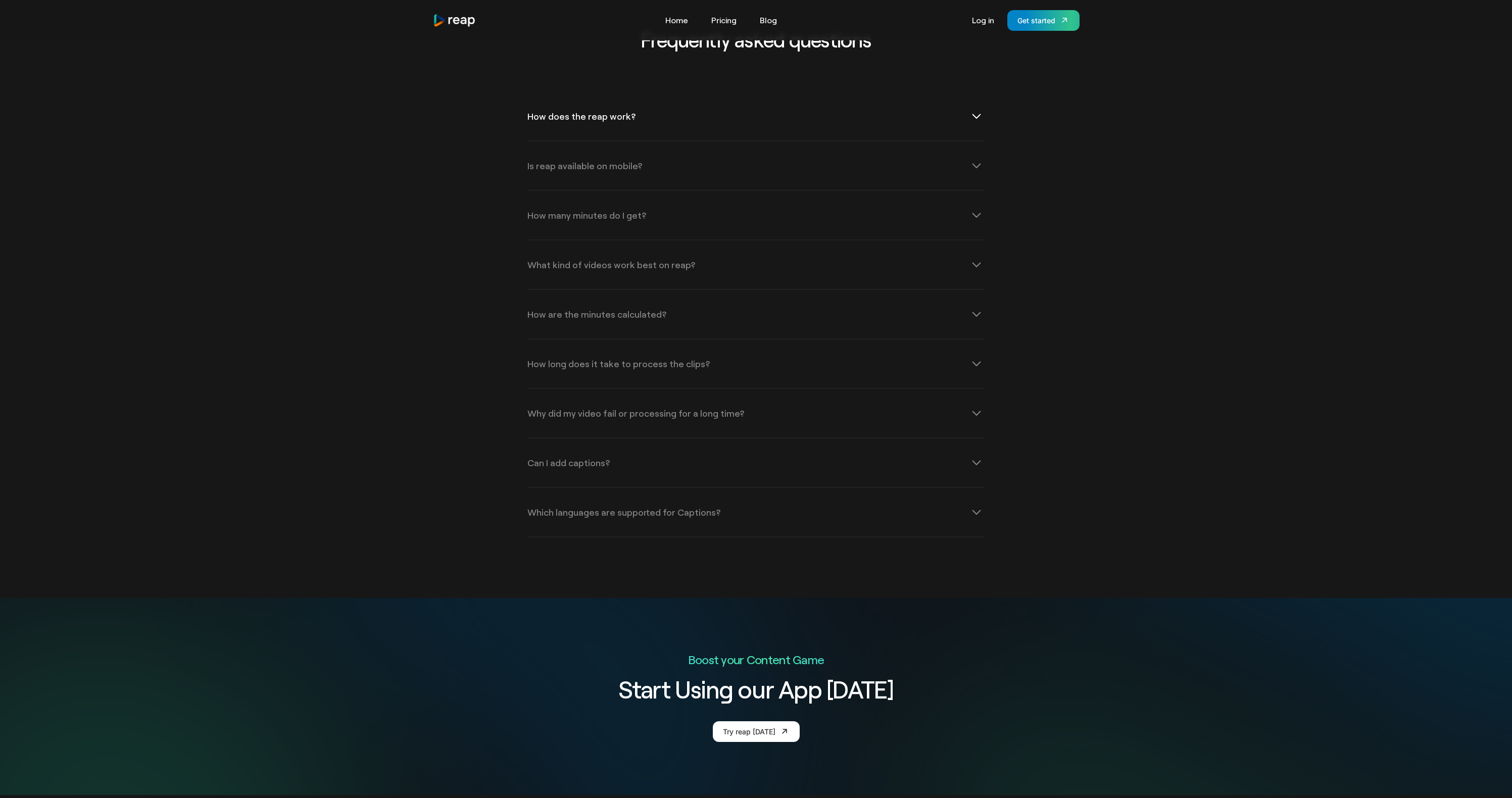
click at [945, 96] on div "How does the reap work?" at bounding box center [756, 116] width 458 height 49
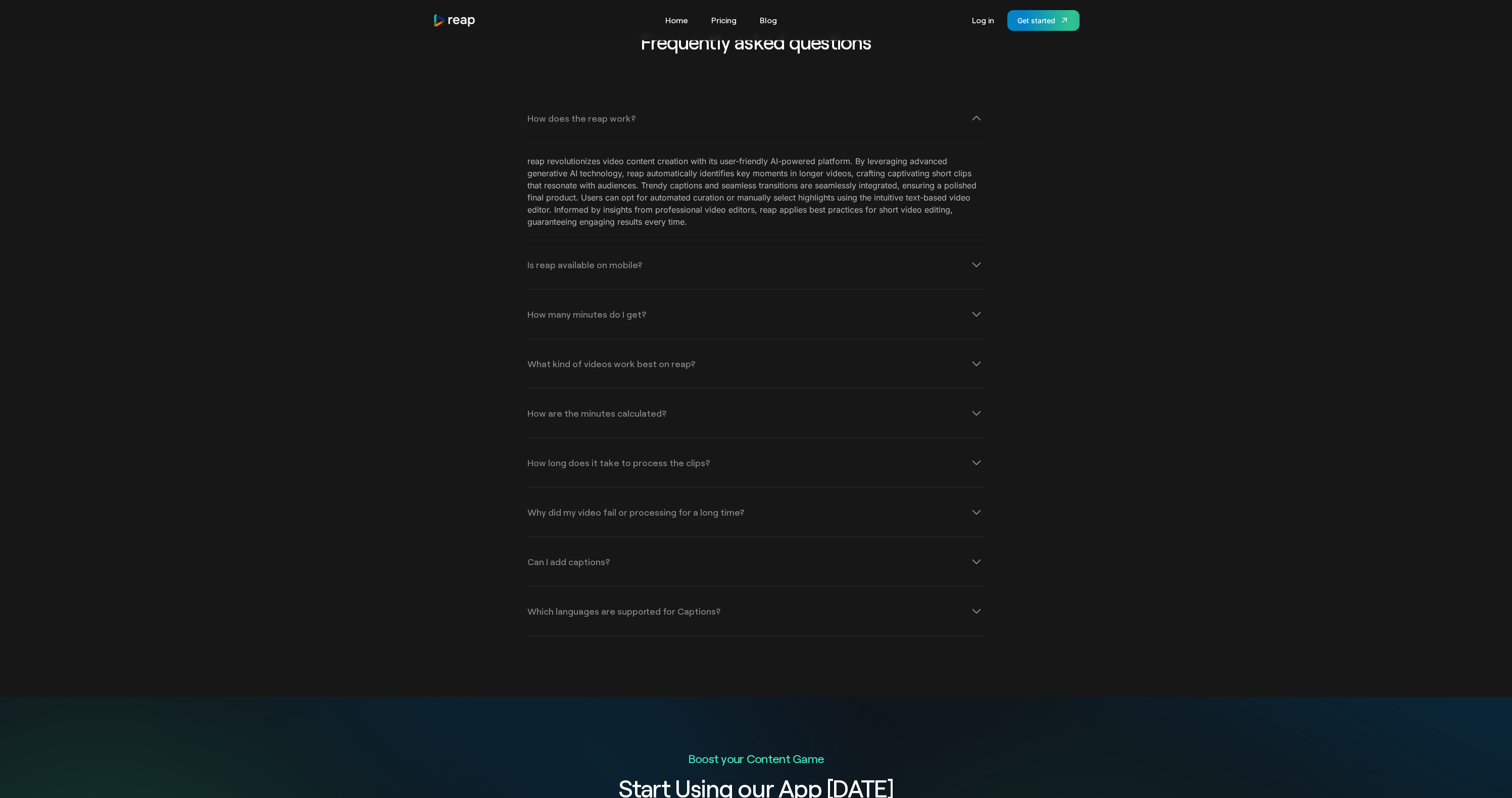
scroll to position [3089, 0]
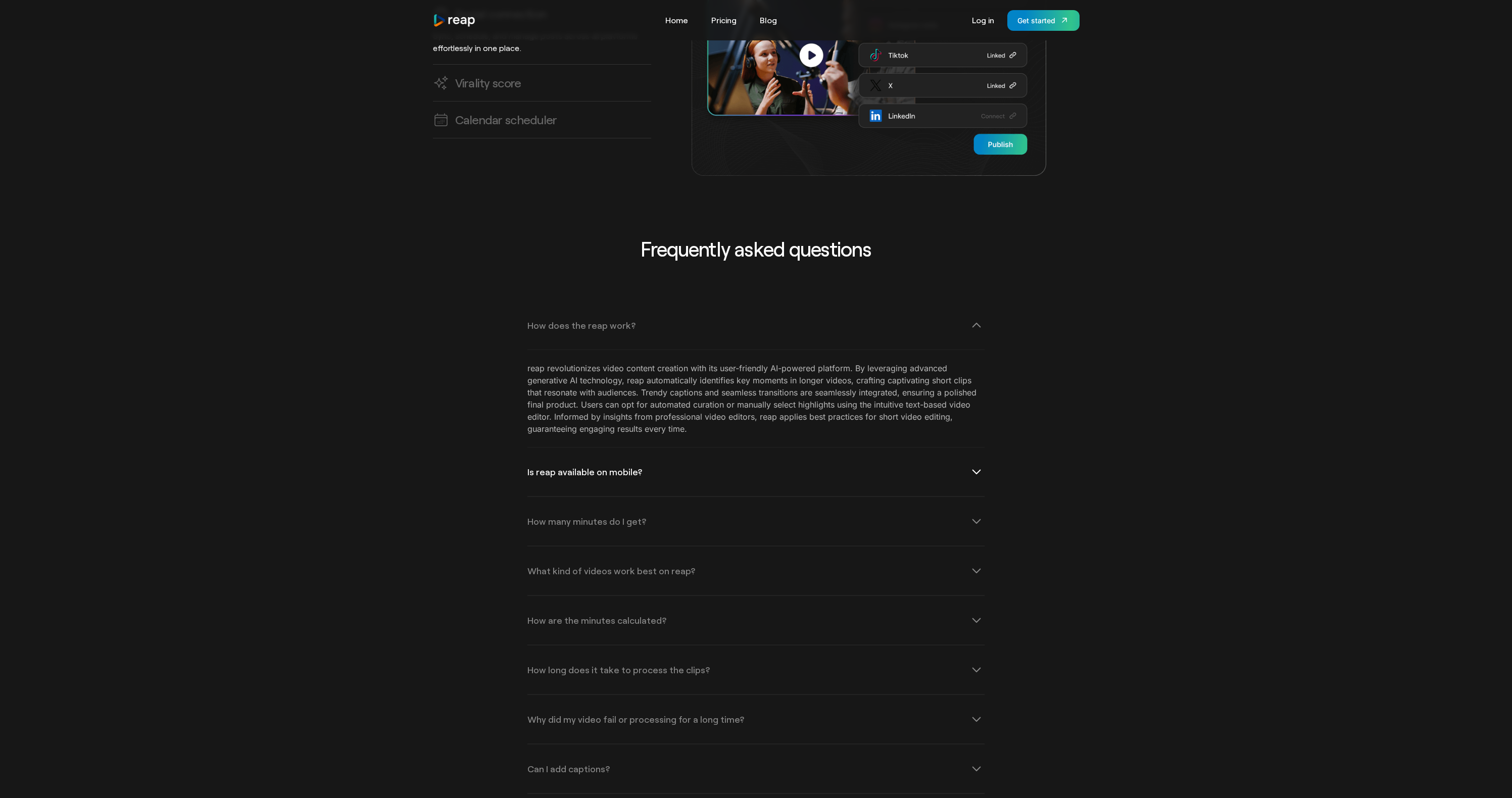
click at [956, 448] on div "Is reap available on mobile?" at bounding box center [756, 472] width 458 height 49
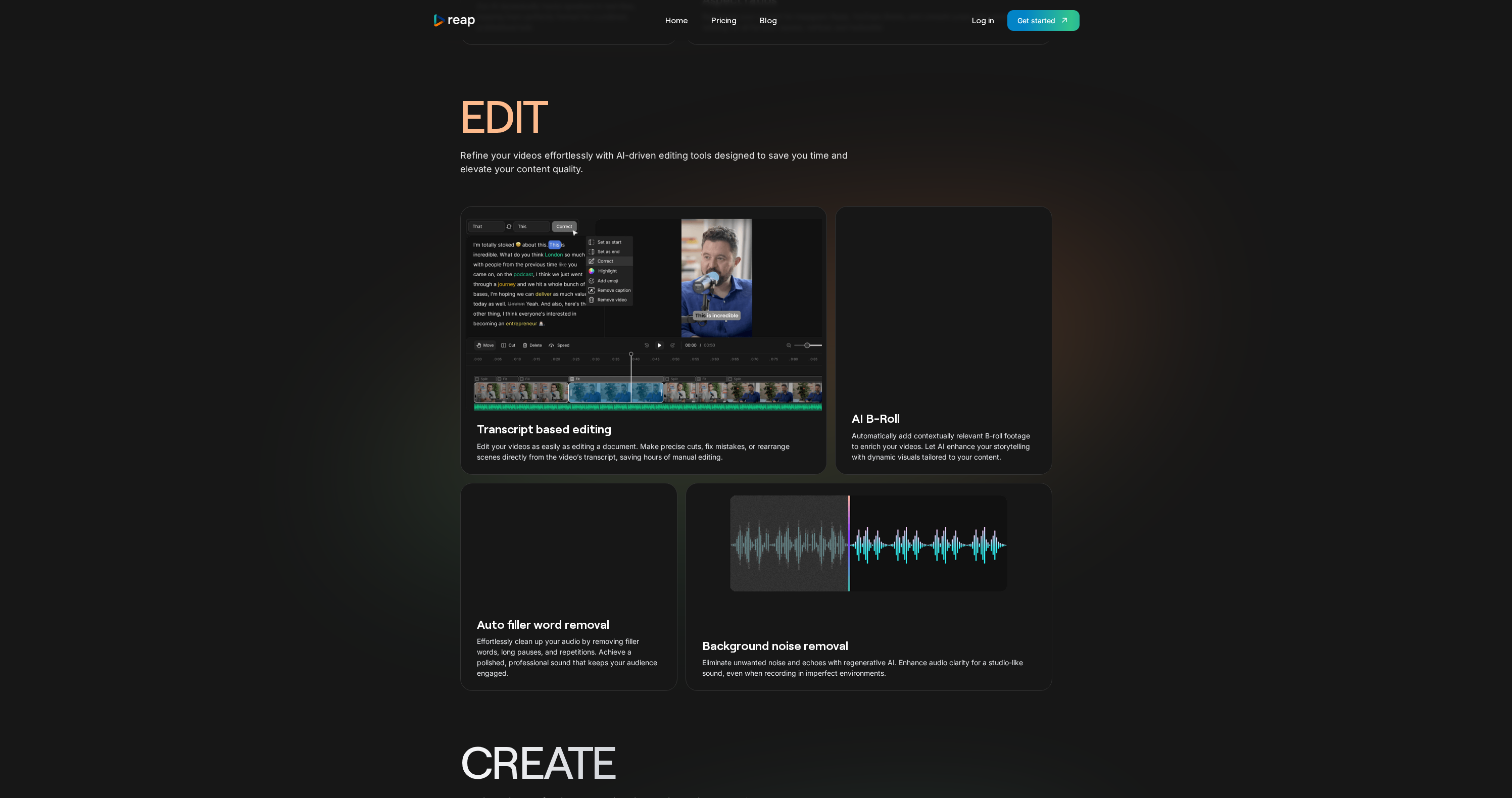
scroll to position [1616, 0]
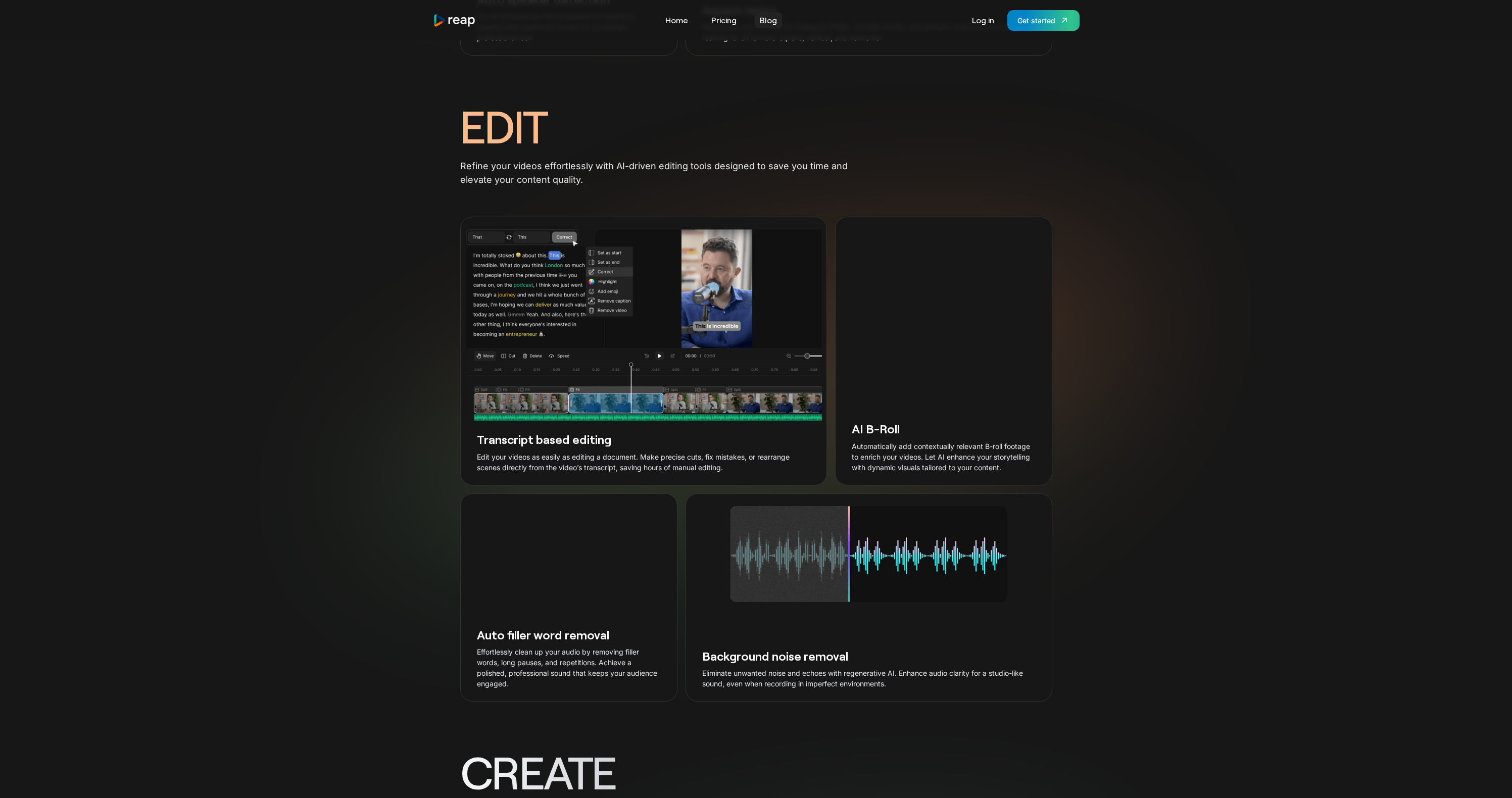
click at [762, 18] on link "Blog" at bounding box center [768, 20] width 27 height 16
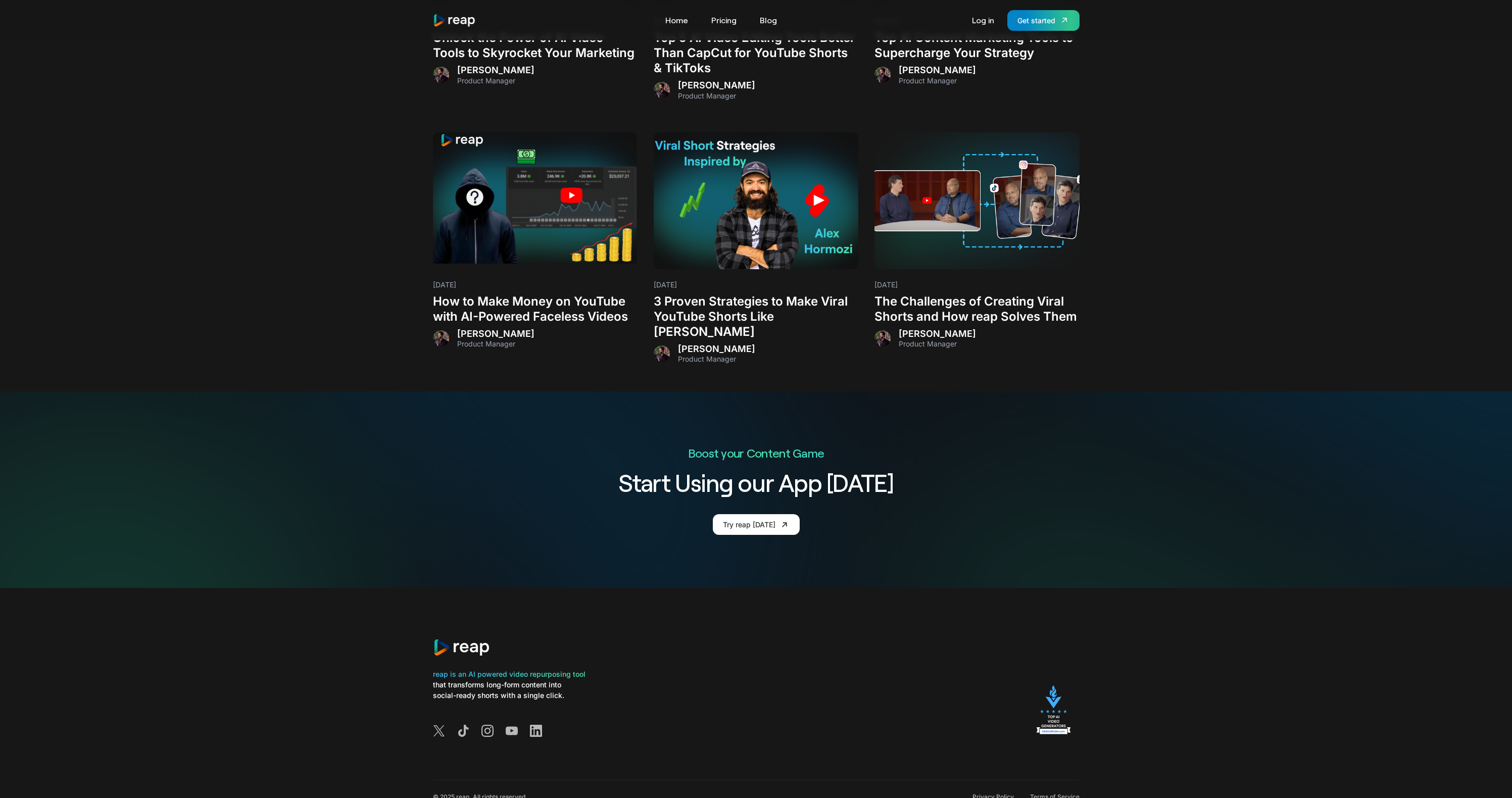
scroll to position [1818, 0]
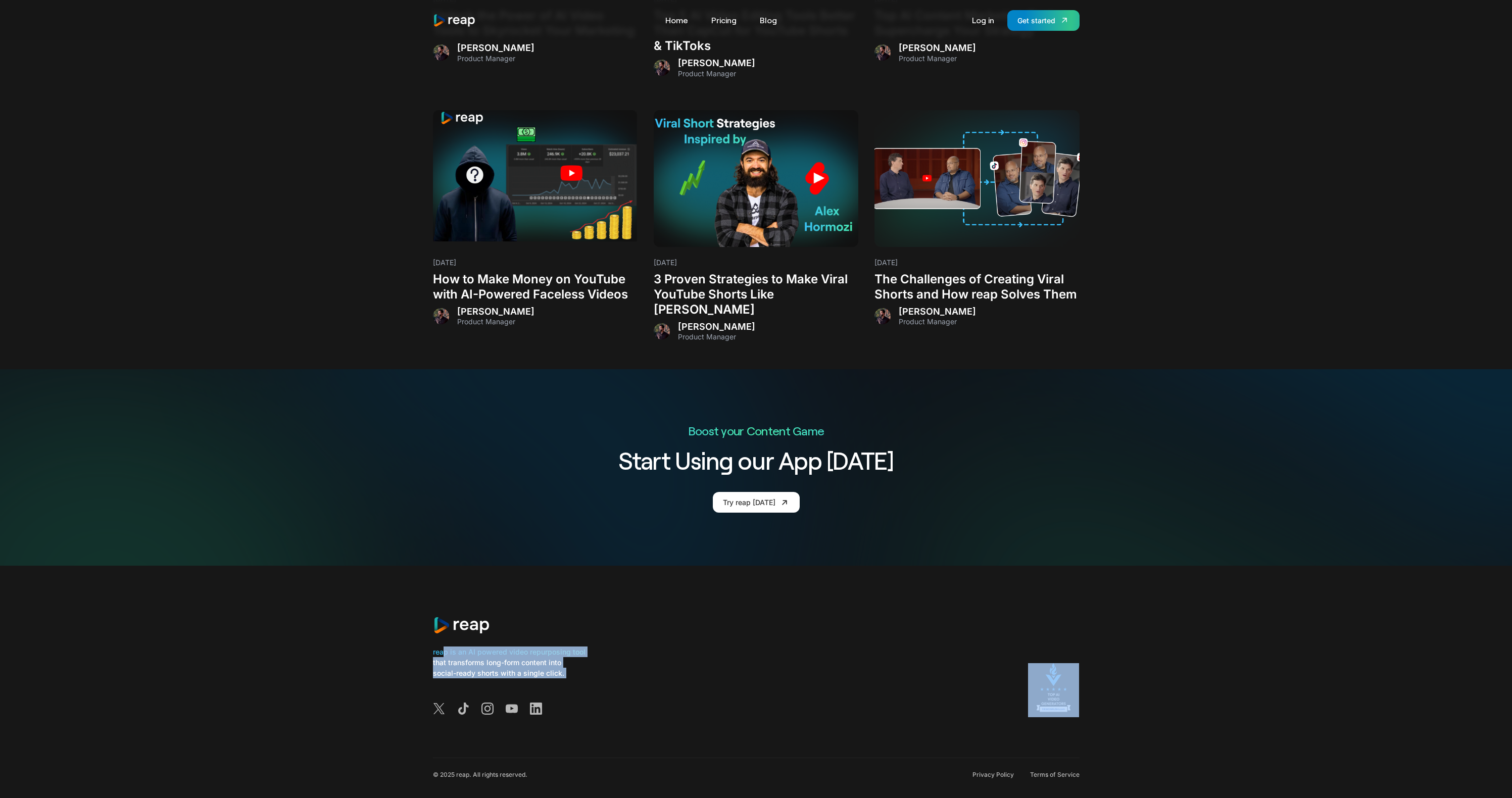
drag, startPoint x: 476, startPoint y: 638, endPoint x: 807, endPoint y: 695, distance: 335.9
click at [805, 698] on div "reap is an AI powered video repurposing tool that transforms long-form content …" at bounding box center [756, 662] width 646 height 192
click at [807, 695] on div "reap is an AI powered video repurposing tool that transforms long-form content …" at bounding box center [756, 662] width 646 height 192
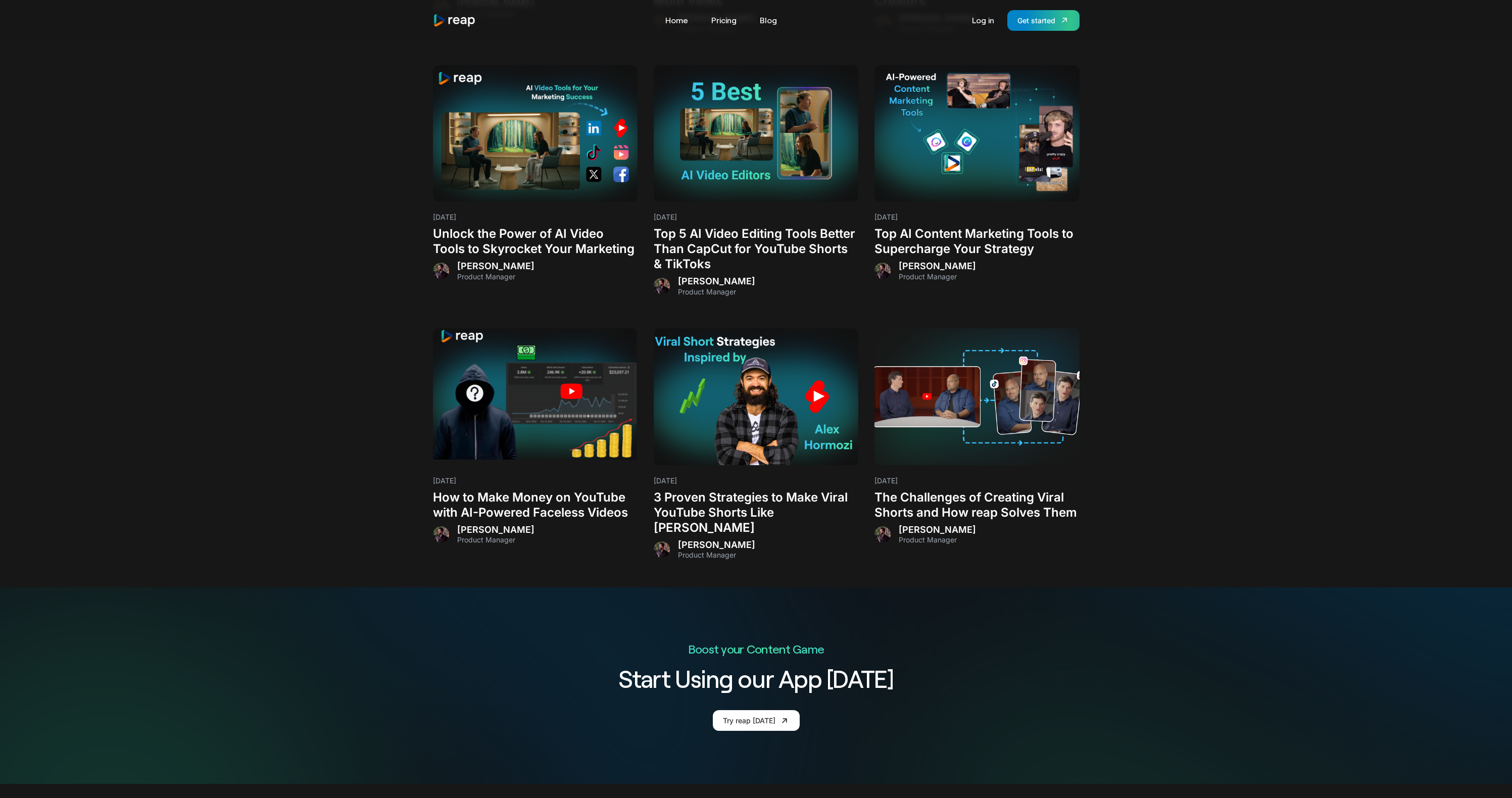
scroll to position [1257, 0]
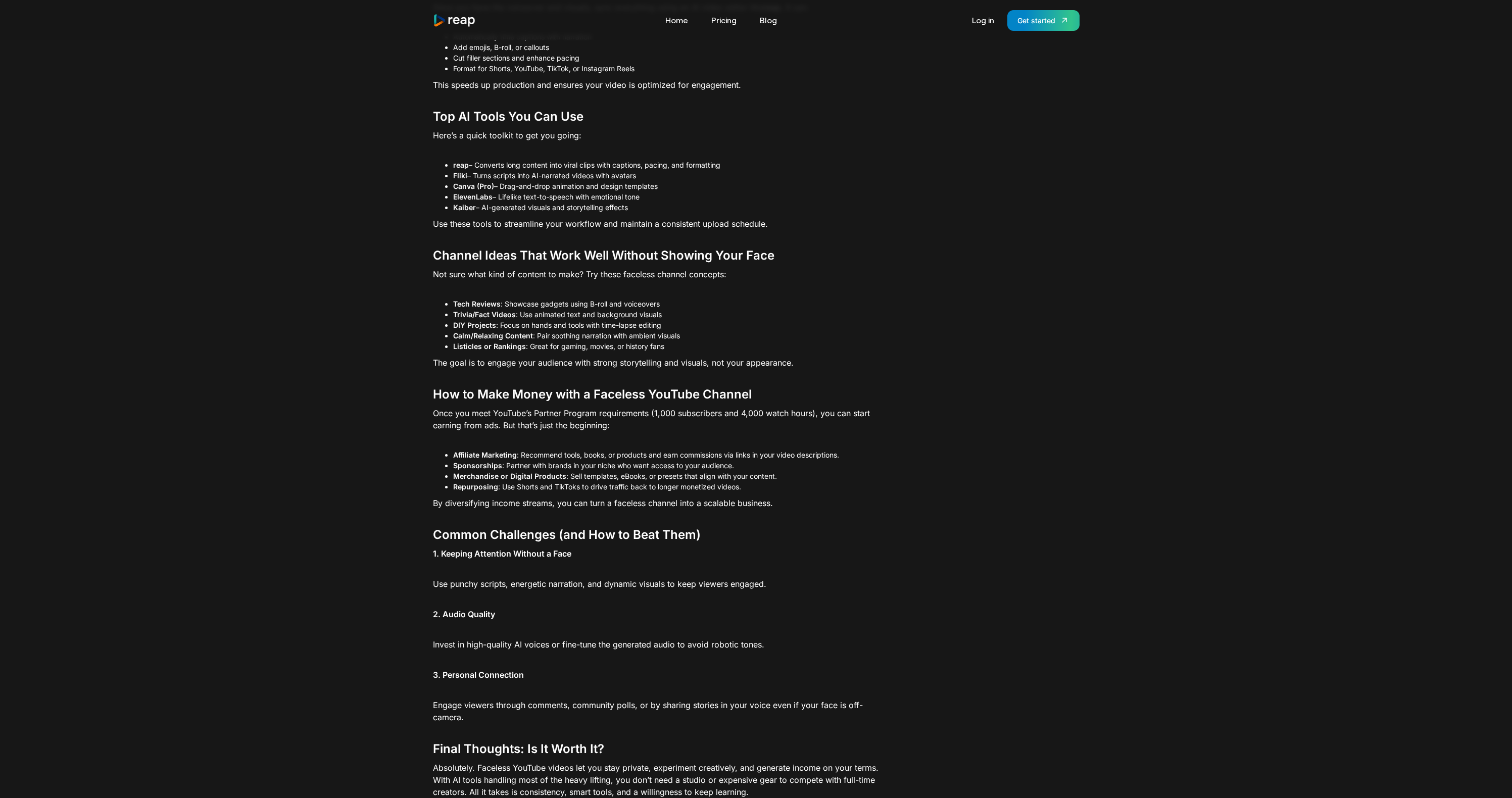
scroll to position [1285, 0]
